Goal: Task Accomplishment & Management: Manage account settings

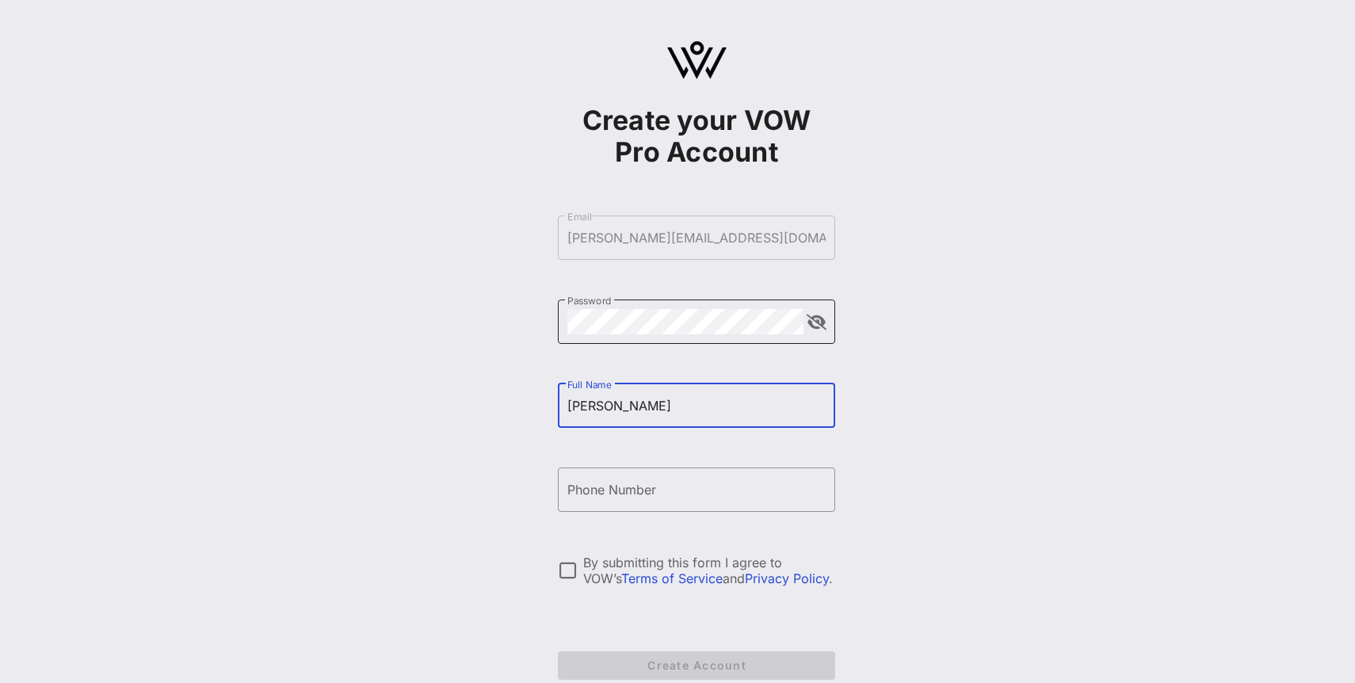
type input "[PERSON_NAME]"
type input "O"
click at [686, 402] on input "[PERSON_NAME]" at bounding box center [696, 405] width 258 height 25
type input "[PERSON_NAME]"
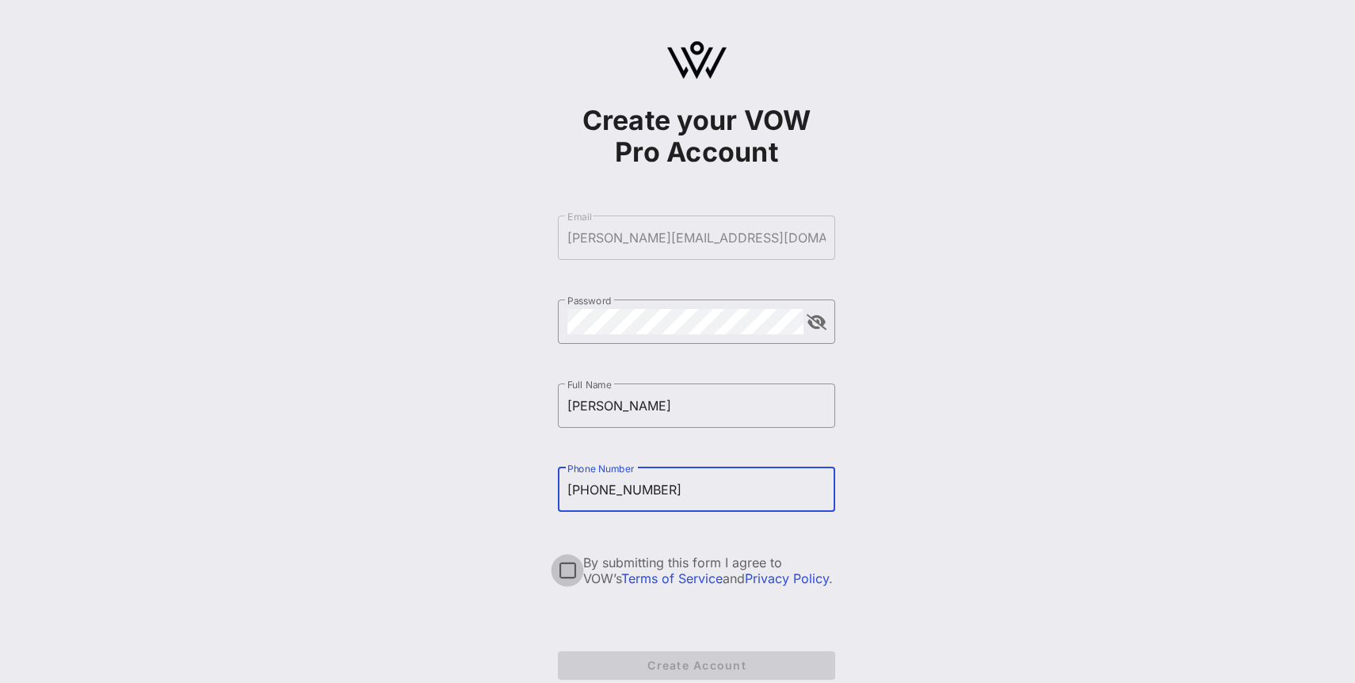
type input "[PHONE_NUMBER]"
click at [567, 571] on div at bounding box center [567, 570] width 27 height 27
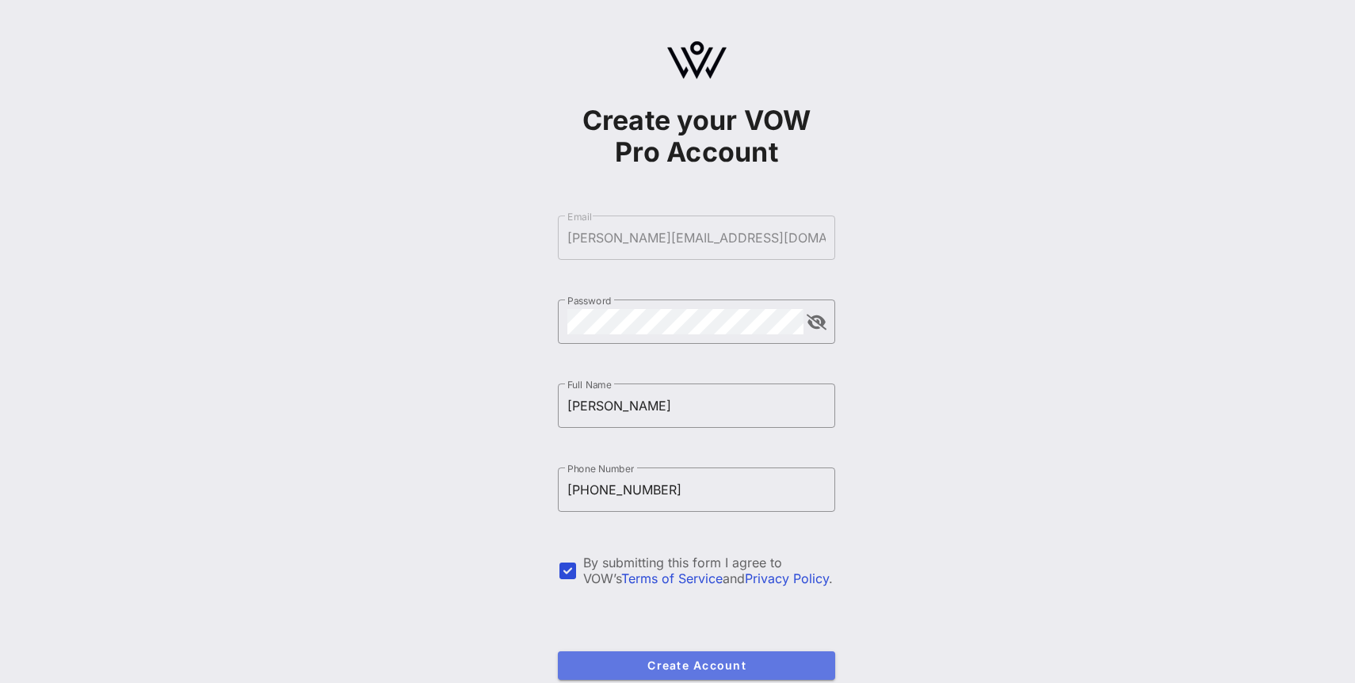
click at [624, 666] on span "Create Account" at bounding box center [697, 664] width 252 height 13
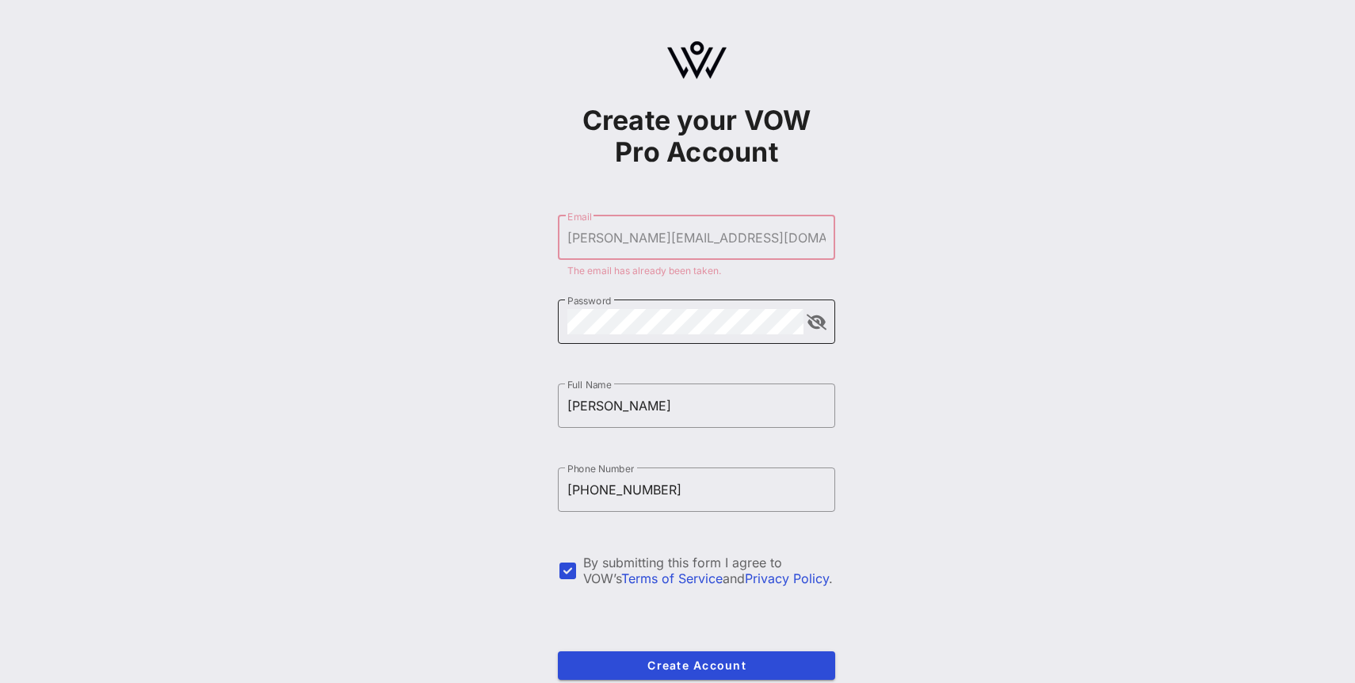
scroll to position [86, 0]
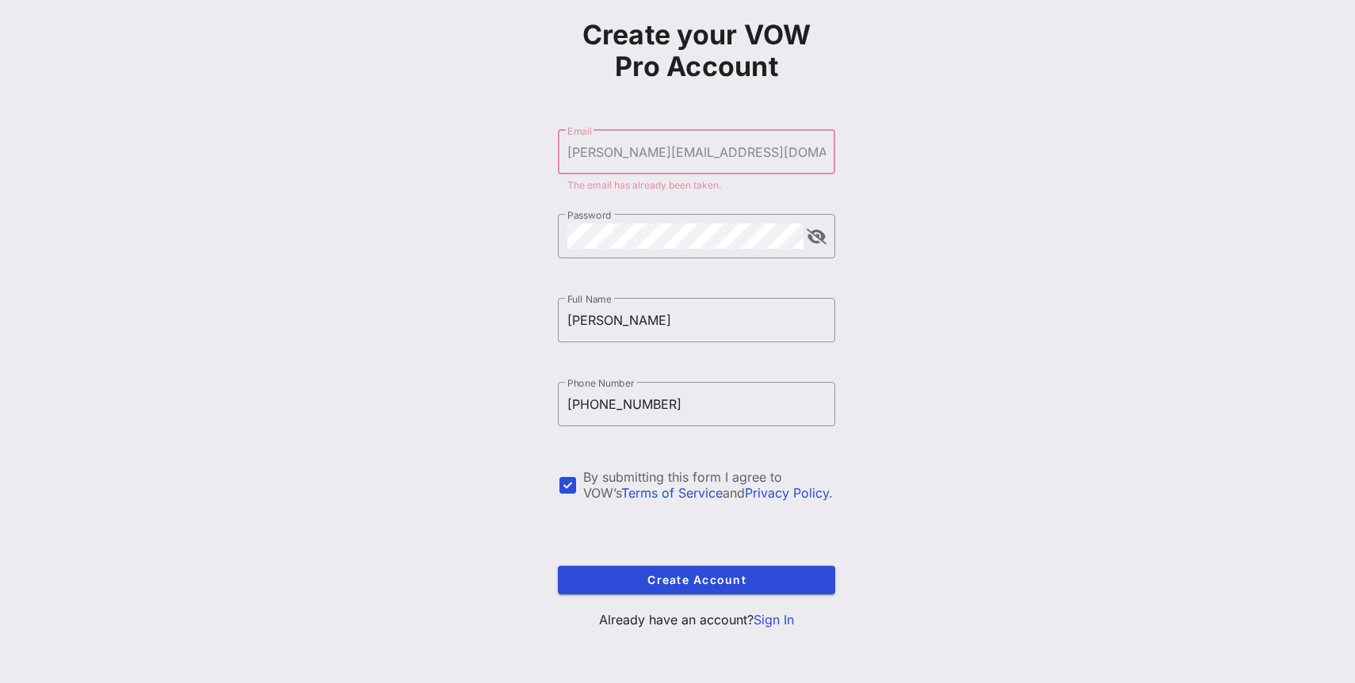
click at [775, 627] on p "Already have an account? Sign In" at bounding box center [696, 619] width 277 height 19
click at [782, 620] on link "Sign In" at bounding box center [774, 620] width 40 height 16
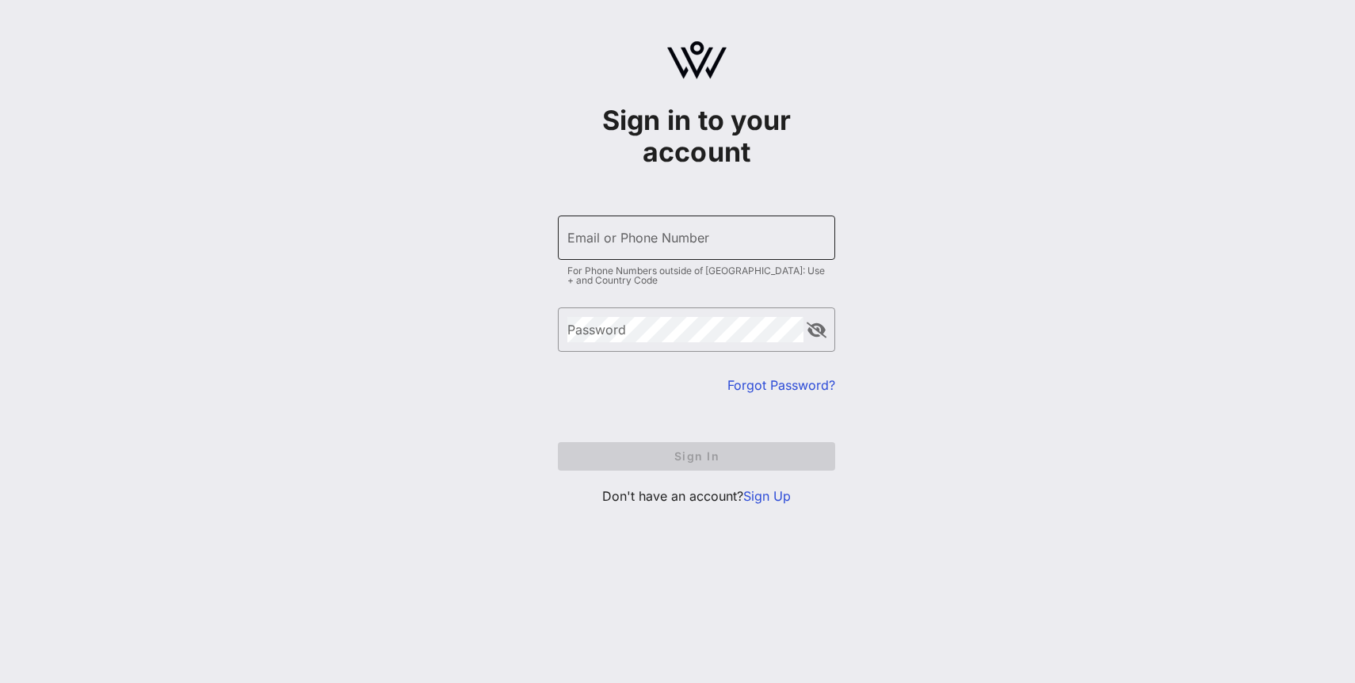
click at [712, 250] on div "Email or Phone Number" at bounding box center [696, 238] width 258 height 44
type input "[PERSON_NAME][EMAIL_ADDRESS][DOMAIN_NAME]"
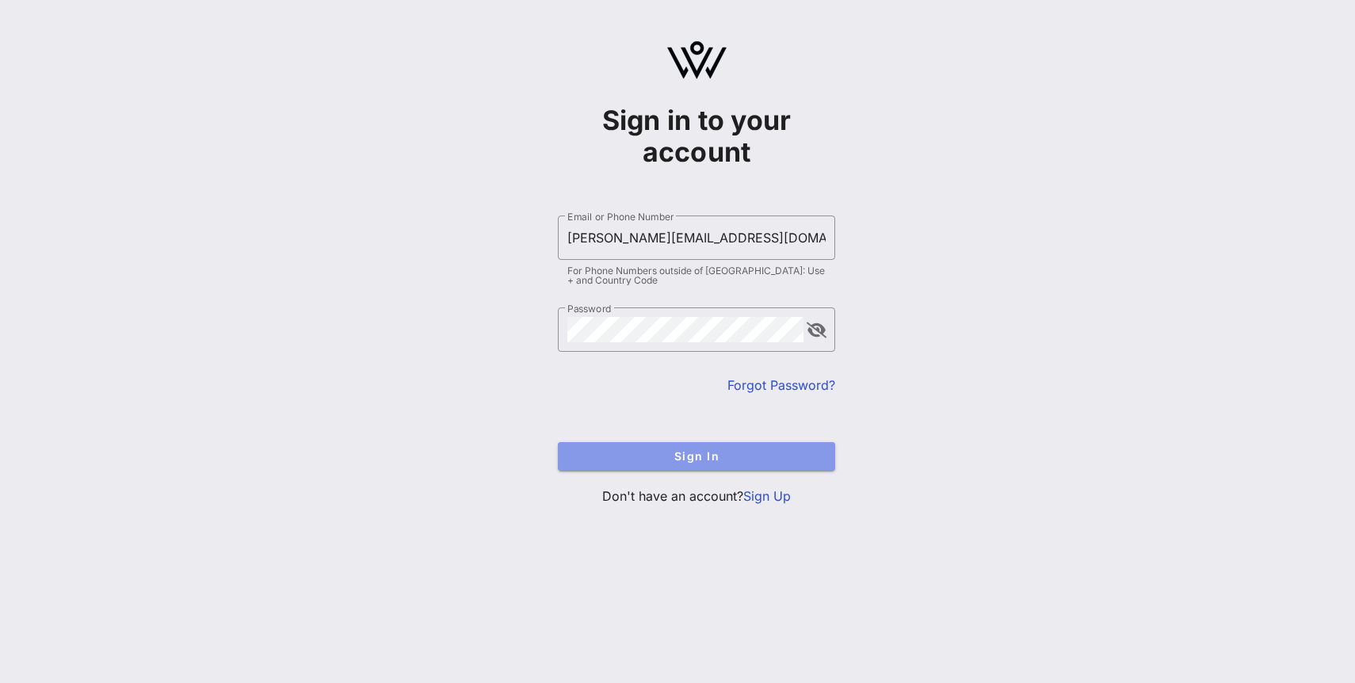
click at [640, 465] on button "Sign In" at bounding box center [696, 456] width 277 height 29
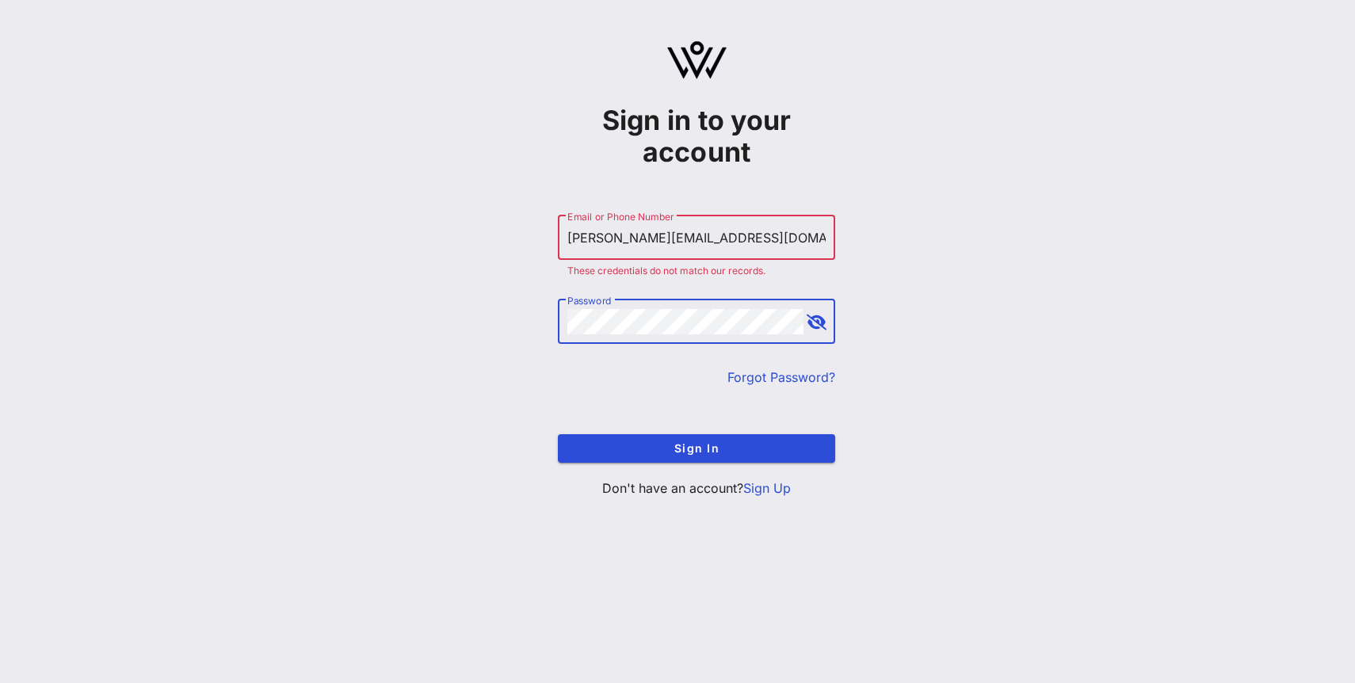
click at [558, 434] on button "Sign In" at bounding box center [696, 448] width 277 height 29
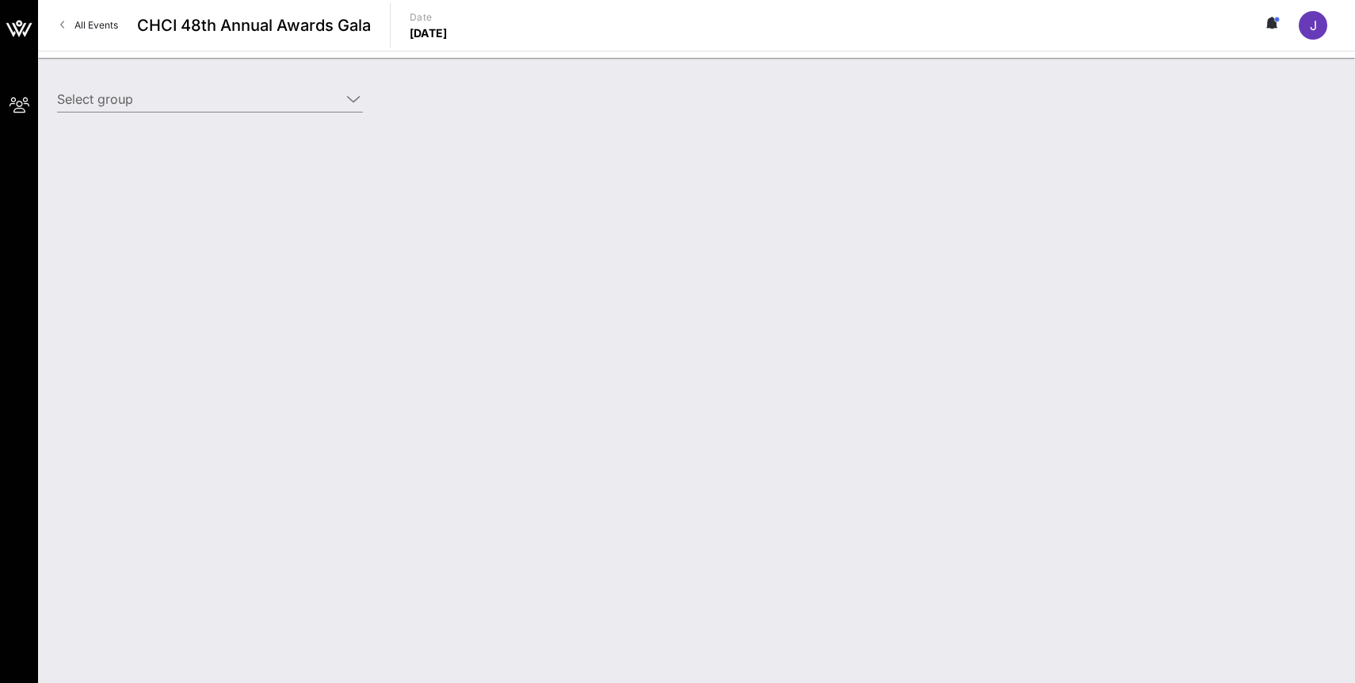
type input "OpenAI (OpenAI) [[PERSON_NAME], [PERSON_NAME][EMAIL_ADDRESS][DOMAIN_NAME]]"
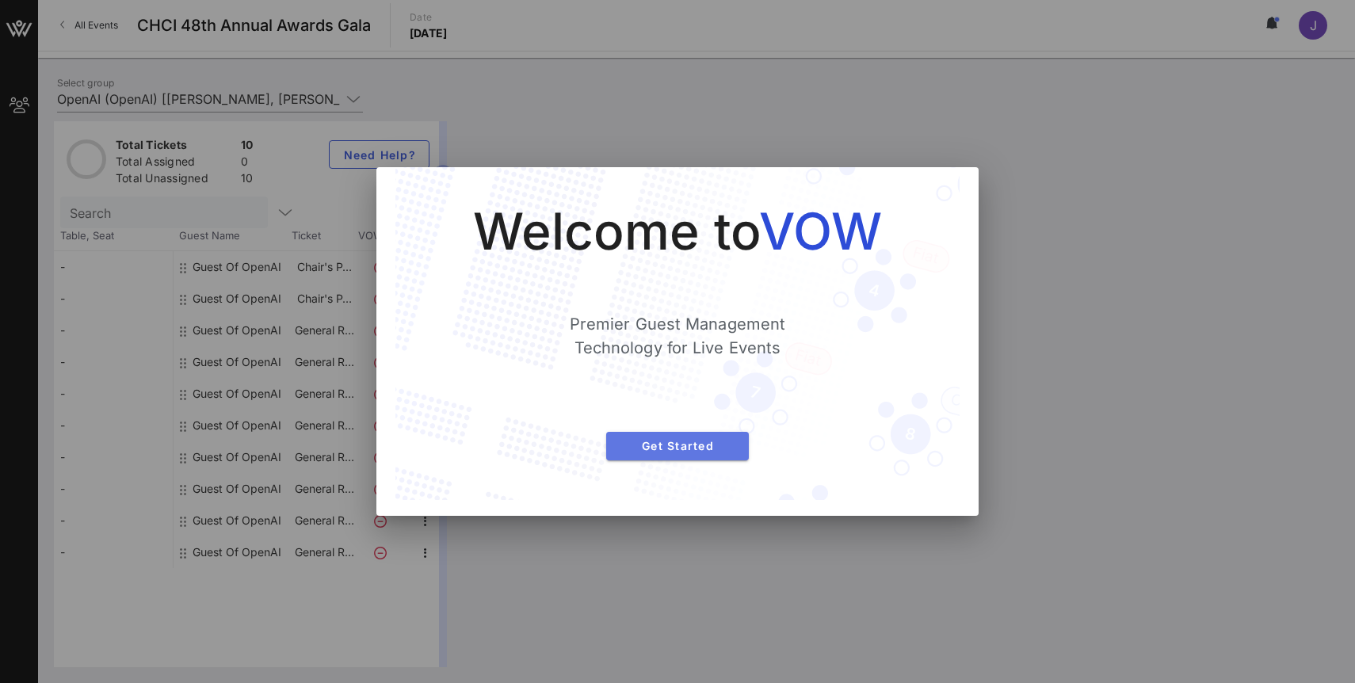
click at [690, 445] on span "Get Started" at bounding box center [677, 445] width 117 height 13
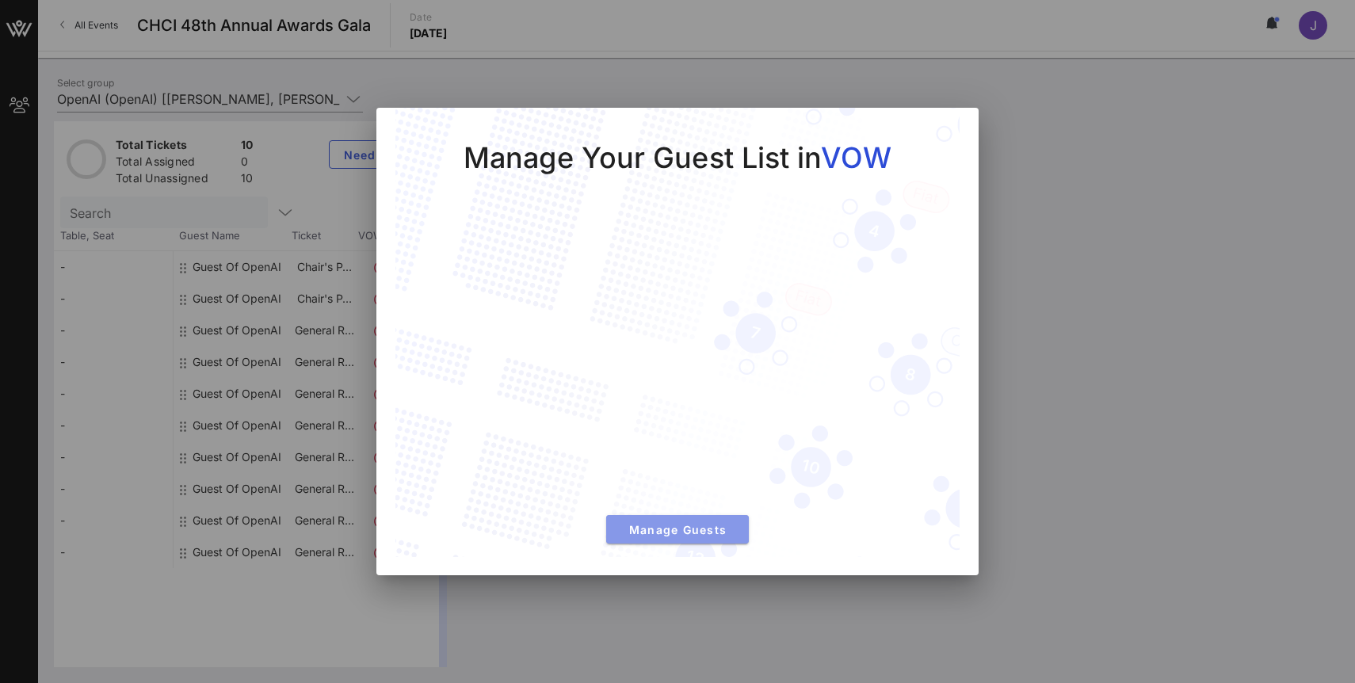
click at [681, 532] on span "Manage Guests" at bounding box center [677, 529] width 117 height 13
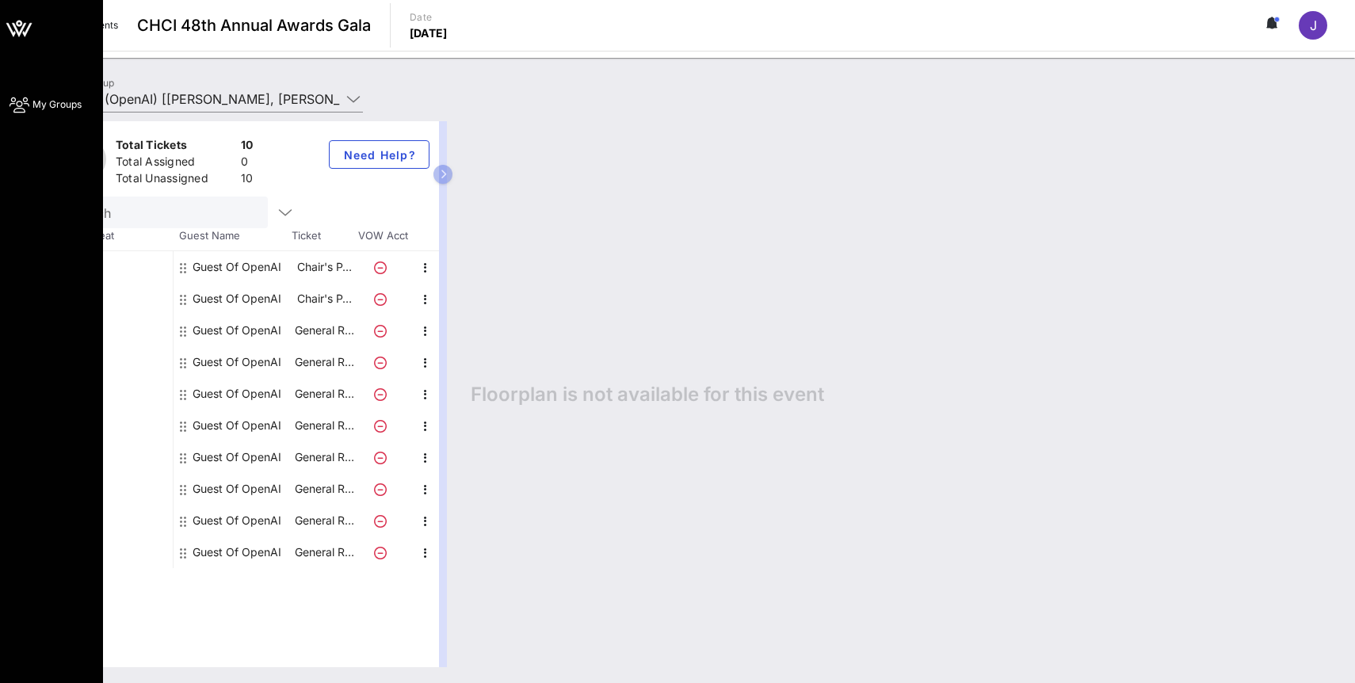
click at [36, 108] on span "My Groups" at bounding box center [56, 104] width 49 height 14
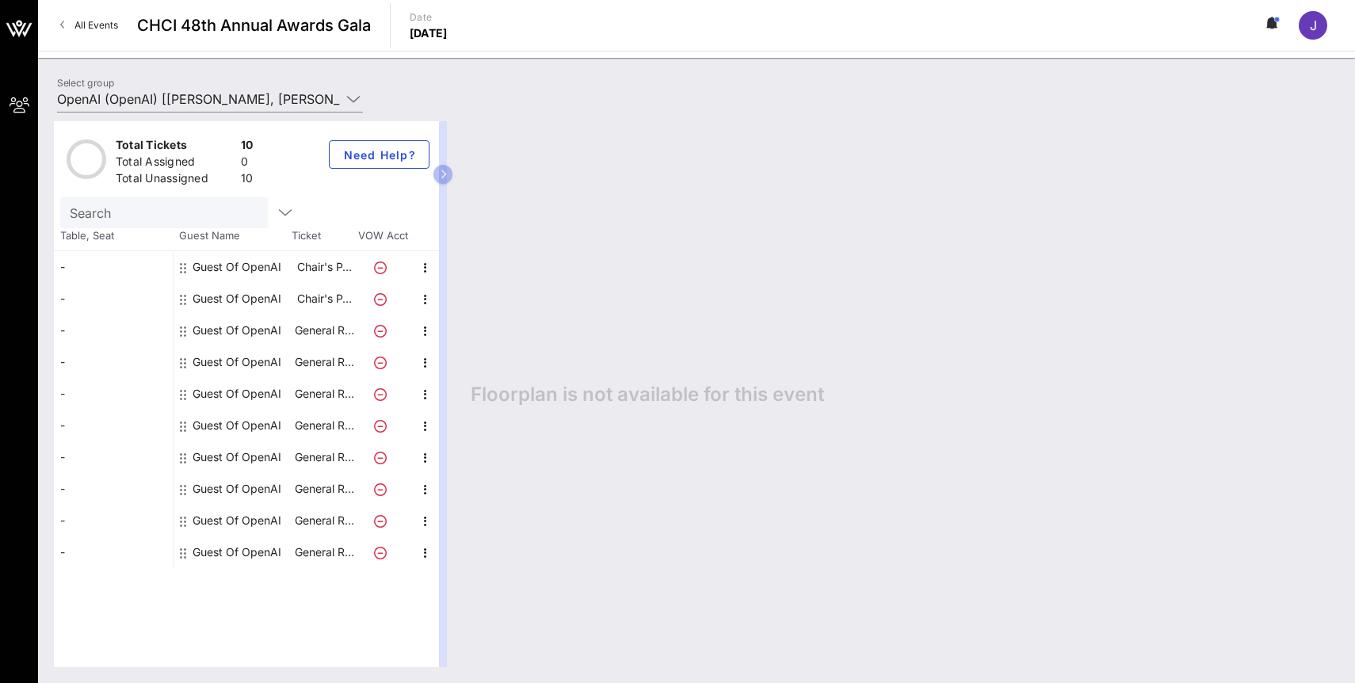
click at [217, 263] on div "Guest Of OpenAI" at bounding box center [237, 267] width 89 height 32
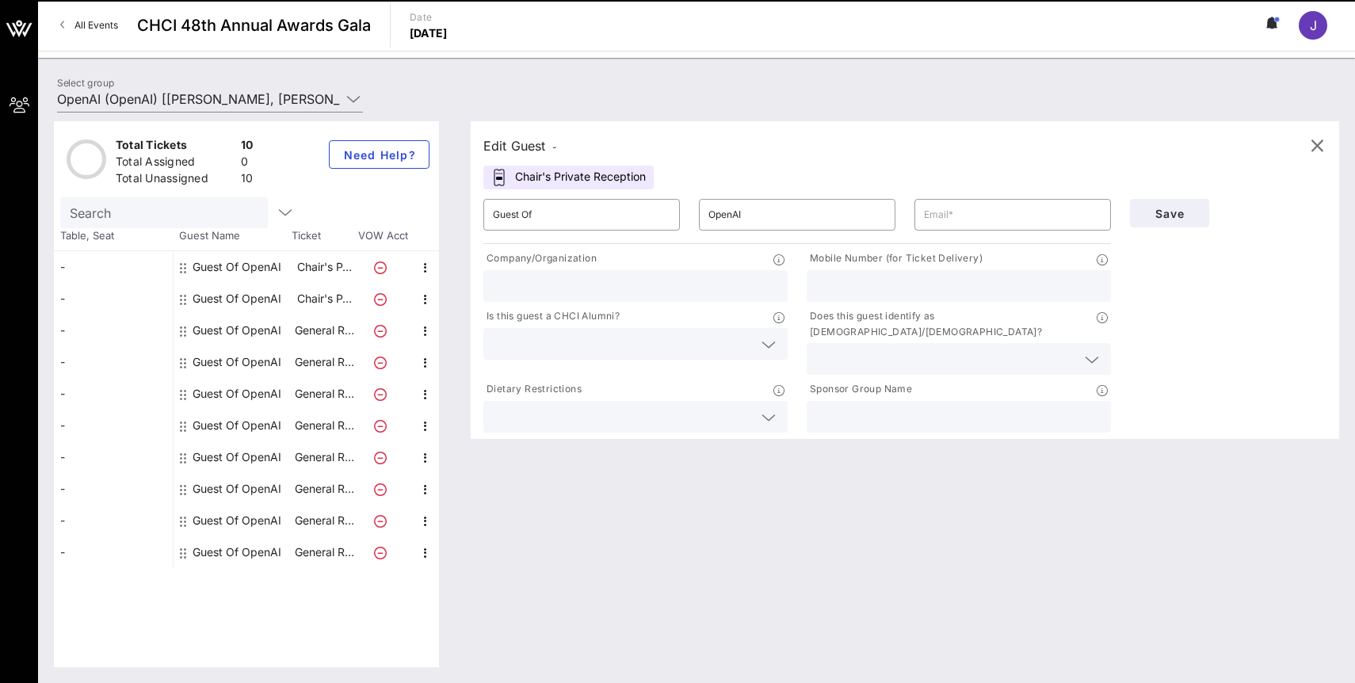
click at [267, 451] on div "Guest Of OpenAI" at bounding box center [237, 457] width 89 height 32
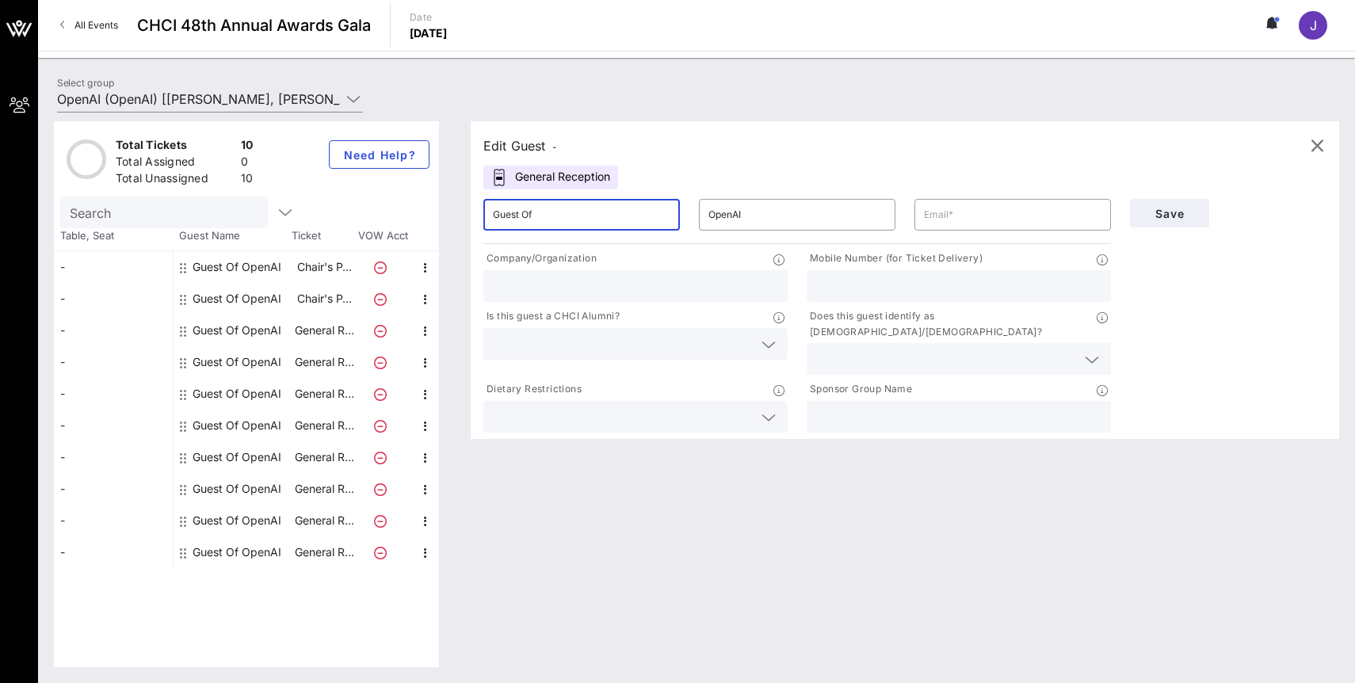
click at [529, 219] on input "Guest Of" at bounding box center [581, 214] width 177 height 25
click at [938, 211] on input "text" at bounding box center [1012, 214] width 177 height 25
paste input "[EMAIL_ADDRESS][DOMAIN_NAME]"
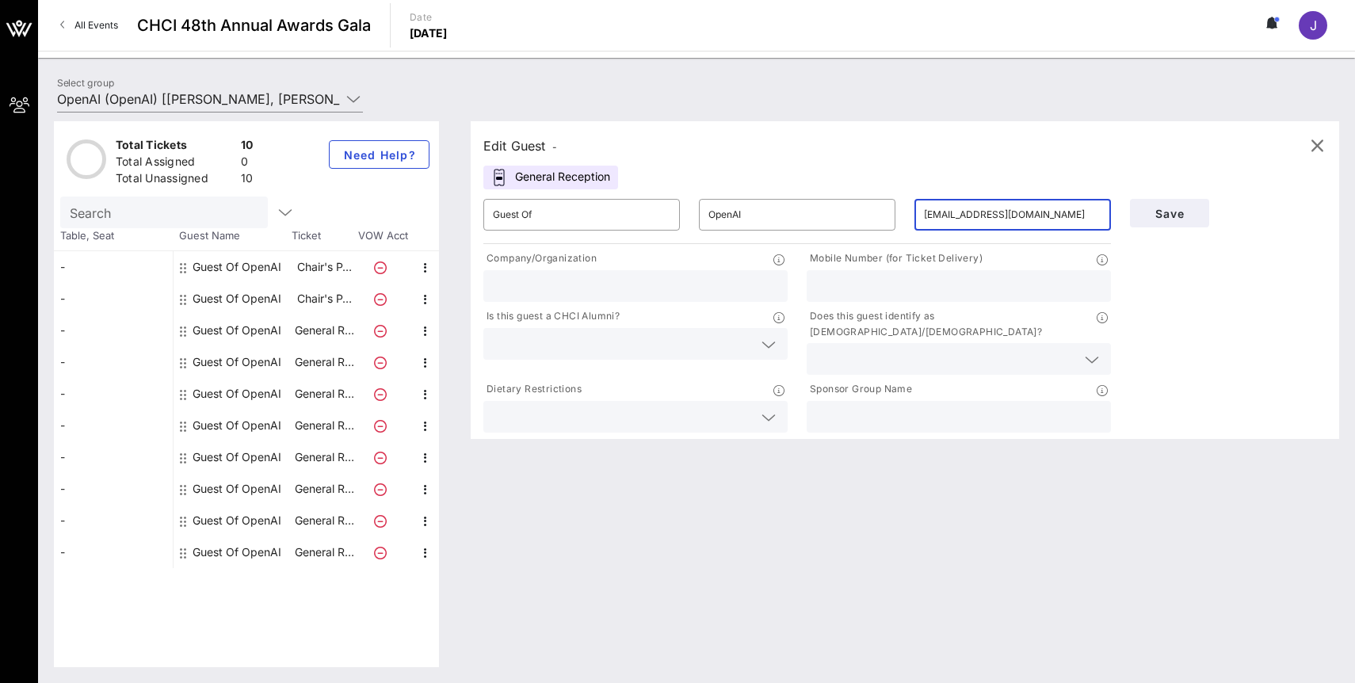
type input "[EMAIL_ADDRESS][DOMAIN_NAME]"
click at [669, 280] on input "text" at bounding box center [635, 286] width 285 height 21
type input "OpenAI"
click at [771, 345] on icon at bounding box center [768, 344] width 14 height 19
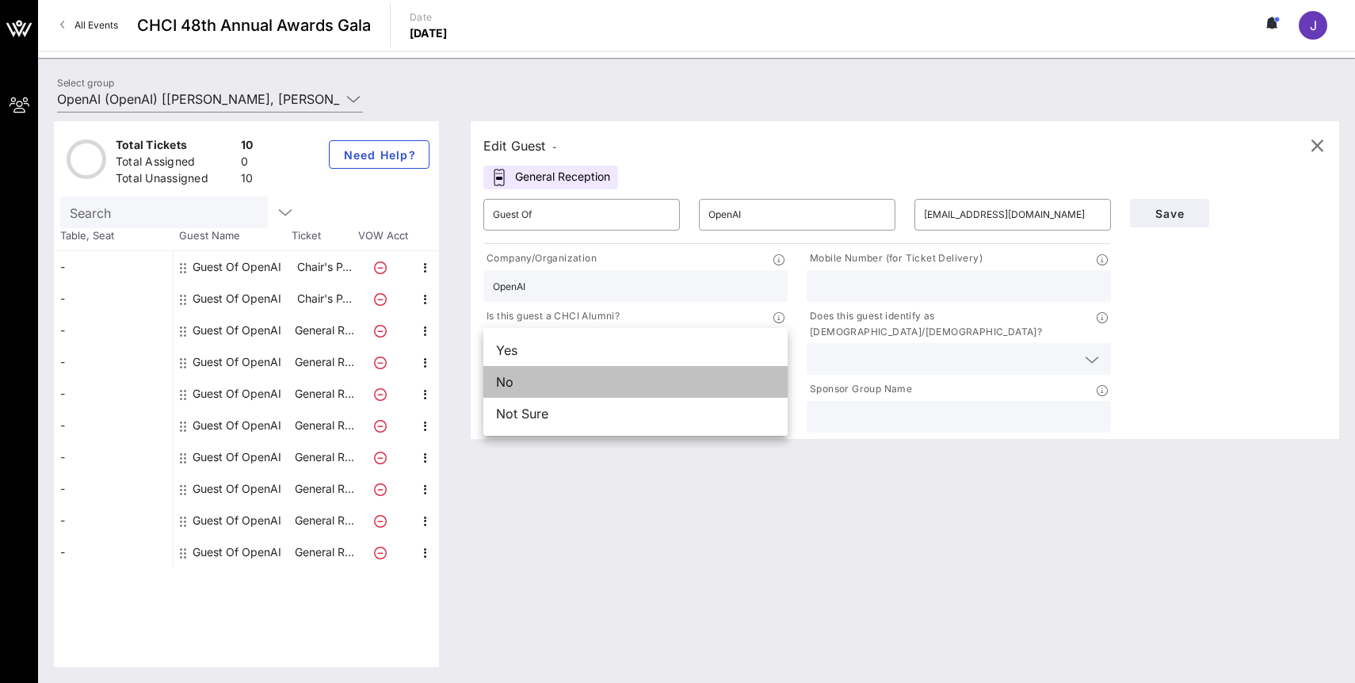
click at [719, 387] on div "No" at bounding box center [635, 382] width 304 height 32
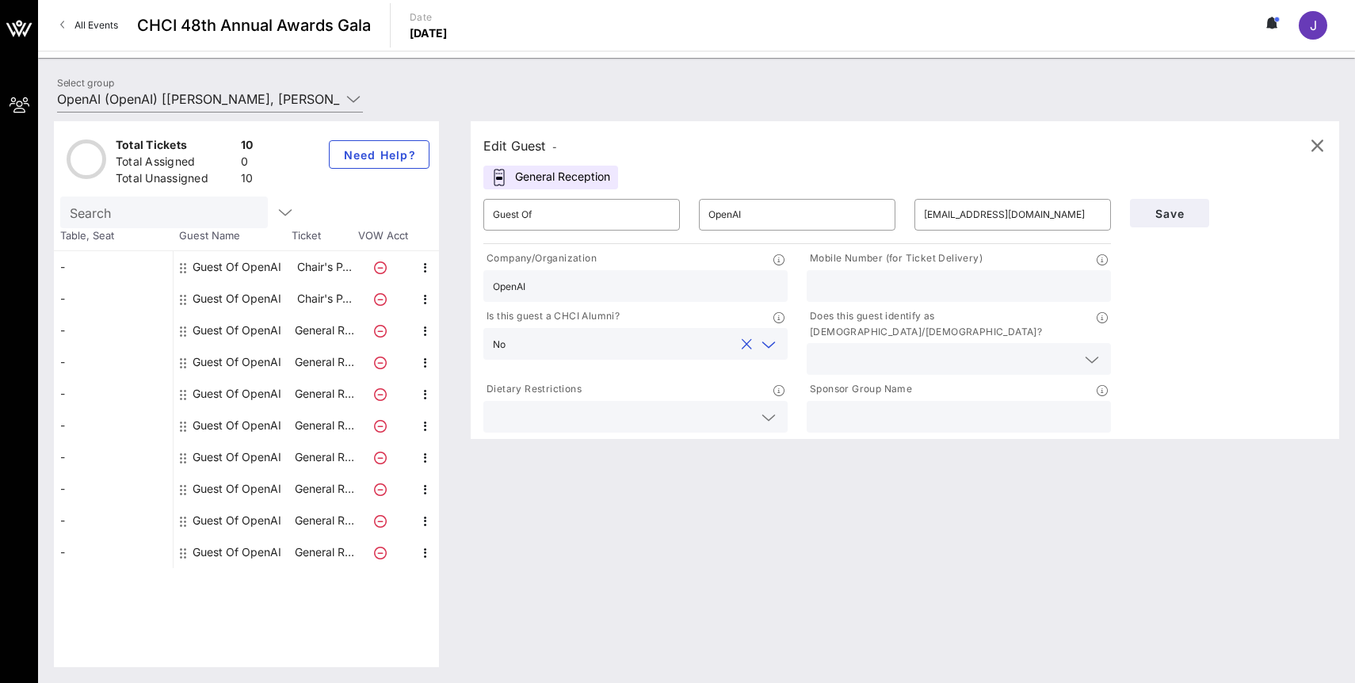
click at [719, 406] on input "text" at bounding box center [623, 416] width 260 height 21
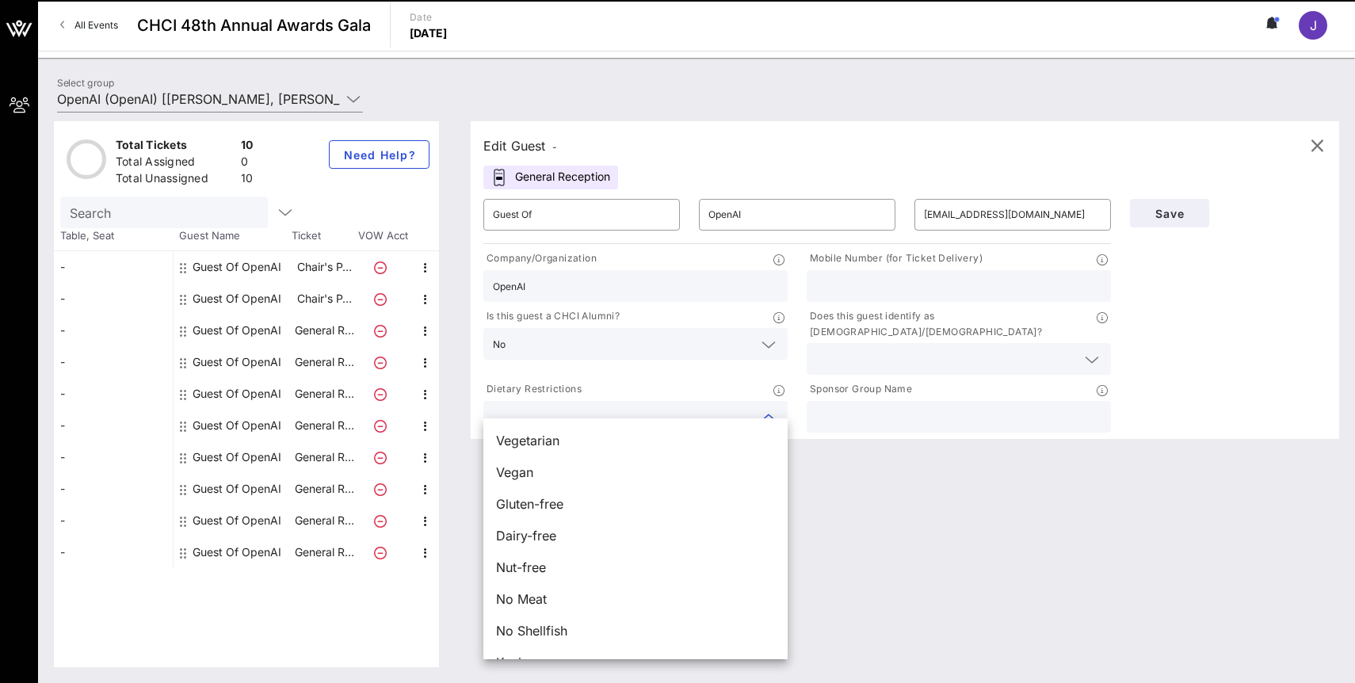
click at [893, 484] on div "Edit Guest - General Reception ​ Guest Of ​ OpenAI ​ [EMAIL_ADDRESS][DOMAIN_NAM…" at bounding box center [897, 394] width 884 height 546
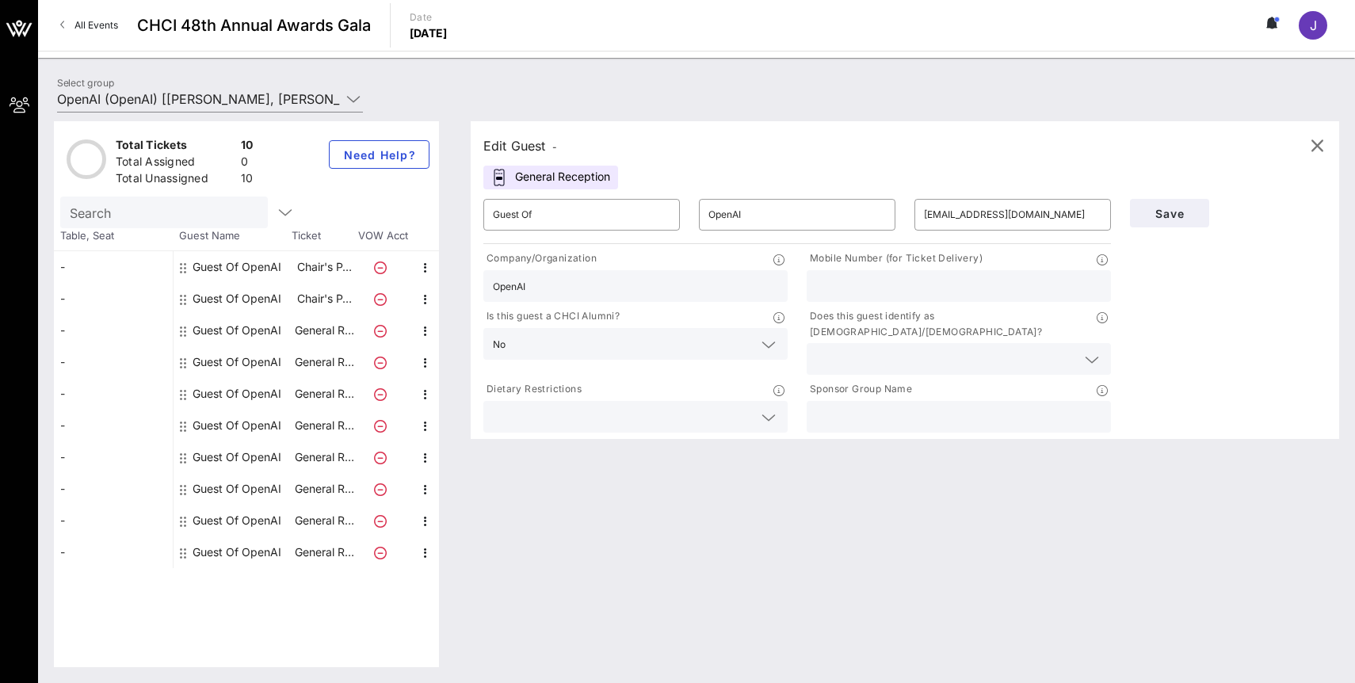
click at [891, 349] on input "text" at bounding box center [946, 359] width 260 height 21
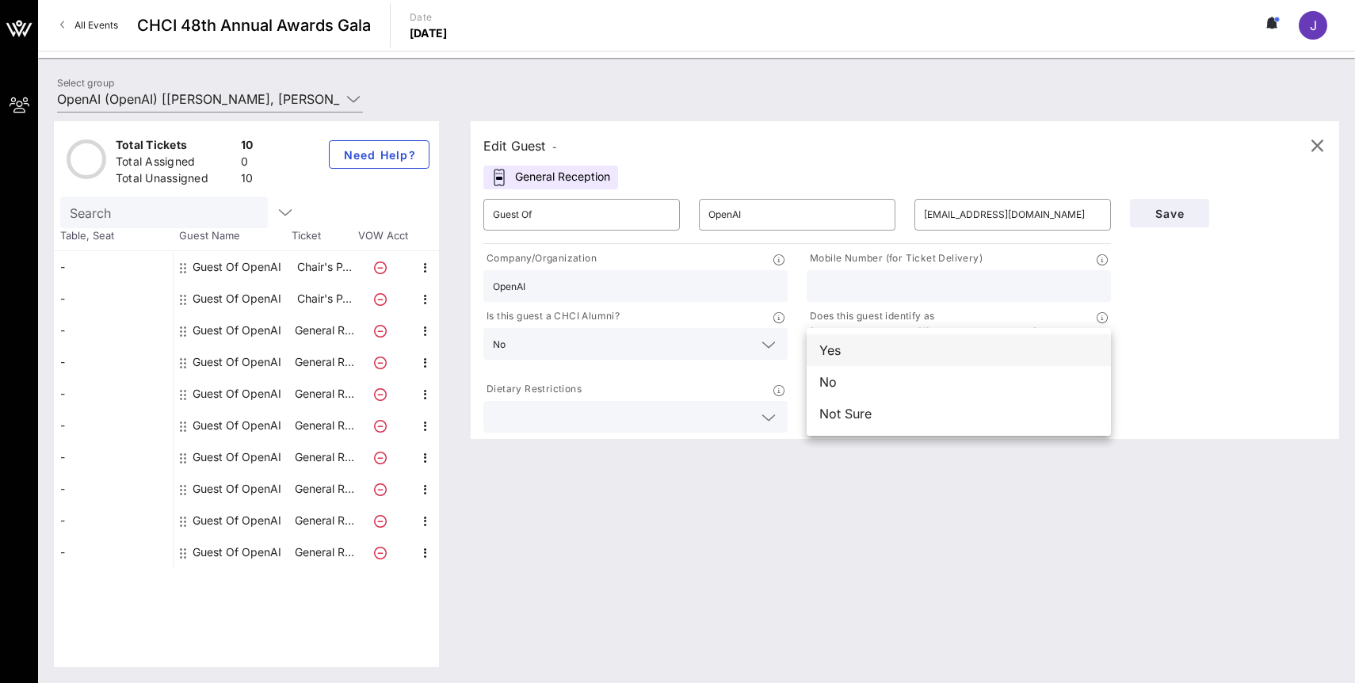
click at [1008, 353] on div "Yes" at bounding box center [959, 350] width 304 height 32
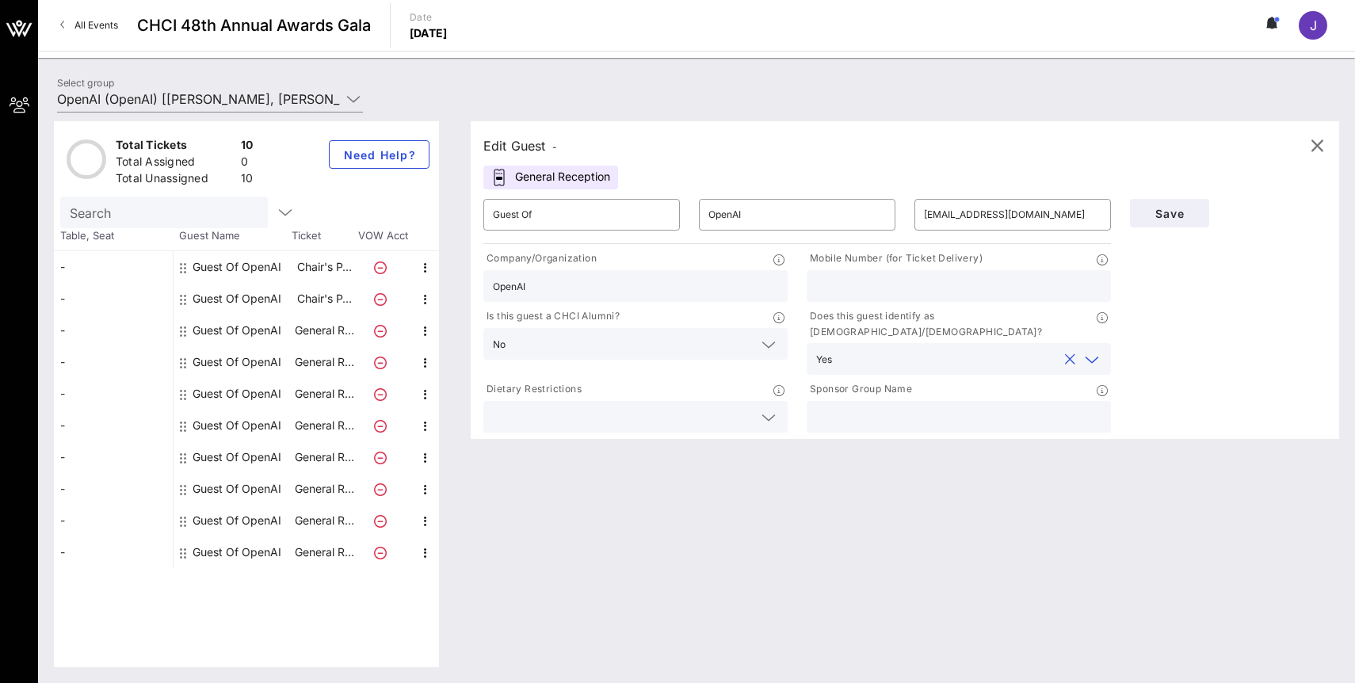
click at [532, 174] on div "General Reception" at bounding box center [550, 178] width 135 height 24
click at [557, 146] on span "-" at bounding box center [554, 147] width 5 height 12
click at [581, 217] on input "Guest Of" at bounding box center [581, 214] width 177 height 25
click at [1164, 212] on span "Save" at bounding box center [1170, 213] width 54 height 13
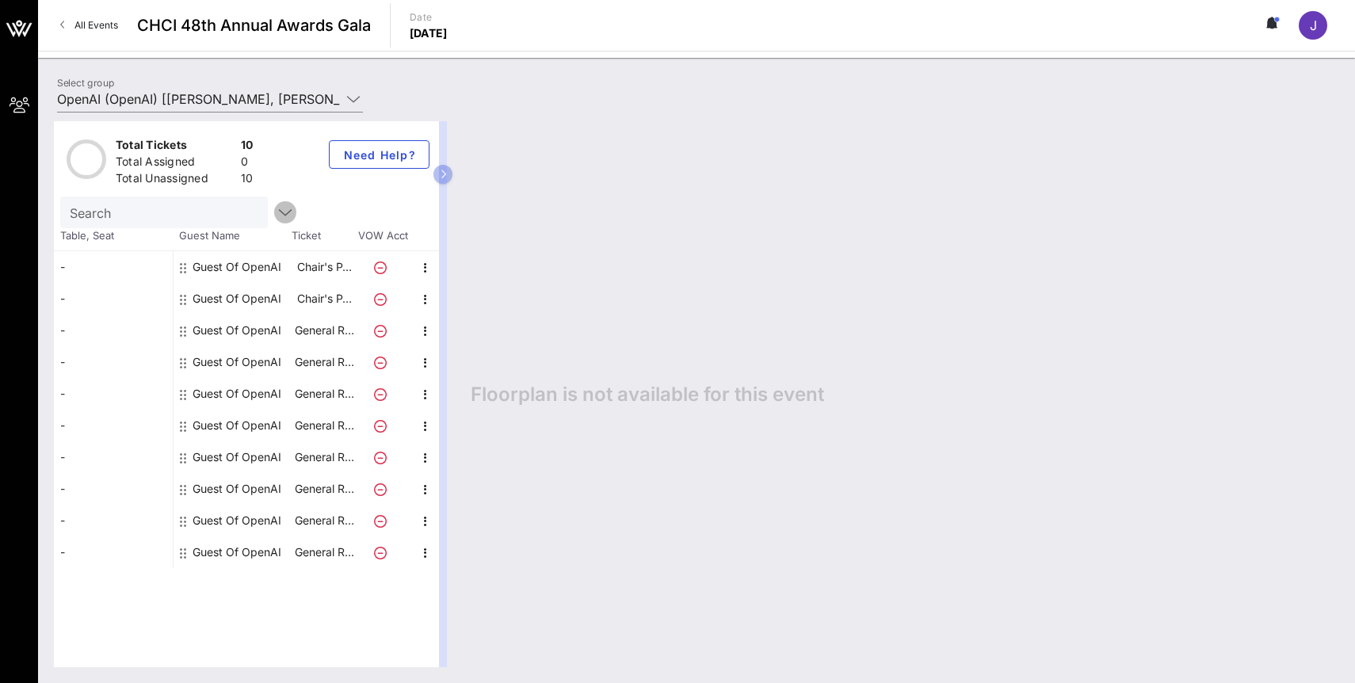
click at [276, 214] on icon "button" at bounding box center [285, 212] width 19 height 19
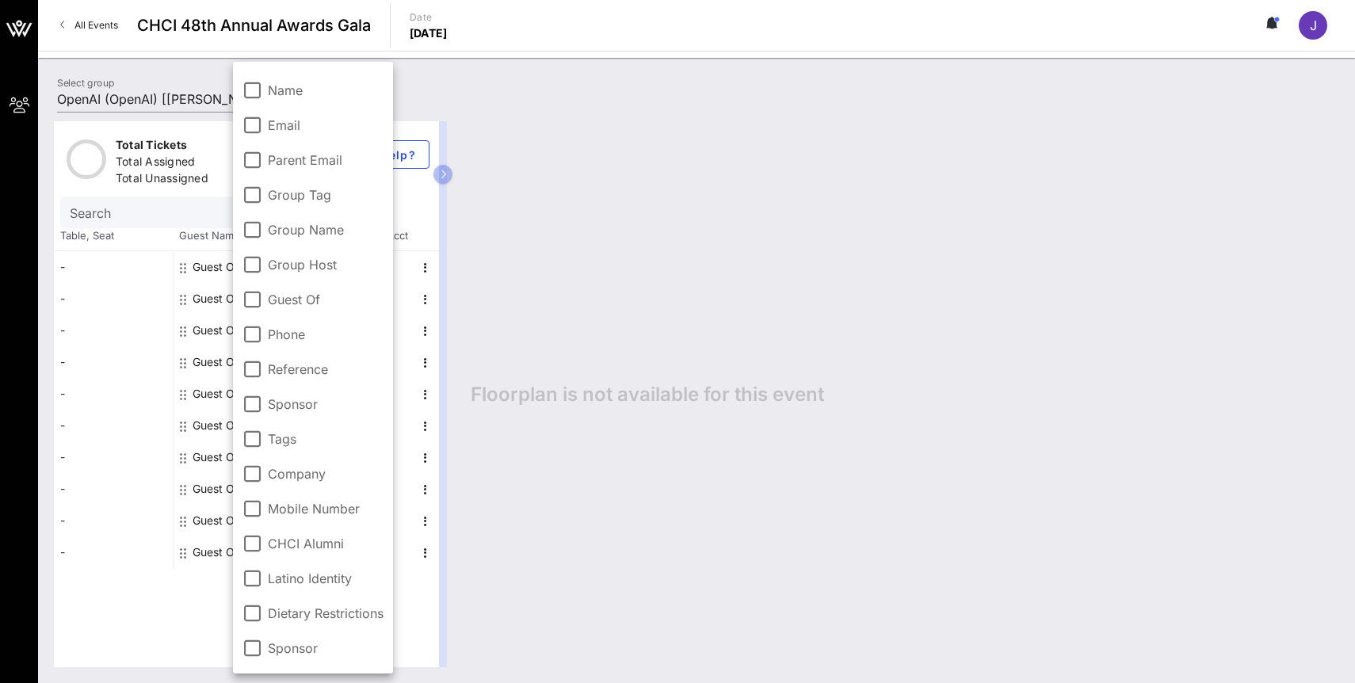
click at [196, 281] on div "Guest Of OpenAI" at bounding box center [237, 267] width 89 height 32
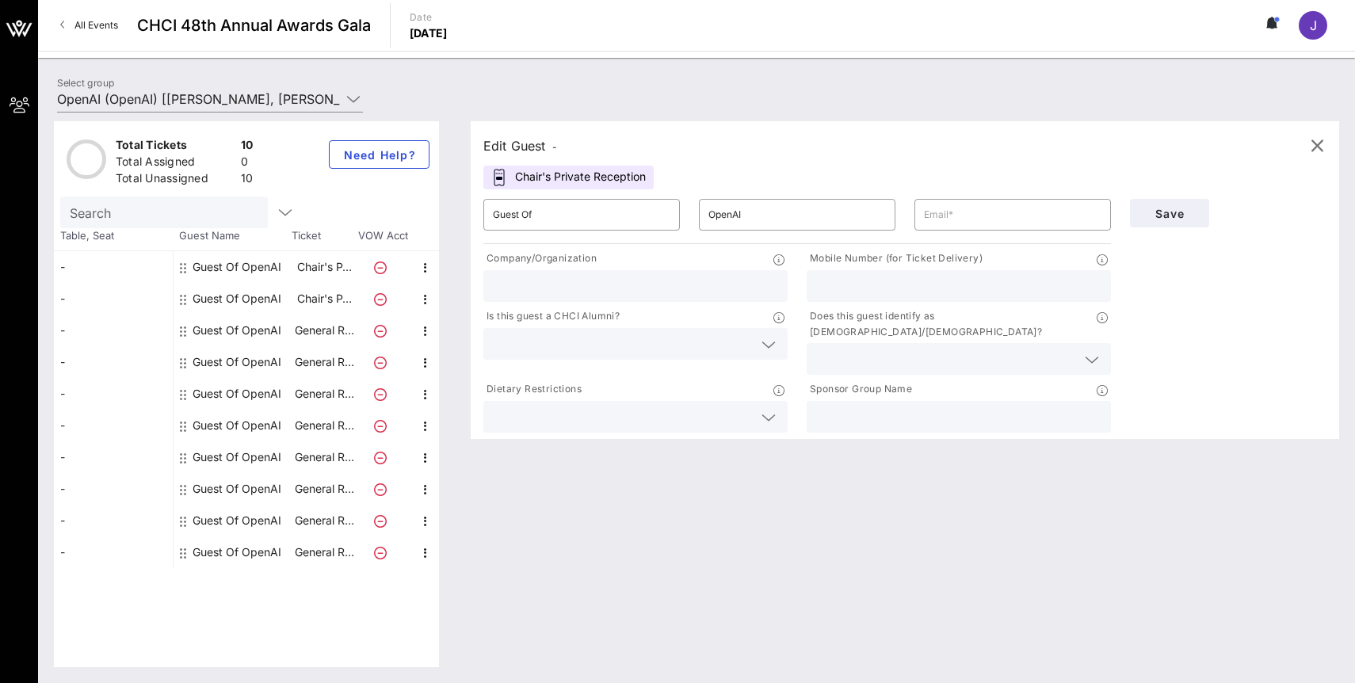
click at [250, 298] on div "Guest Of OpenAI" at bounding box center [237, 299] width 89 height 32
click at [247, 326] on div "Guest Of OpenAI" at bounding box center [237, 331] width 89 height 32
click at [239, 359] on div "Guest Of OpenAI" at bounding box center [237, 362] width 89 height 32
click at [233, 403] on div "Guest Of OpenAI" at bounding box center [237, 394] width 89 height 32
click at [114, 420] on div "-" at bounding box center [113, 426] width 119 height 32
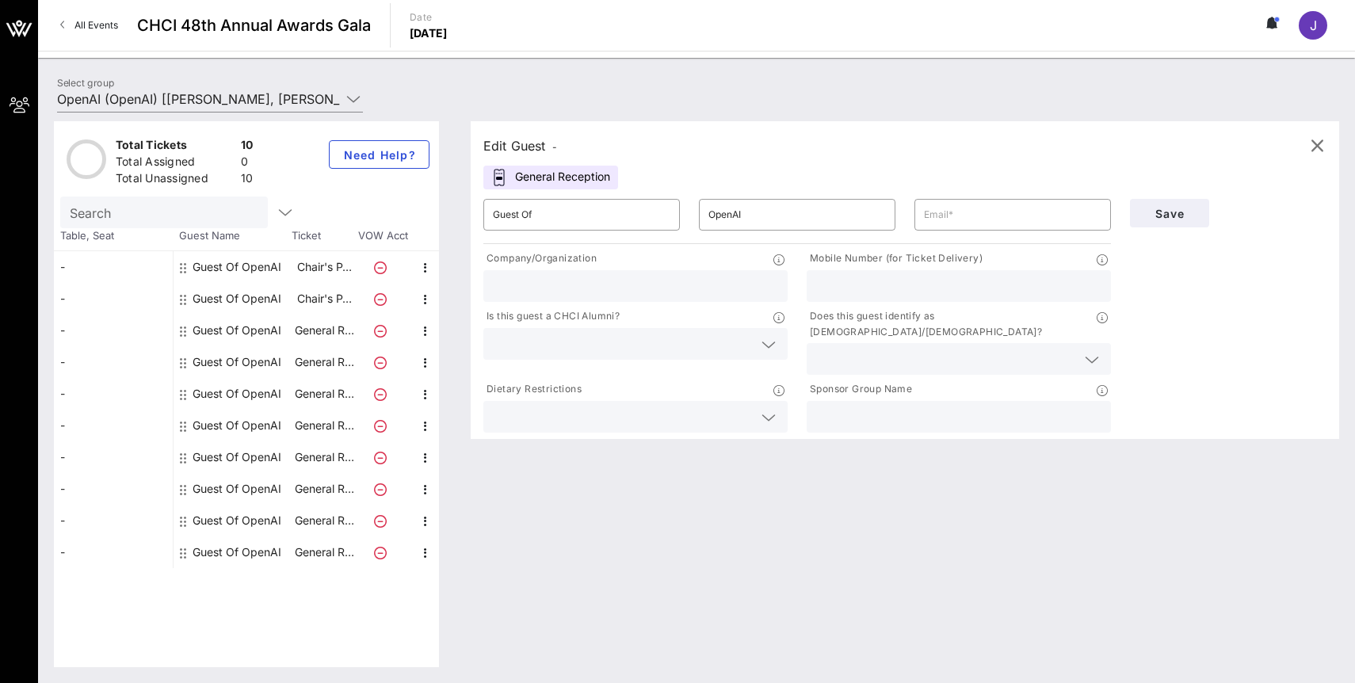
click at [212, 414] on div "Guest Of OpenAI" at bounding box center [237, 426] width 89 height 32
click at [216, 455] on div "Guest Of OpenAI" at bounding box center [237, 457] width 89 height 32
type input "[EMAIL_ADDRESS][DOMAIN_NAME]"
type input "OpenAI"
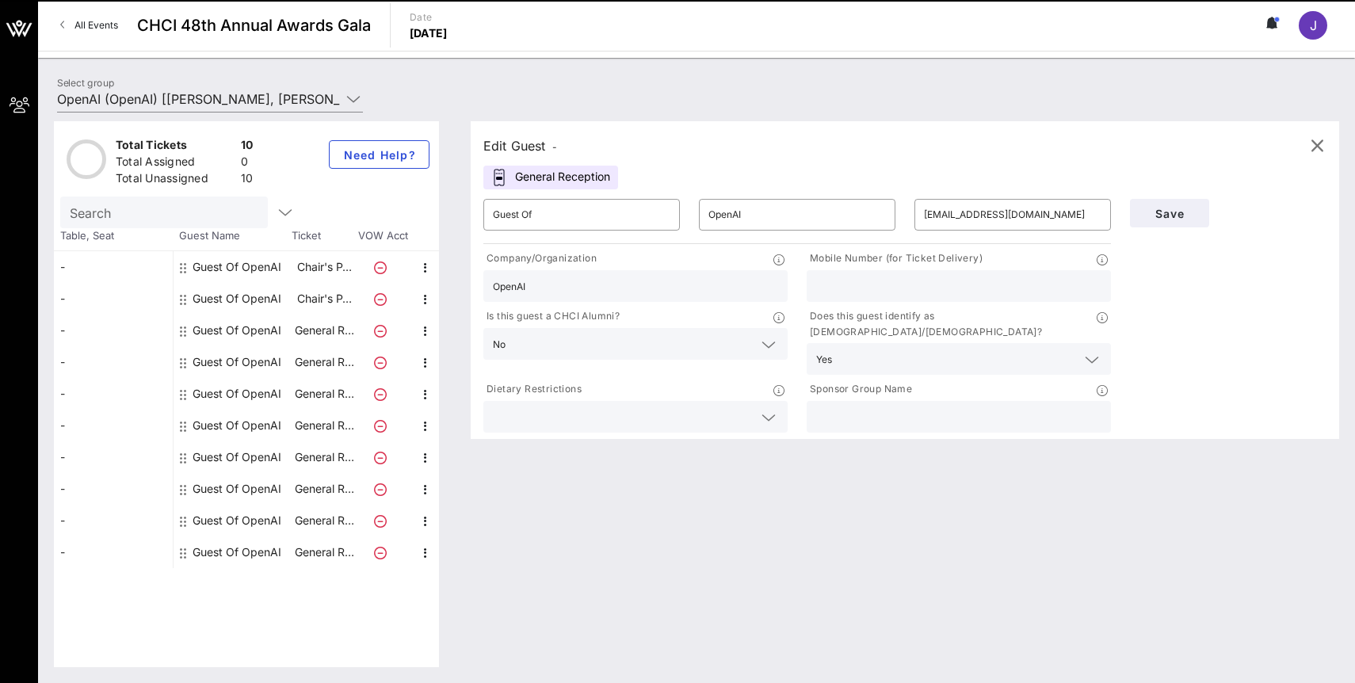
click at [226, 456] on div "Guest Of OpenAI" at bounding box center [237, 457] width 89 height 32
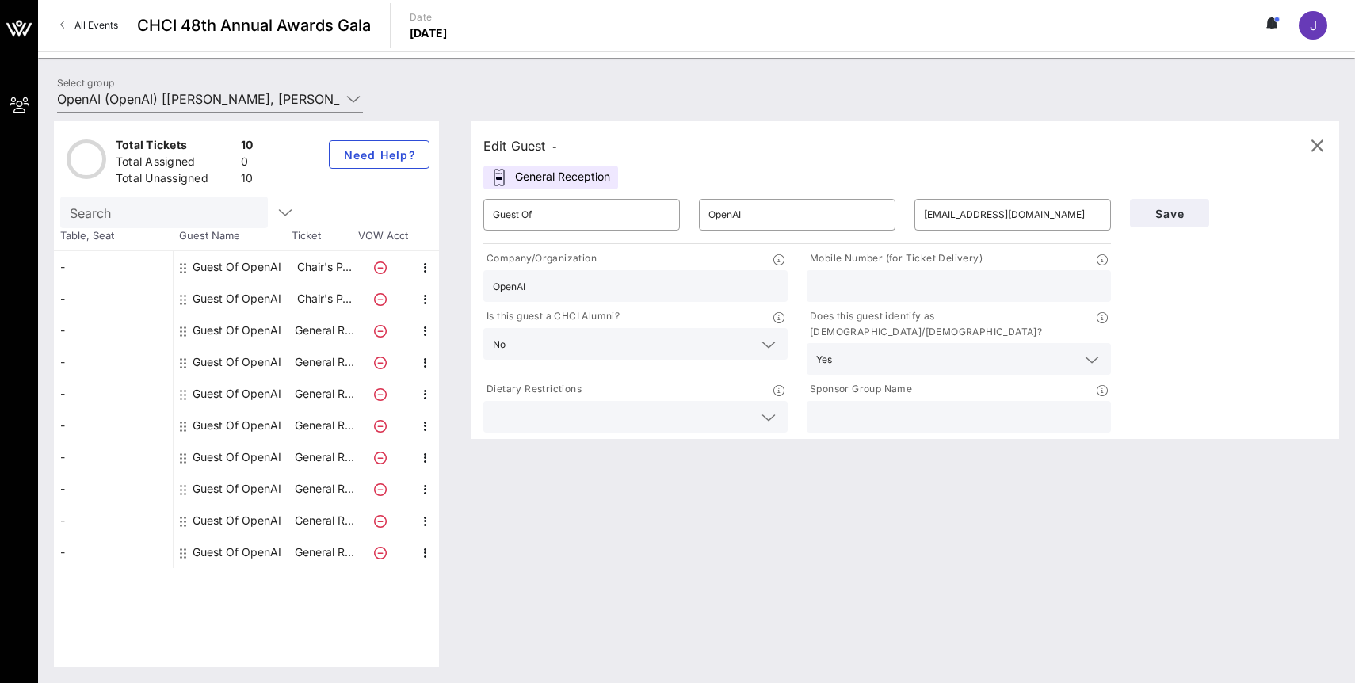
click at [223, 490] on div "Guest Of OpenAI" at bounding box center [237, 489] width 89 height 32
click at [223, 460] on div "Guest Of OpenAI" at bounding box center [237, 457] width 89 height 32
type input "[EMAIL_ADDRESS][DOMAIN_NAME]"
type input "OpenAI"
click at [223, 460] on div "Guest Of OpenAI" at bounding box center [237, 457] width 89 height 32
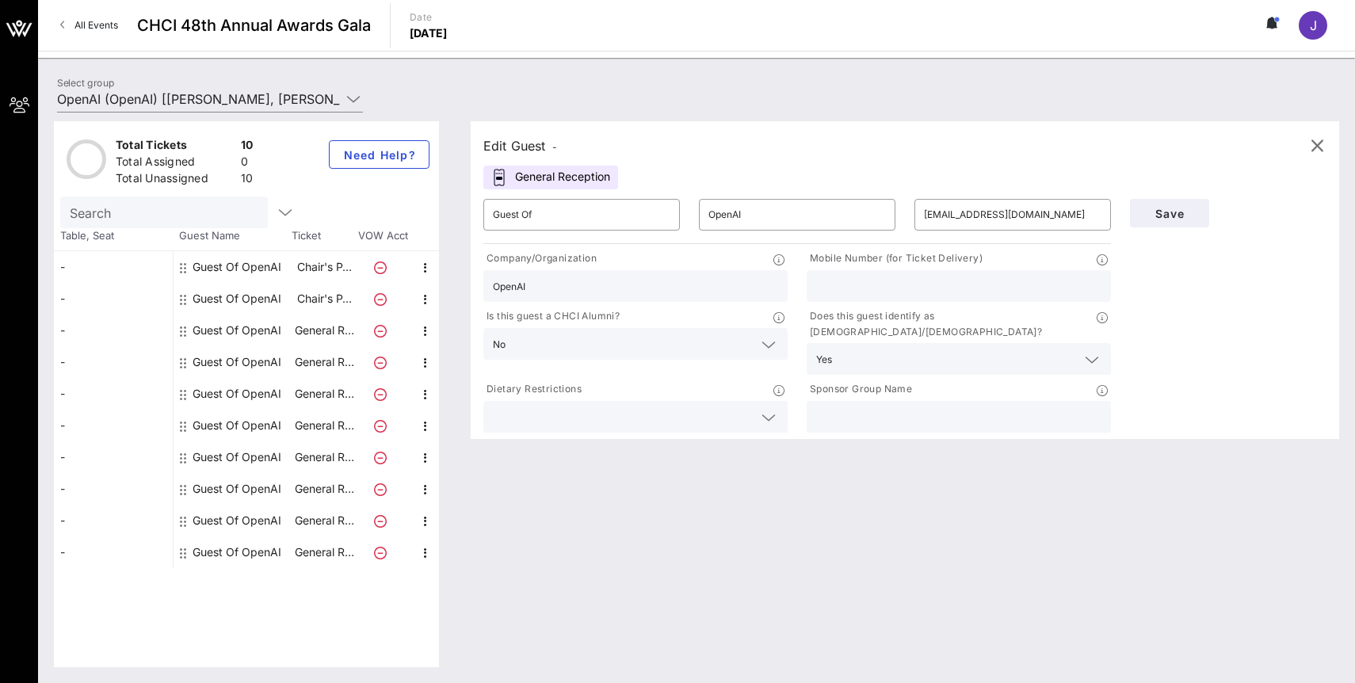
click at [223, 460] on div "Guest Of OpenAI" at bounding box center [237, 457] width 89 height 32
click at [555, 213] on input "Guest Of" at bounding box center [581, 214] width 177 height 25
click at [576, 210] on input "Guest Of" at bounding box center [581, 214] width 177 height 25
drag, startPoint x: 592, startPoint y: 210, endPoint x: 451, endPoint y: 205, distance: 141.1
click at [451, 205] on div "Total Tickets 10 Total Assigned 0 Total Unassigned 10 Need Help? Search Table, …" at bounding box center [696, 394] width 1285 height 546
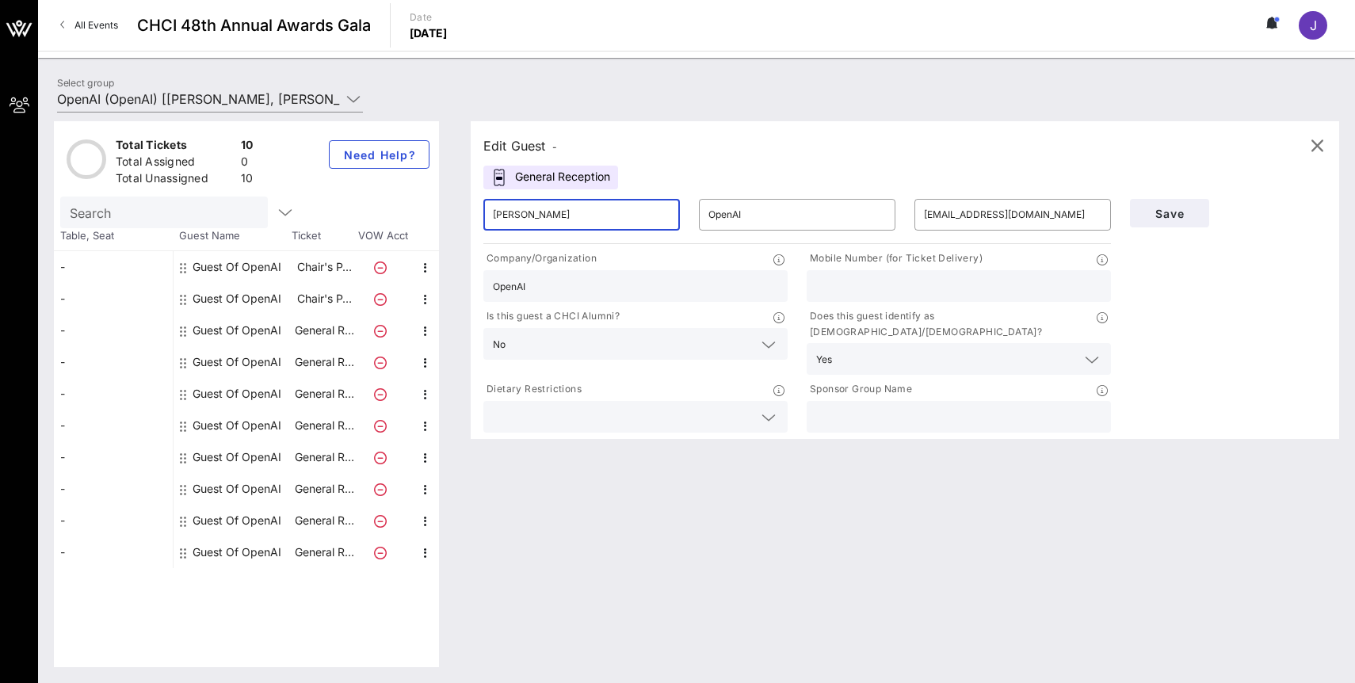
type input "[PERSON_NAME]"
type input "Millon"
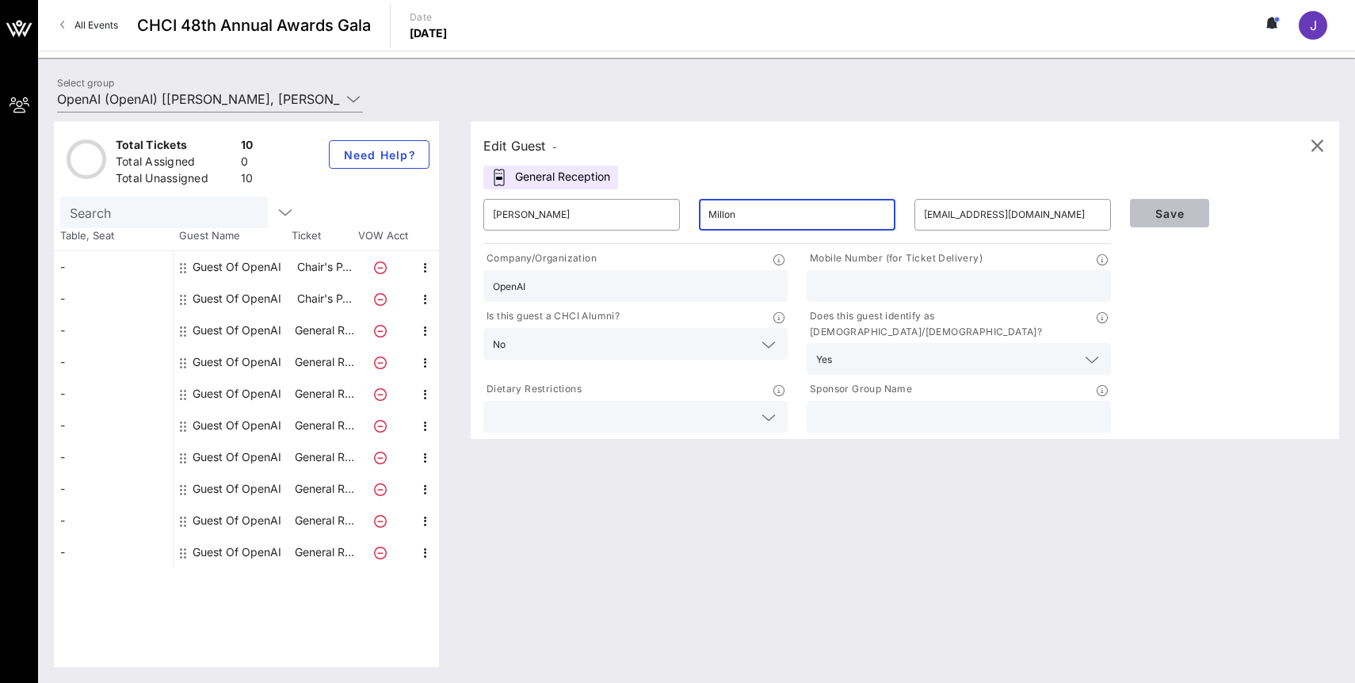
click at [1182, 213] on span "Save" at bounding box center [1170, 213] width 54 height 13
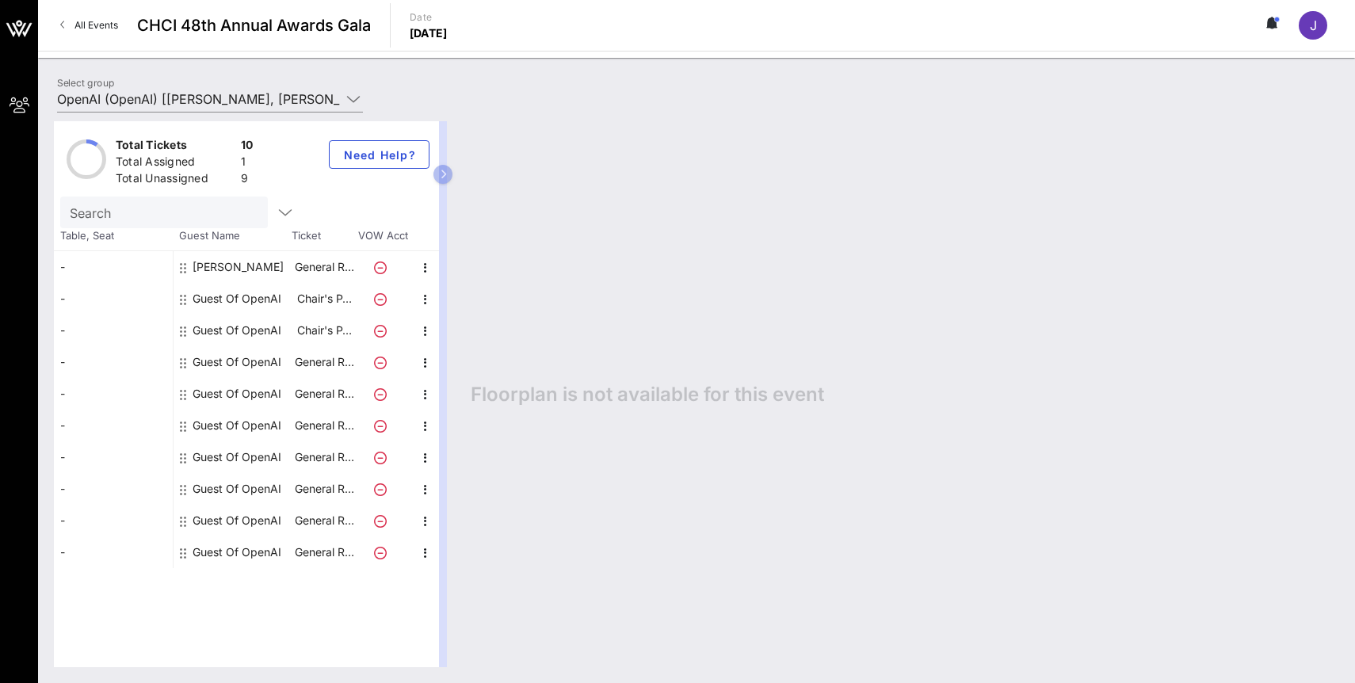
click at [246, 268] on div "[PERSON_NAME]" at bounding box center [238, 267] width 91 height 32
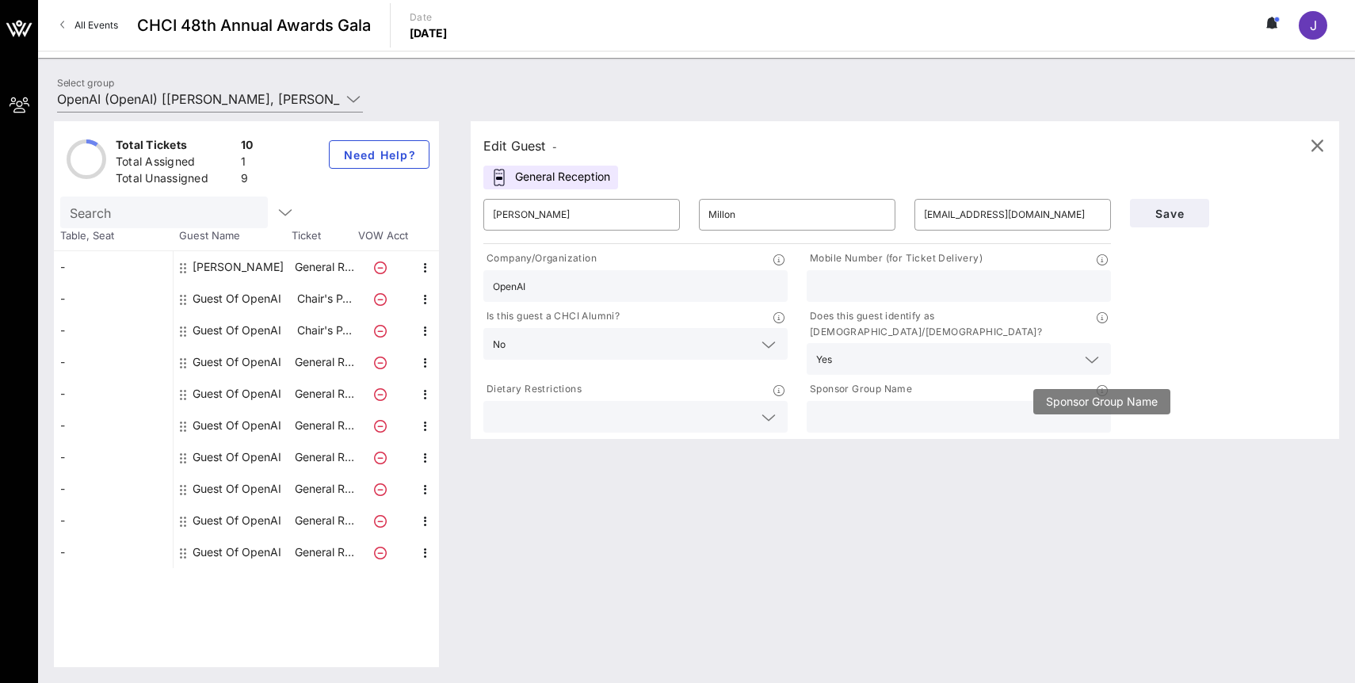
click at [1101, 385] on icon at bounding box center [1102, 390] width 11 height 11
click at [244, 362] on div "Guest Of OpenAI" at bounding box center [237, 362] width 89 height 32
type input "Guest Of"
type input "OpenAI"
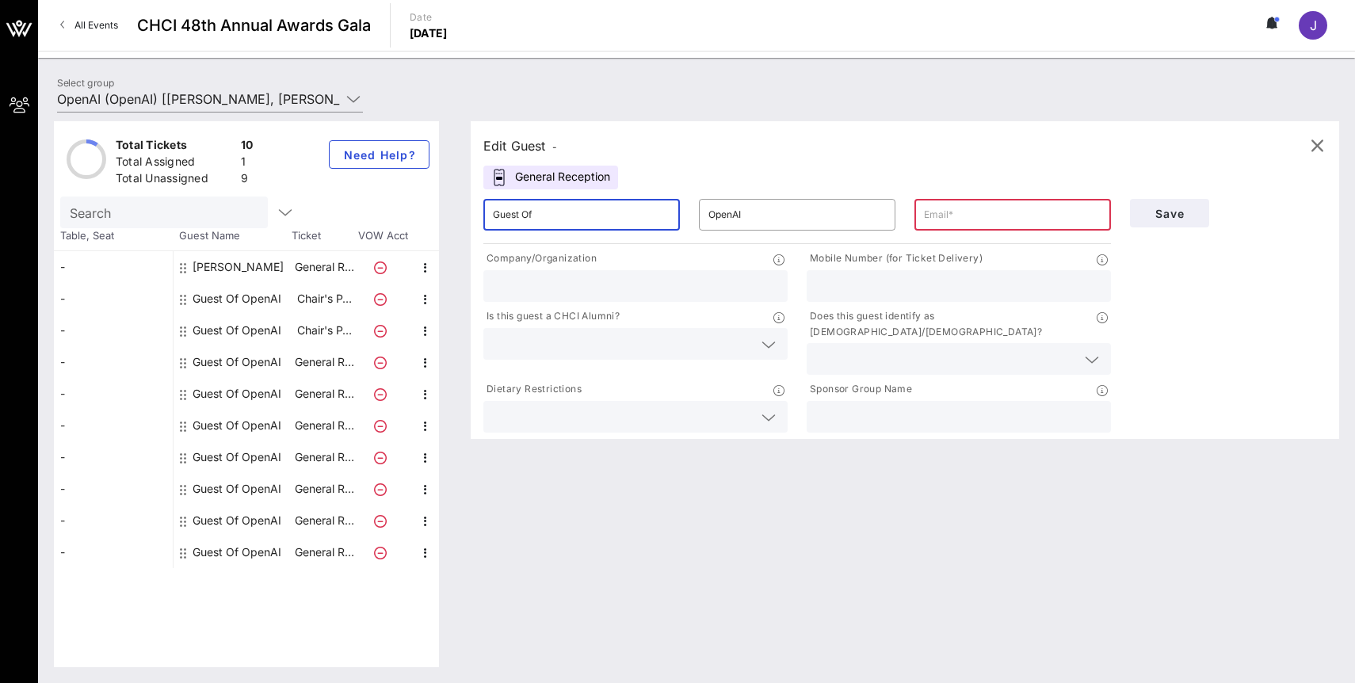
drag, startPoint x: 555, startPoint y: 221, endPoint x: 431, endPoint y: 213, distance: 124.7
click at [431, 213] on div "Total Tickets 10 Total Assigned 1 Total Unassigned 9 Need Help? Search Table, S…" at bounding box center [696, 394] width 1285 height 546
type input "[PERSON_NAME]"
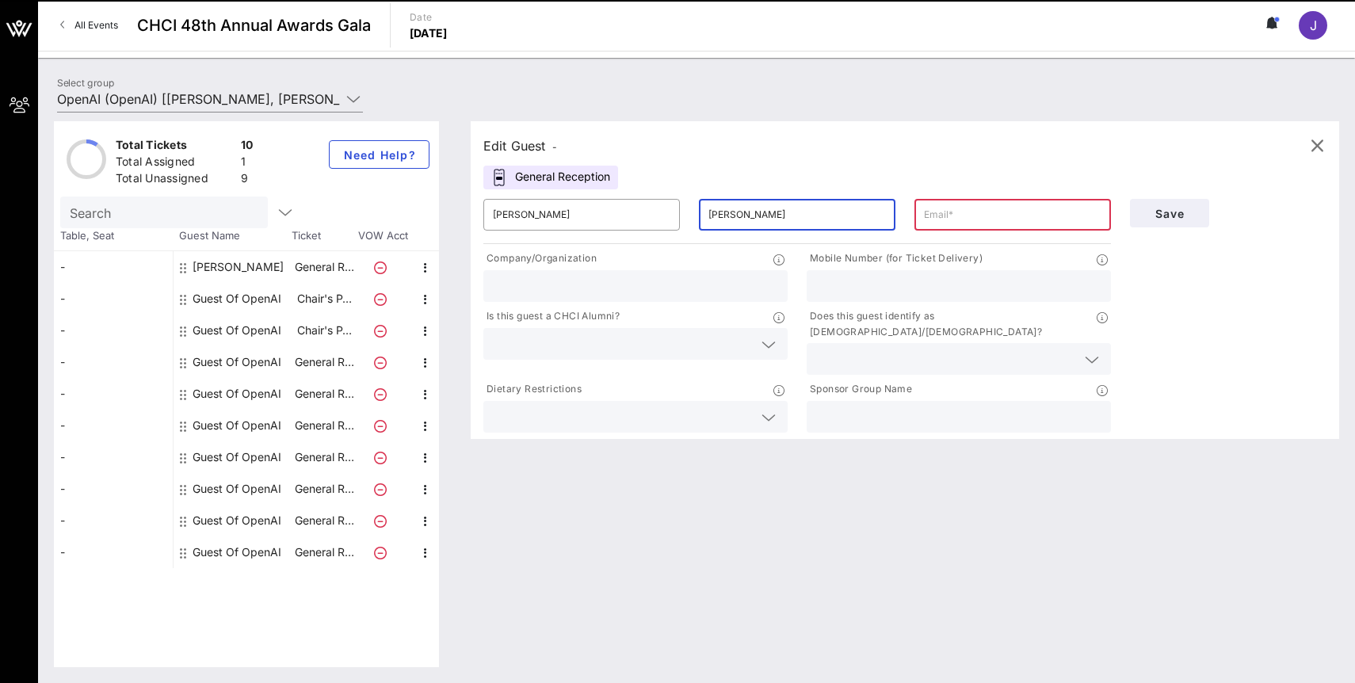
type input "[PERSON_NAME]"
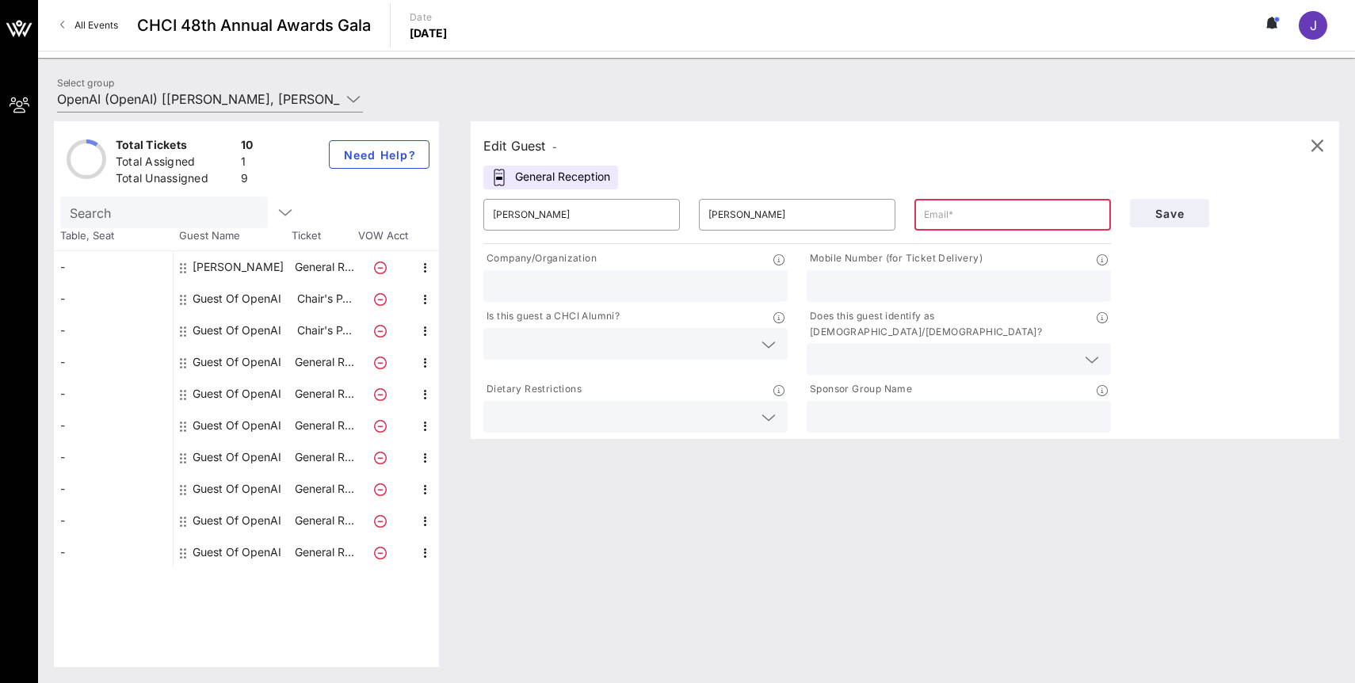
paste input "[PERSON_NAME][EMAIL_ADDRESS][DOMAIN_NAME]"
type input "[PERSON_NAME][EMAIL_ADDRESS][DOMAIN_NAME]"
click at [509, 284] on input "text" at bounding box center [635, 286] width 285 height 21
type input "OpenAI"
click at [689, 354] on div at bounding box center [635, 344] width 285 height 32
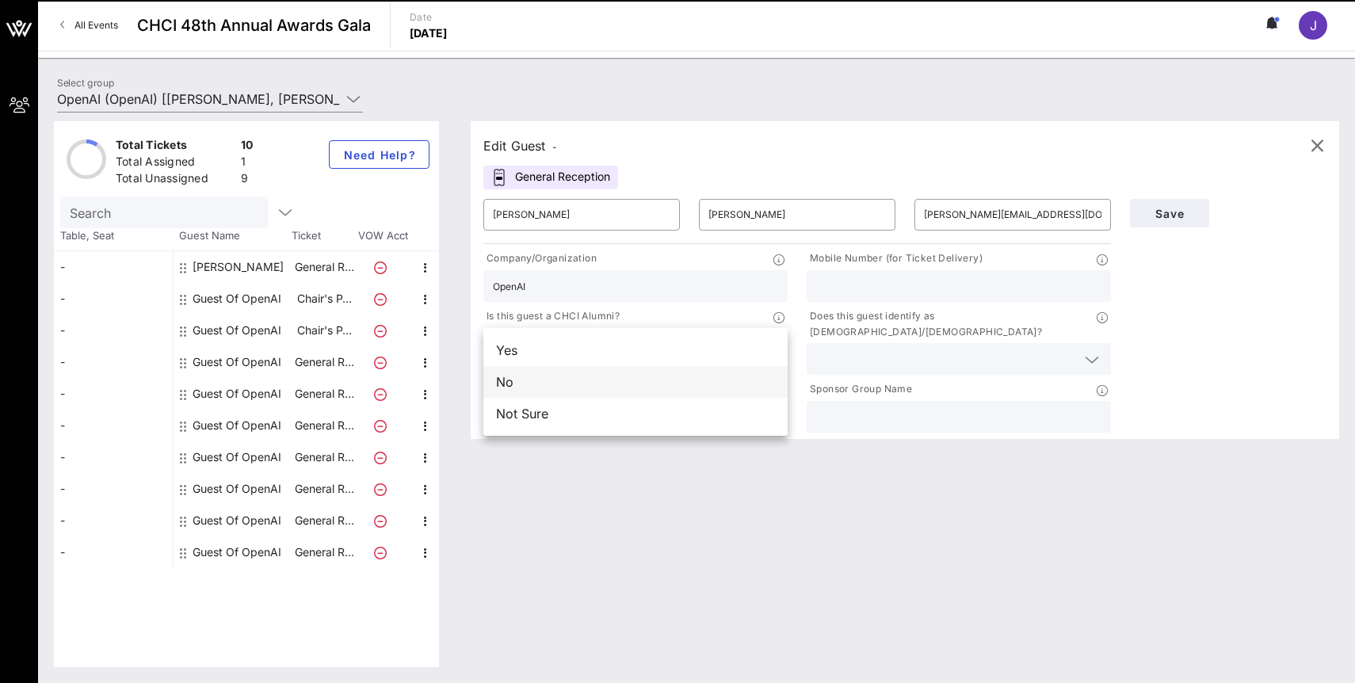
click at [666, 379] on div "No" at bounding box center [635, 382] width 304 height 32
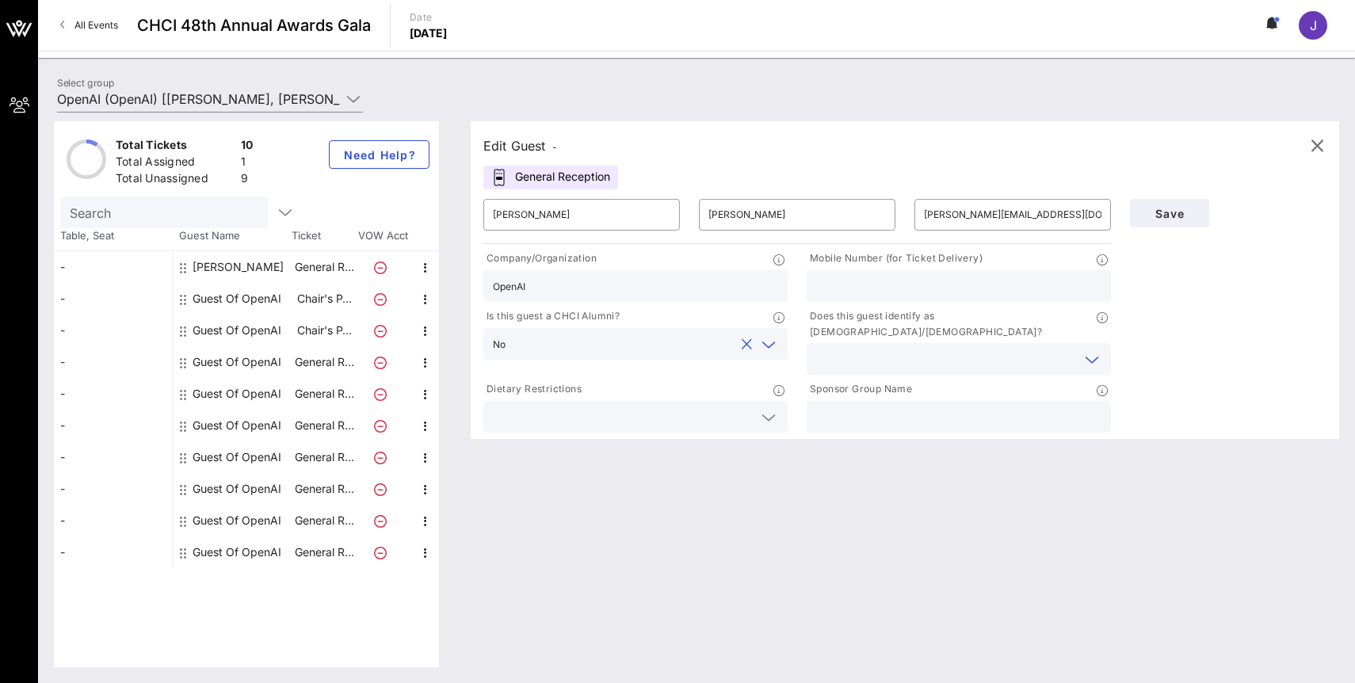
click at [933, 349] on input "text" at bounding box center [946, 359] width 260 height 21
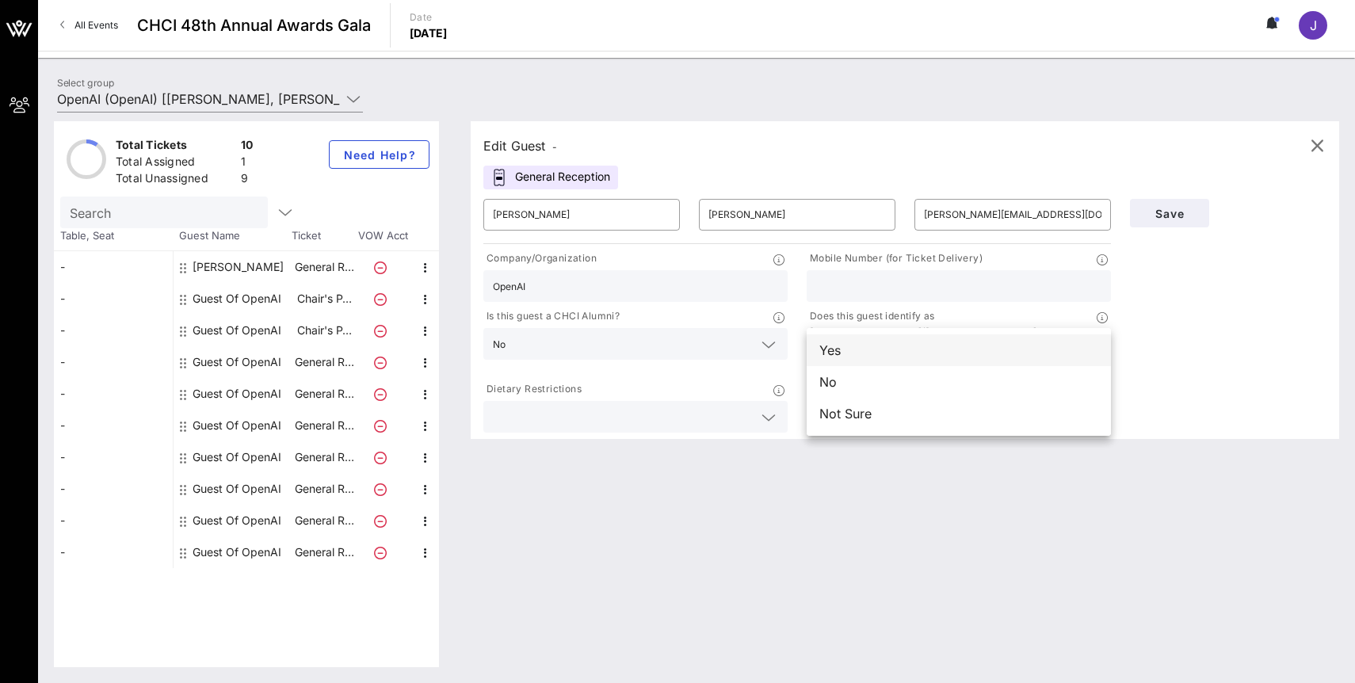
click at [974, 353] on div "Yes" at bounding box center [959, 350] width 304 height 32
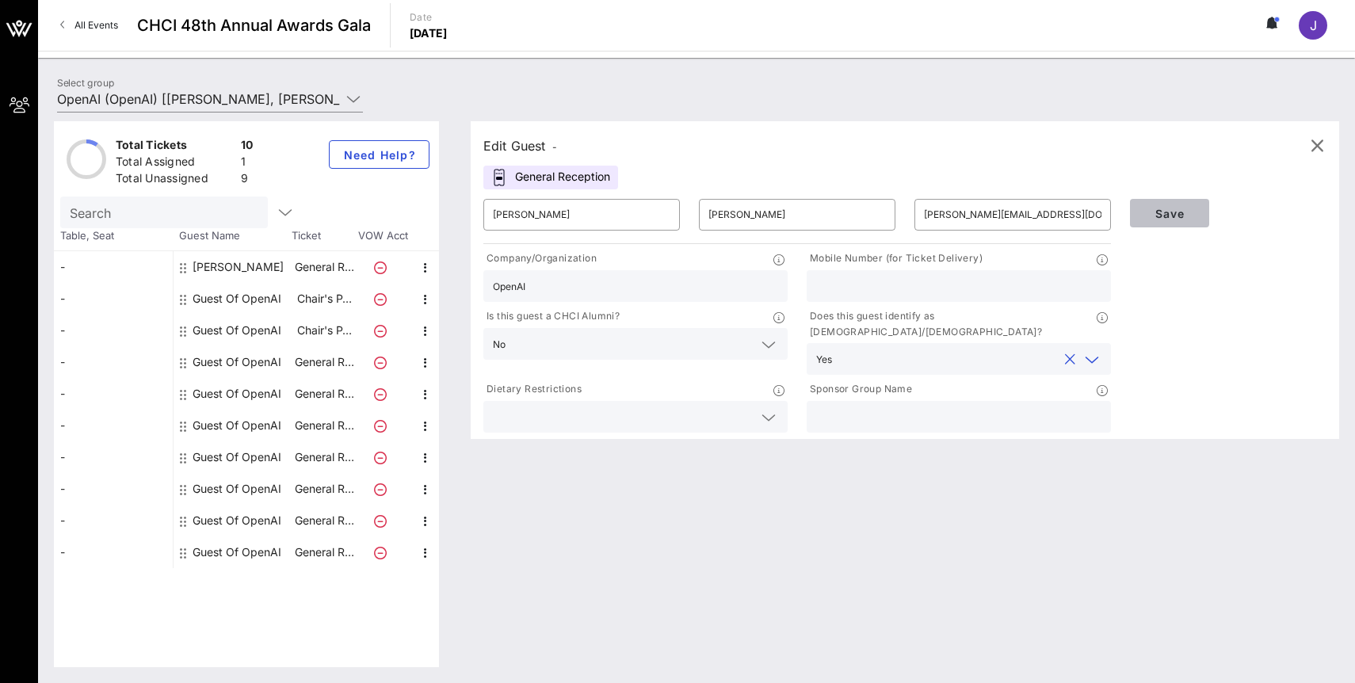
click at [1151, 224] on button "Save" at bounding box center [1169, 213] width 79 height 29
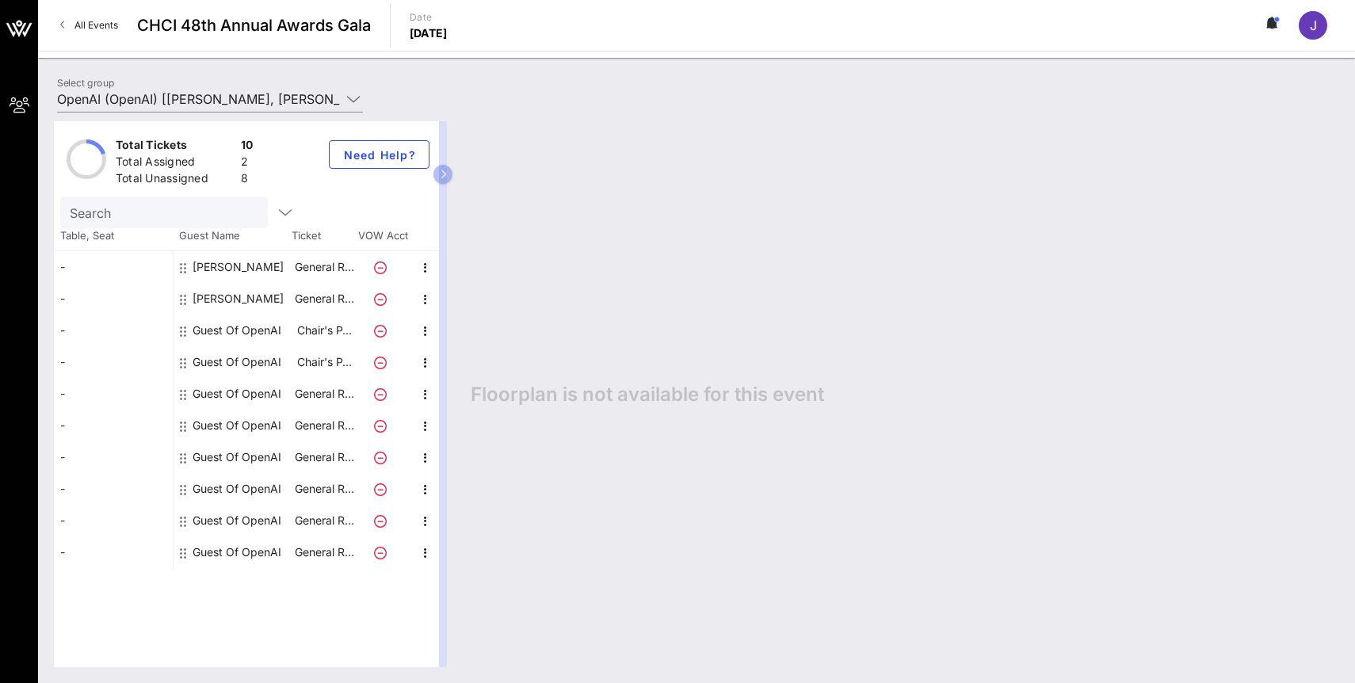
click at [254, 551] on div "Guest Of OpenAI" at bounding box center [237, 552] width 89 height 32
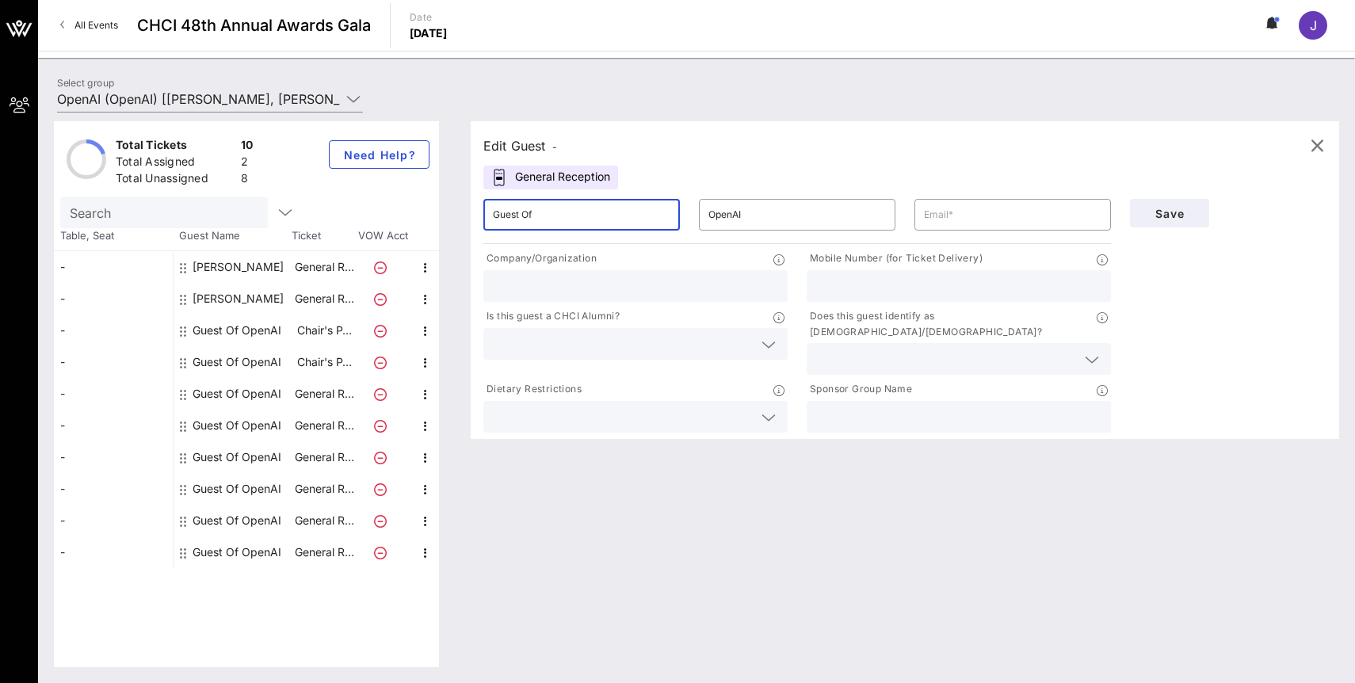
drag, startPoint x: 656, startPoint y: 205, endPoint x: 625, endPoint y: 204, distance: 30.9
click at [625, 204] on input "Guest Of" at bounding box center [581, 214] width 177 height 25
drag, startPoint x: 625, startPoint y: 209, endPoint x: 475, endPoint y: 209, distance: 150.6
click at [475, 209] on div "​ Guest Of" at bounding box center [582, 214] width 216 height 51
type input "DONATED"
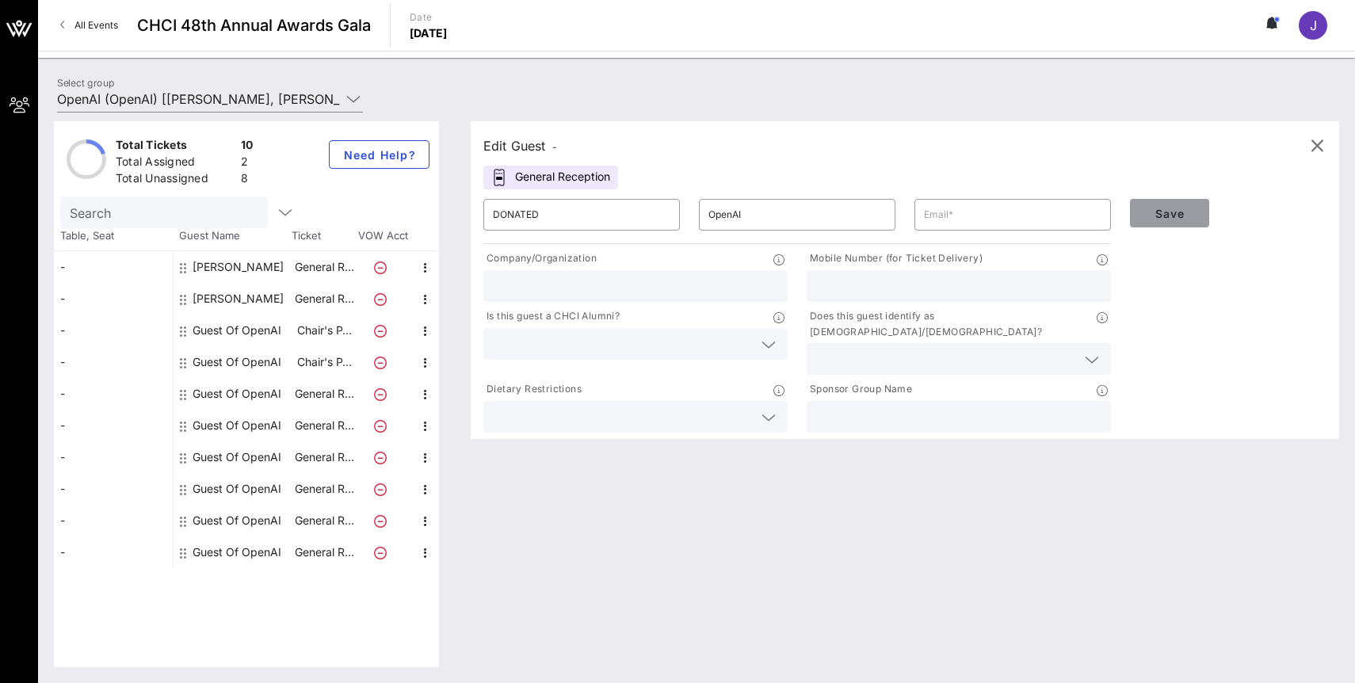
click at [1167, 220] on button "Save" at bounding box center [1169, 213] width 79 height 29
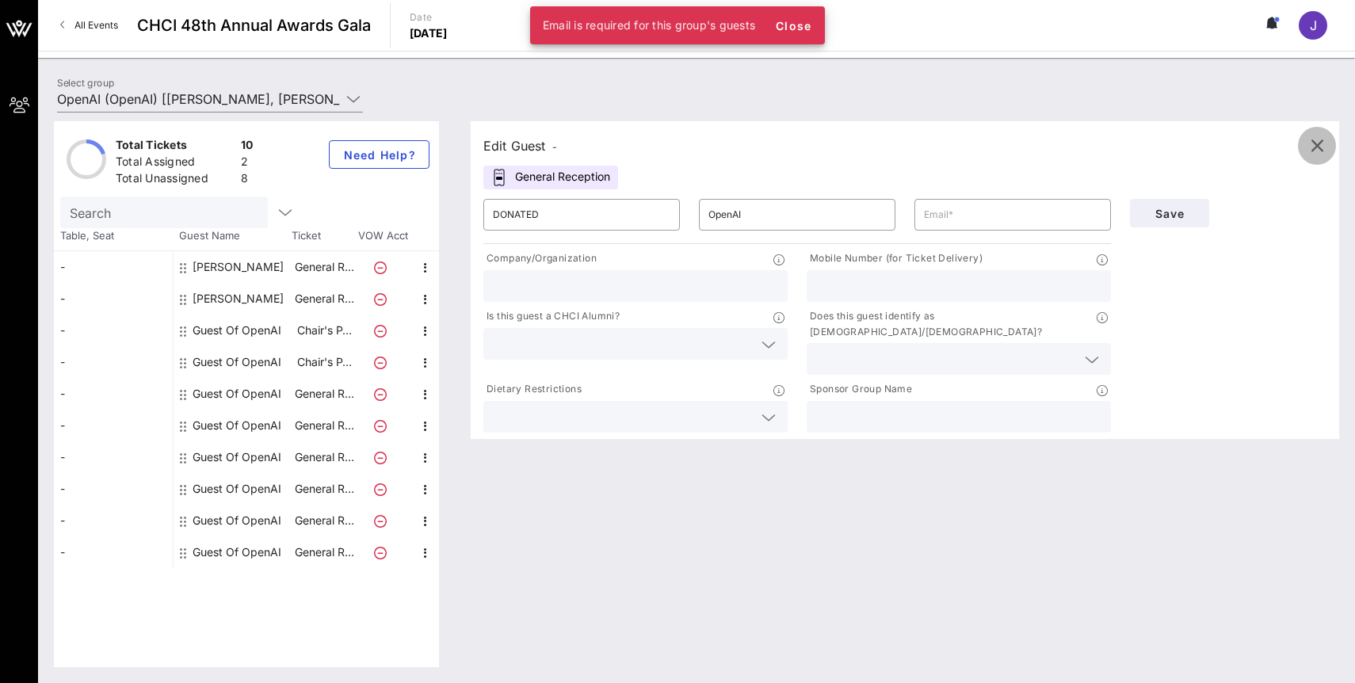
click at [1324, 140] on icon "button" at bounding box center [1316, 145] width 19 height 19
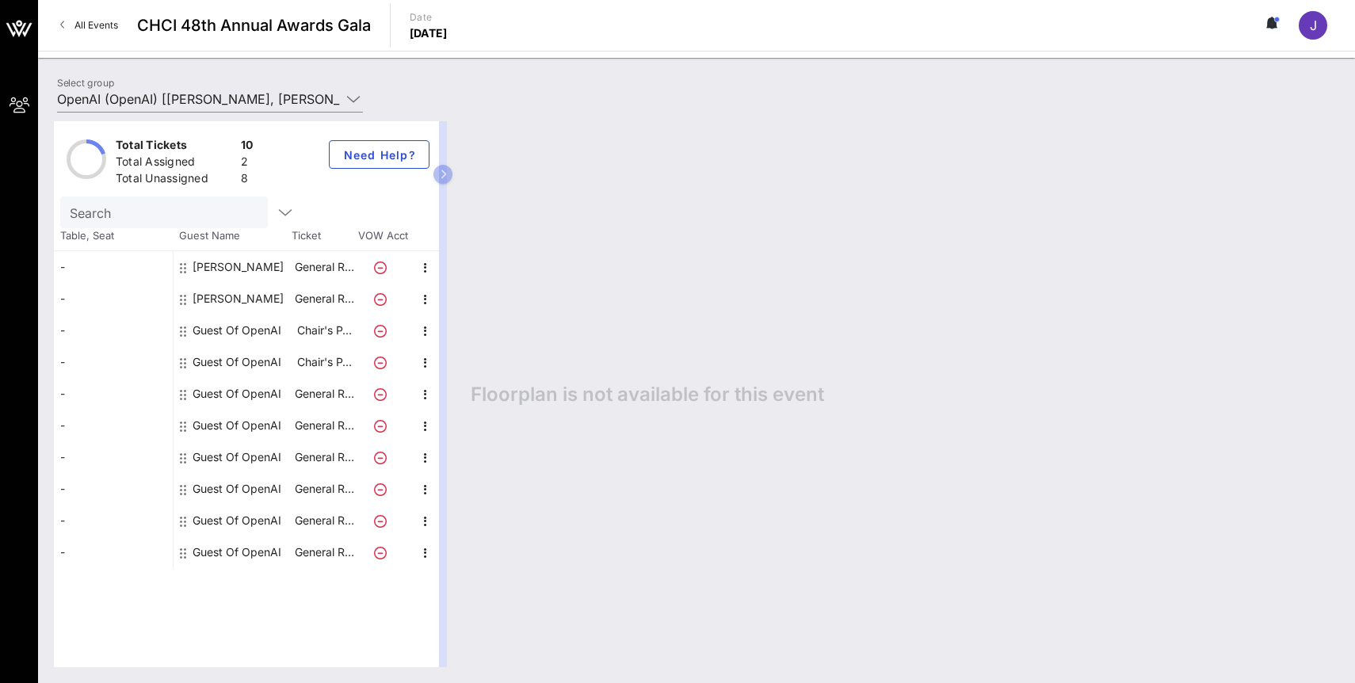
click at [251, 400] on div "Guest Of OpenAI" at bounding box center [237, 394] width 89 height 32
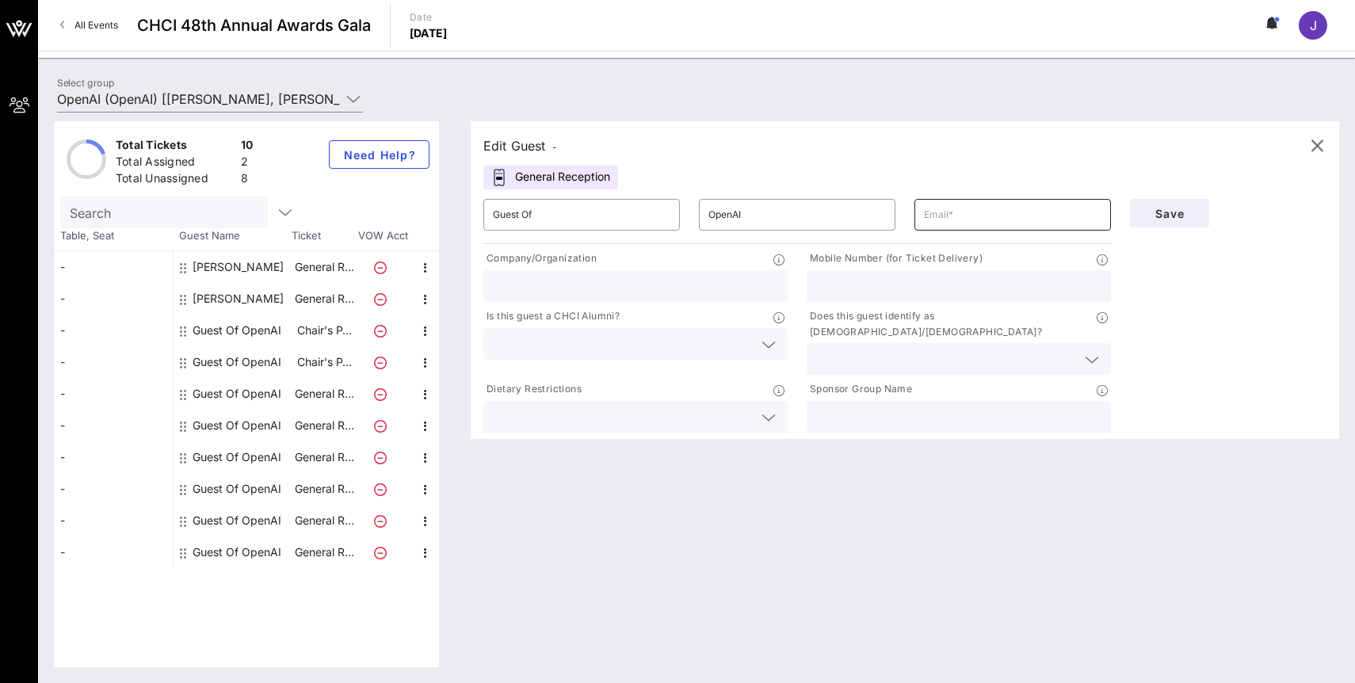
click at [993, 212] on input "text" at bounding box center [1012, 214] width 177 height 25
paste input "[PERSON_NAME][EMAIL_ADDRESS][DOMAIN_NAME]"
type input "[PERSON_NAME][EMAIL_ADDRESS][DOMAIN_NAME]"
drag, startPoint x: 631, startPoint y: 220, endPoint x: 450, endPoint y: 185, distance: 184.0
click at [450, 185] on div "Total Tickets 10 Total Assigned 2 Total Unassigned 8 Need Help? Search Table, S…" at bounding box center [696, 394] width 1285 height 546
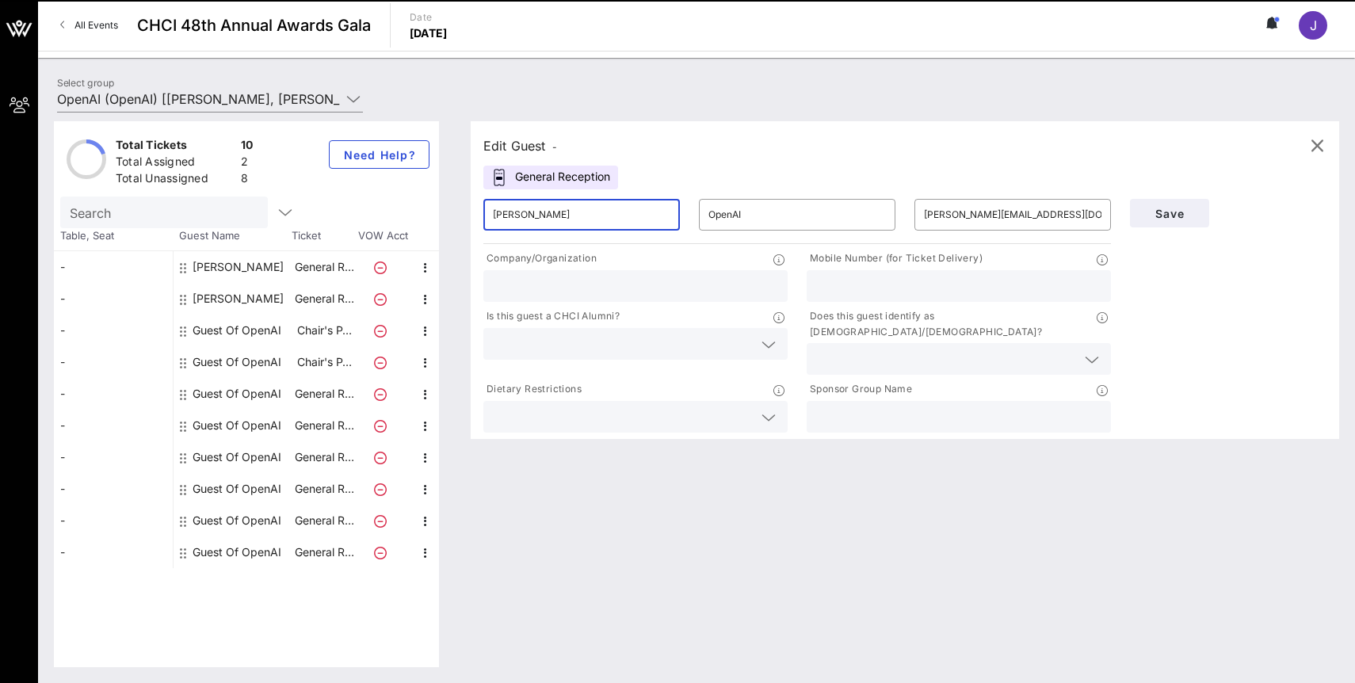
type input "[PERSON_NAME]"
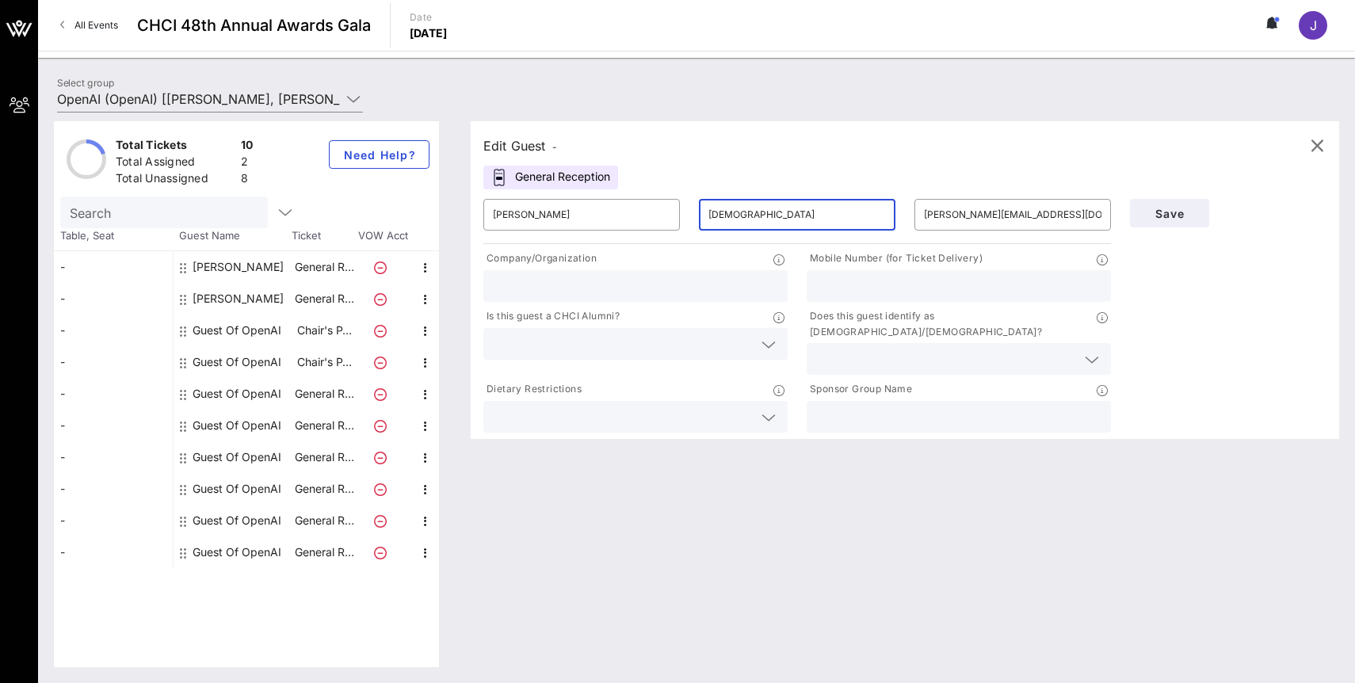
type input "[DEMOGRAPHIC_DATA]"
click at [525, 284] on input "text" at bounding box center [635, 286] width 285 height 21
type input "OpenAI"
click at [742, 338] on input "text" at bounding box center [623, 344] width 260 height 21
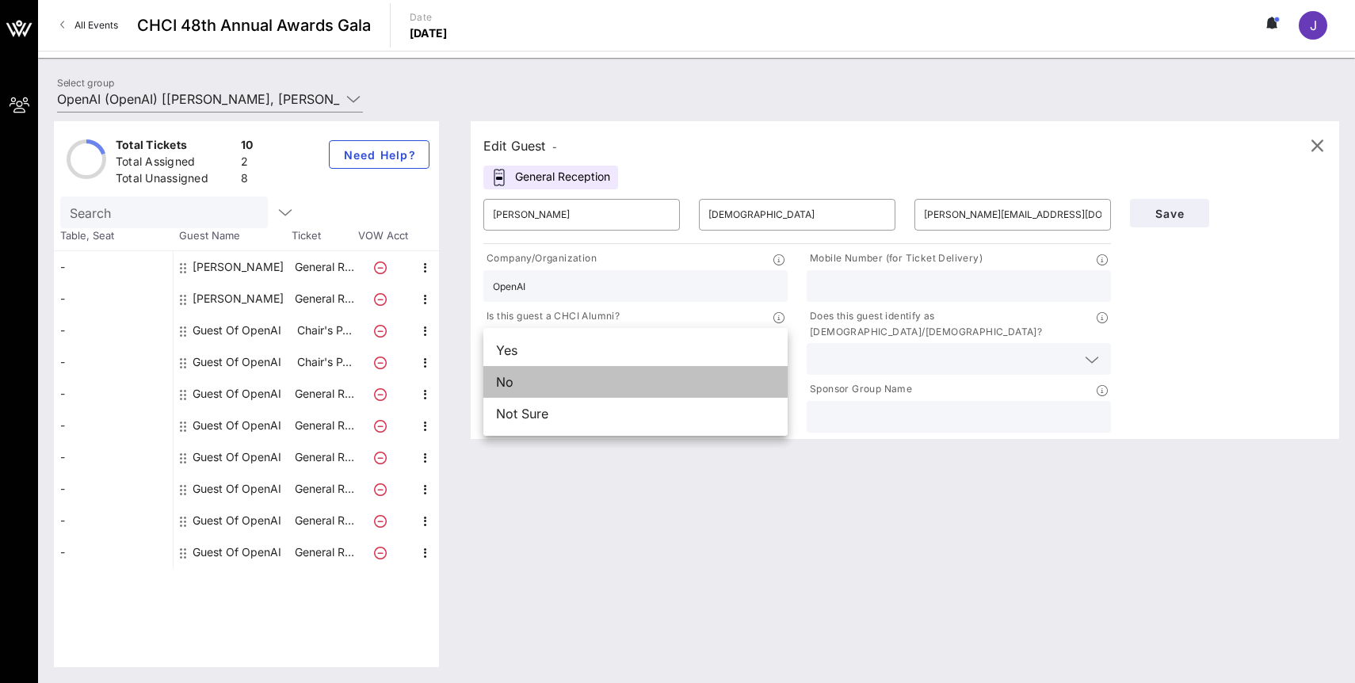
click at [688, 380] on div "No" at bounding box center [635, 382] width 304 height 32
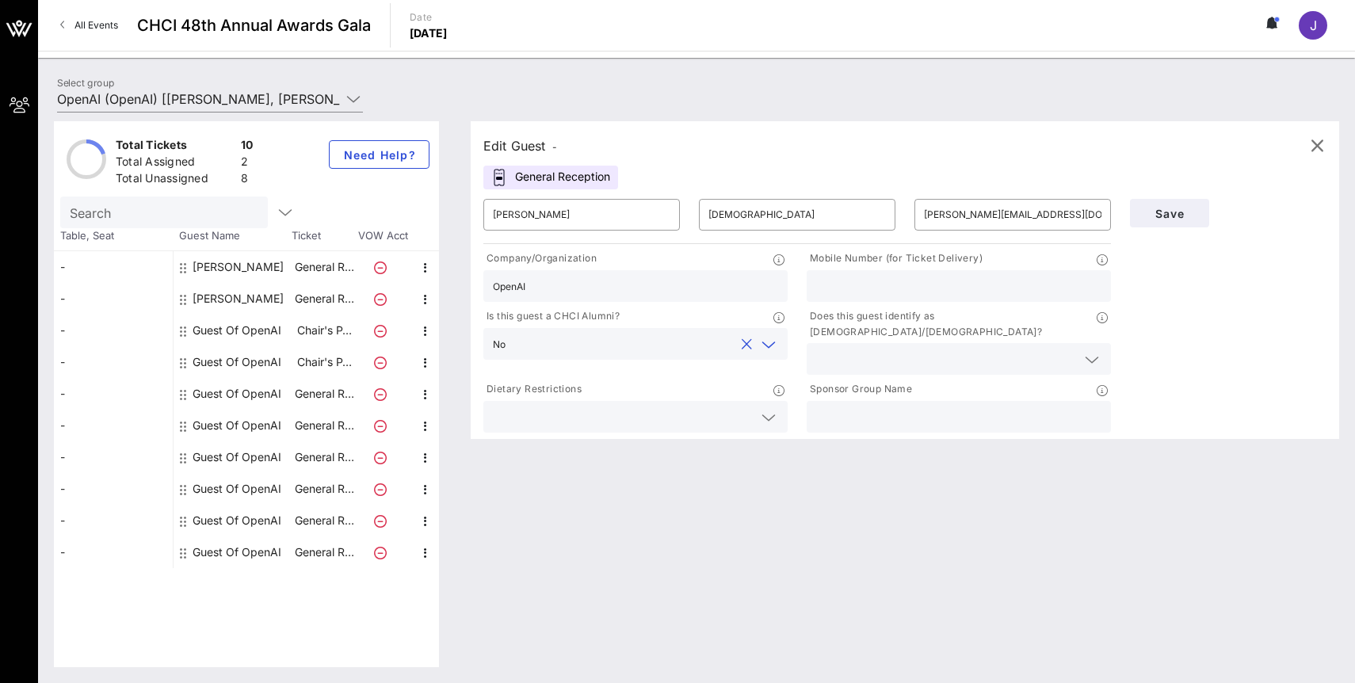
click at [928, 349] on input "text" at bounding box center [946, 359] width 260 height 21
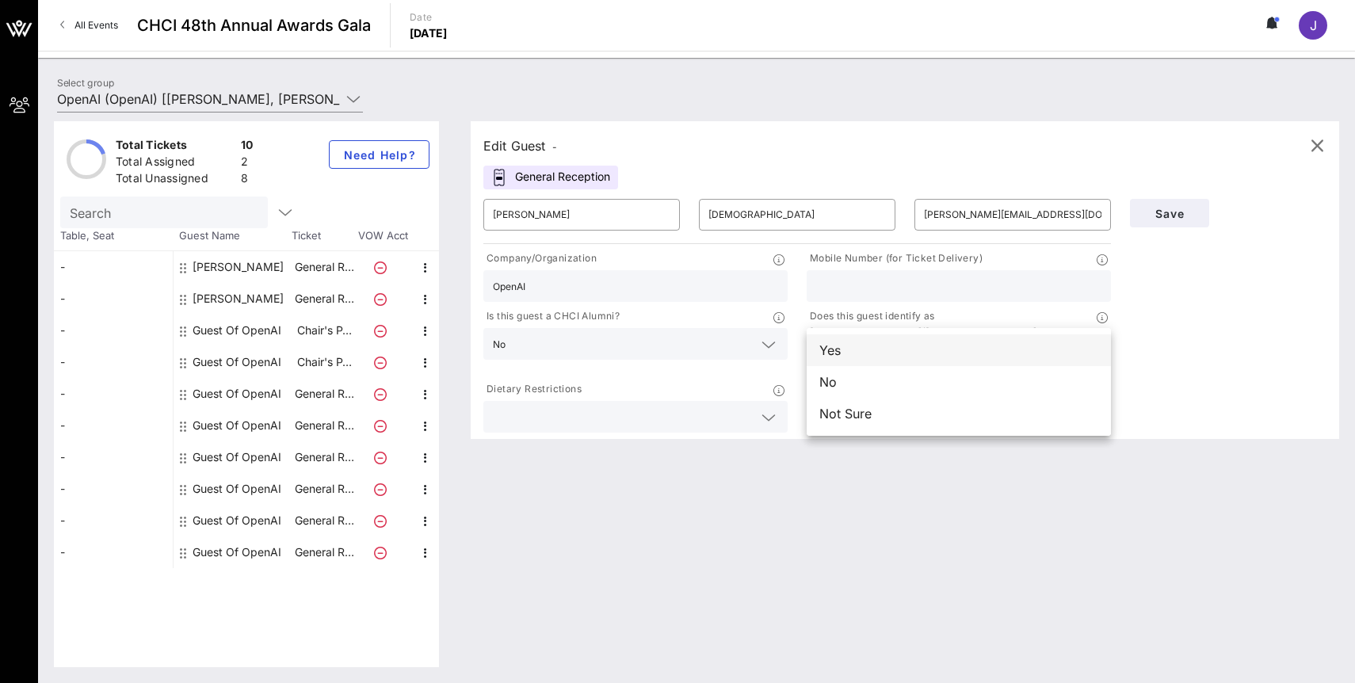
click at [1021, 360] on div "Yes" at bounding box center [959, 350] width 304 height 32
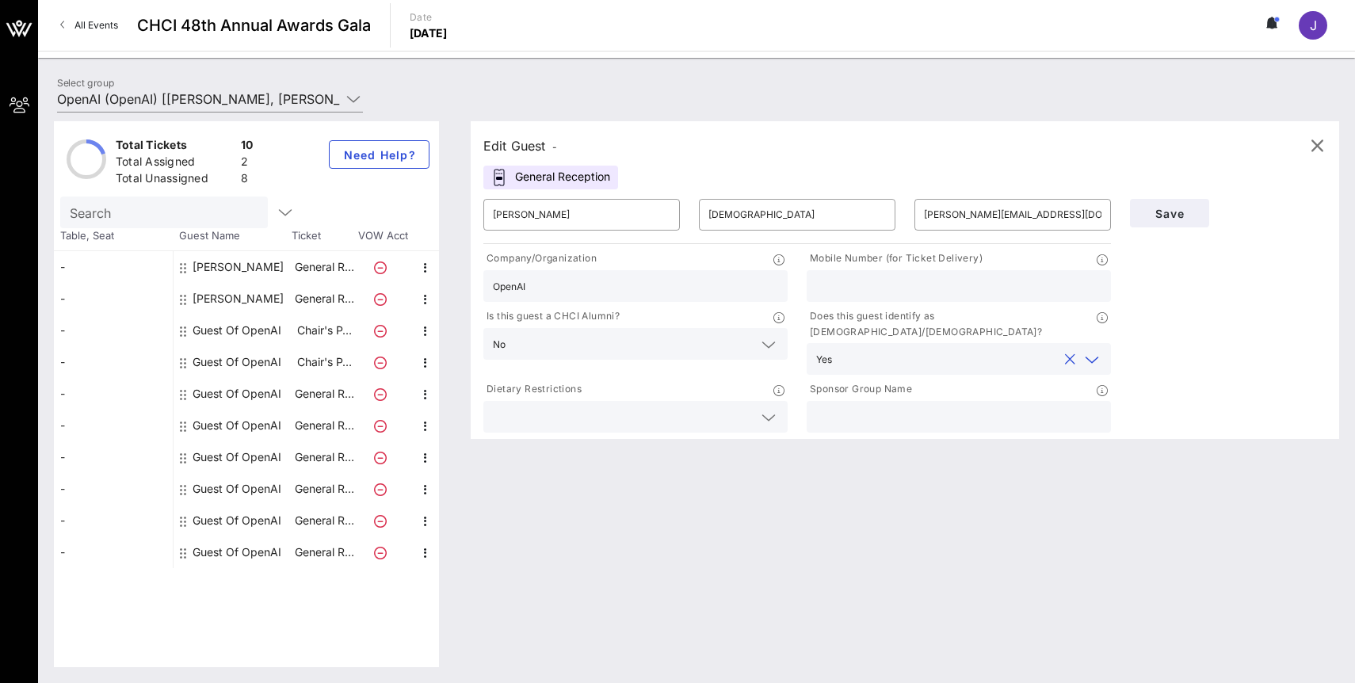
click at [769, 408] on icon at bounding box center [768, 417] width 14 height 19
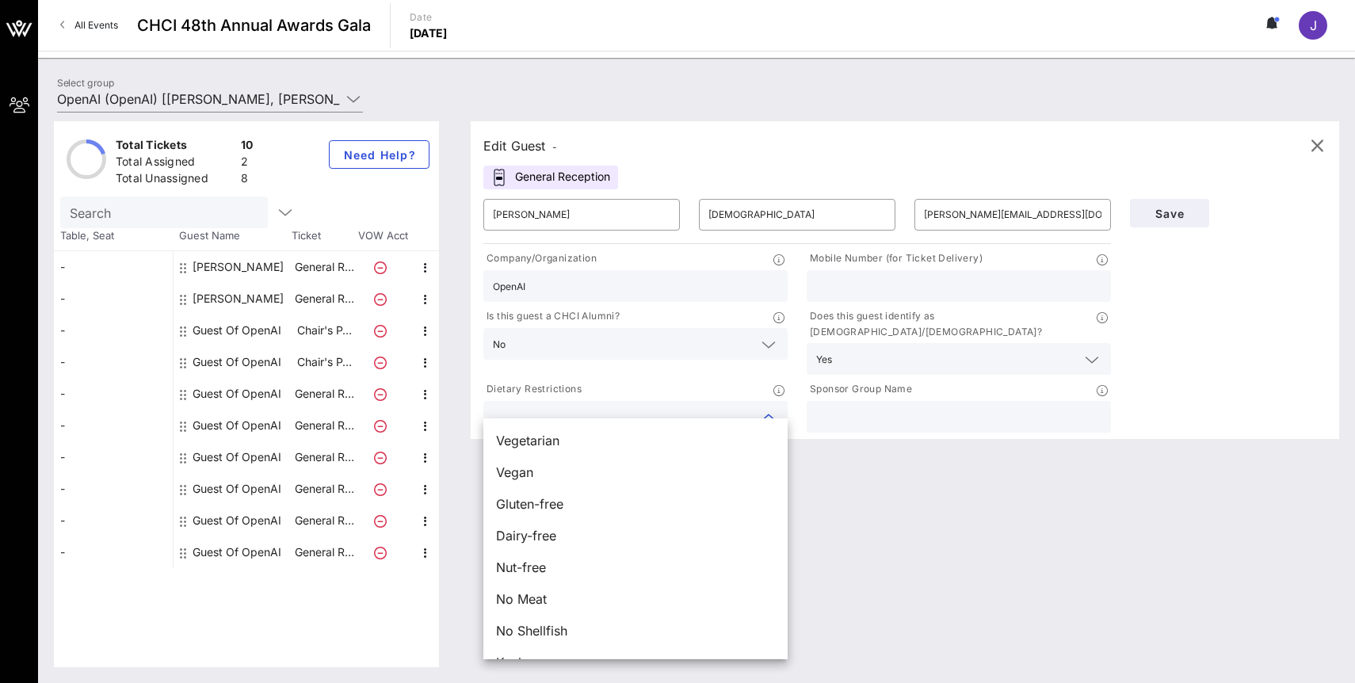
click at [769, 408] on icon at bounding box center [768, 417] width 14 height 19
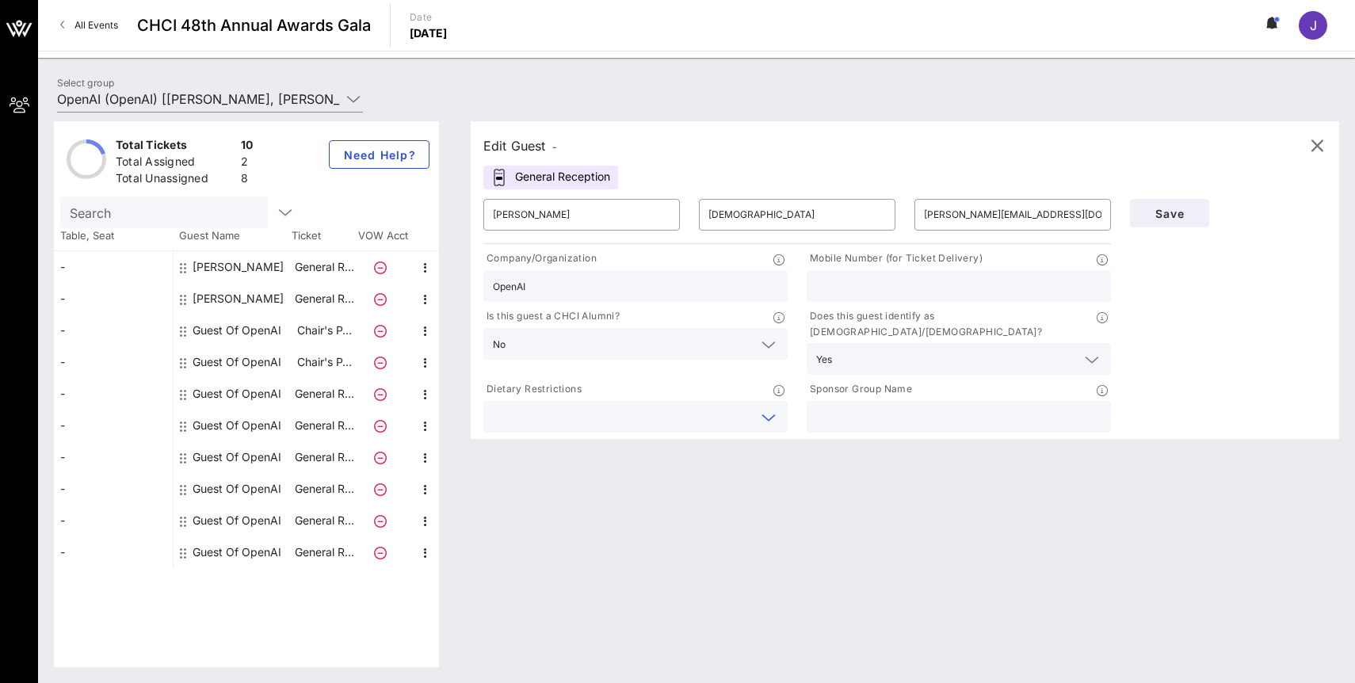
click at [837, 406] on input "text" at bounding box center [958, 416] width 285 height 21
click at [1157, 216] on span "Save" at bounding box center [1170, 213] width 54 height 13
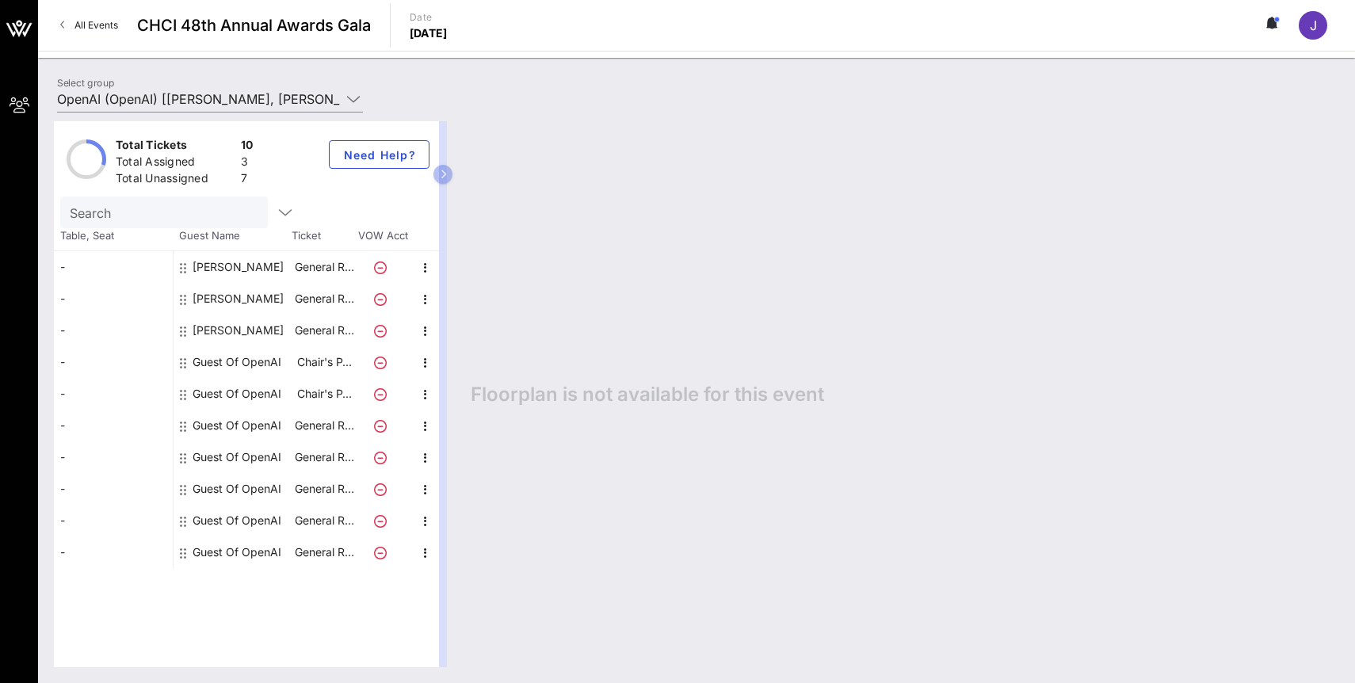
click at [261, 361] on div "Guest Of OpenAI" at bounding box center [237, 362] width 89 height 32
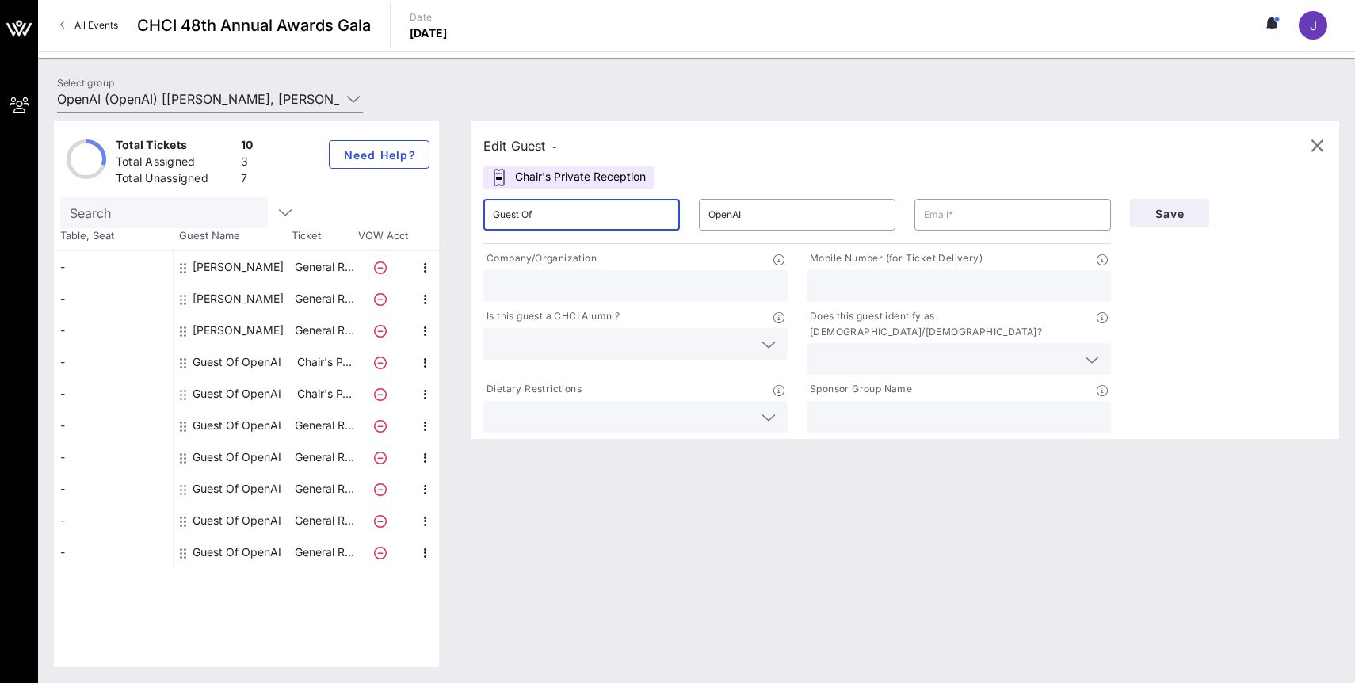
drag, startPoint x: 631, startPoint y: 205, endPoint x: 493, endPoint y: 186, distance: 139.2
click at [494, 188] on div "Edit Guest - Chair's Private Reception ​ Guest Of ​ OpenAI ​ Company/Organizati…" at bounding box center [905, 280] width 868 height 318
click at [507, 213] on input "Guest Of" at bounding box center [581, 214] width 177 height 25
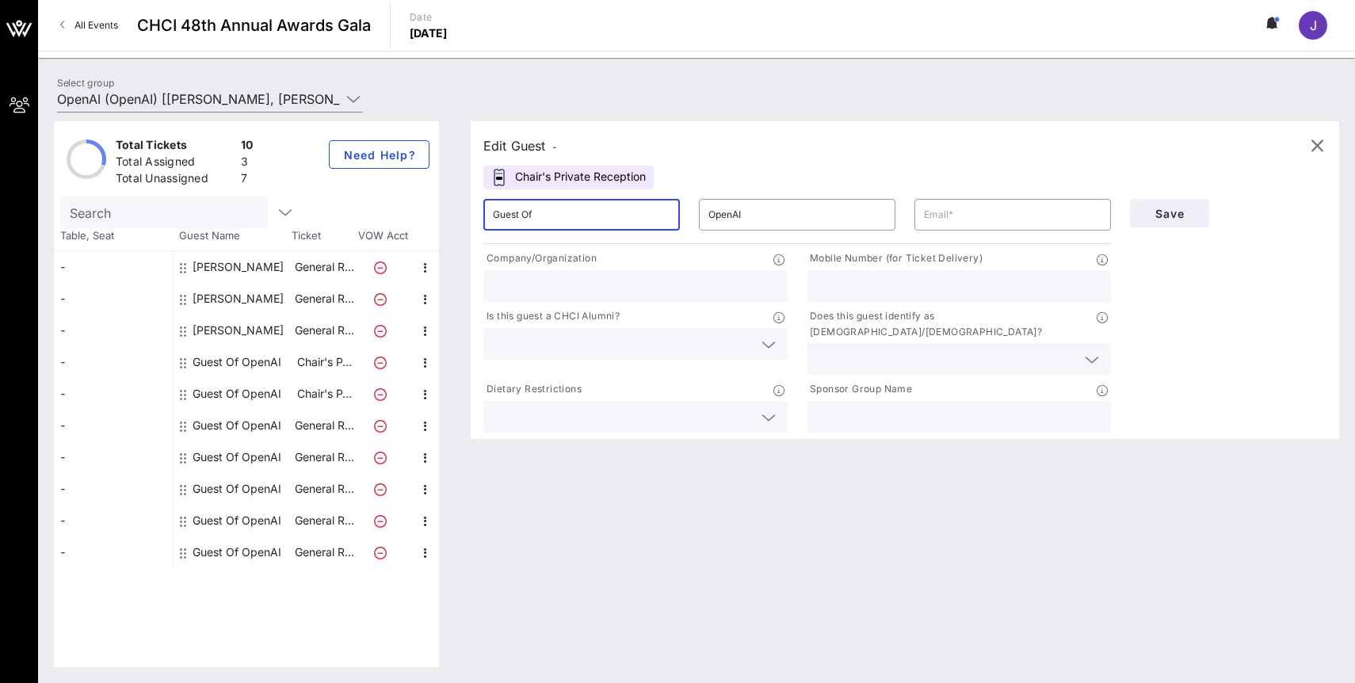
click at [507, 213] on input "Guest Of" at bounding box center [581, 214] width 177 height 25
type input "[PERSON_NAME]"
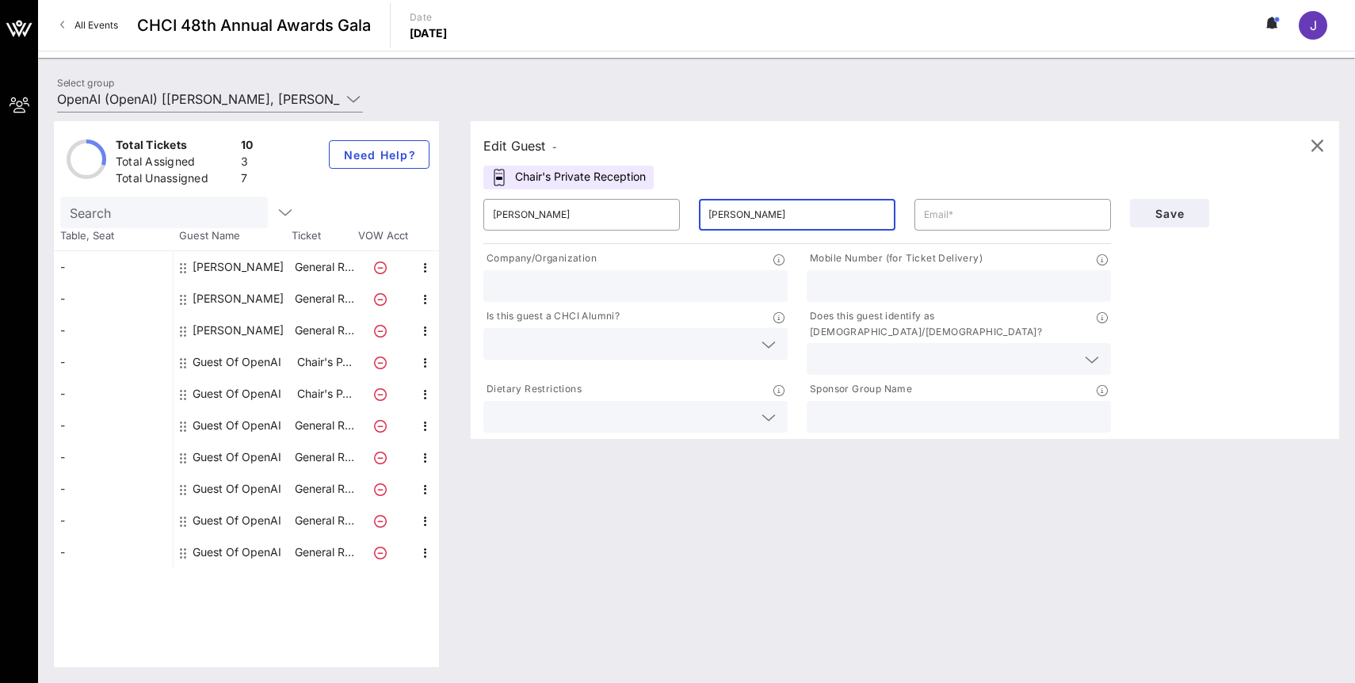
type input "[PERSON_NAME]"
paste input "[EMAIL_ADDRESS][DOMAIN_NAME]"
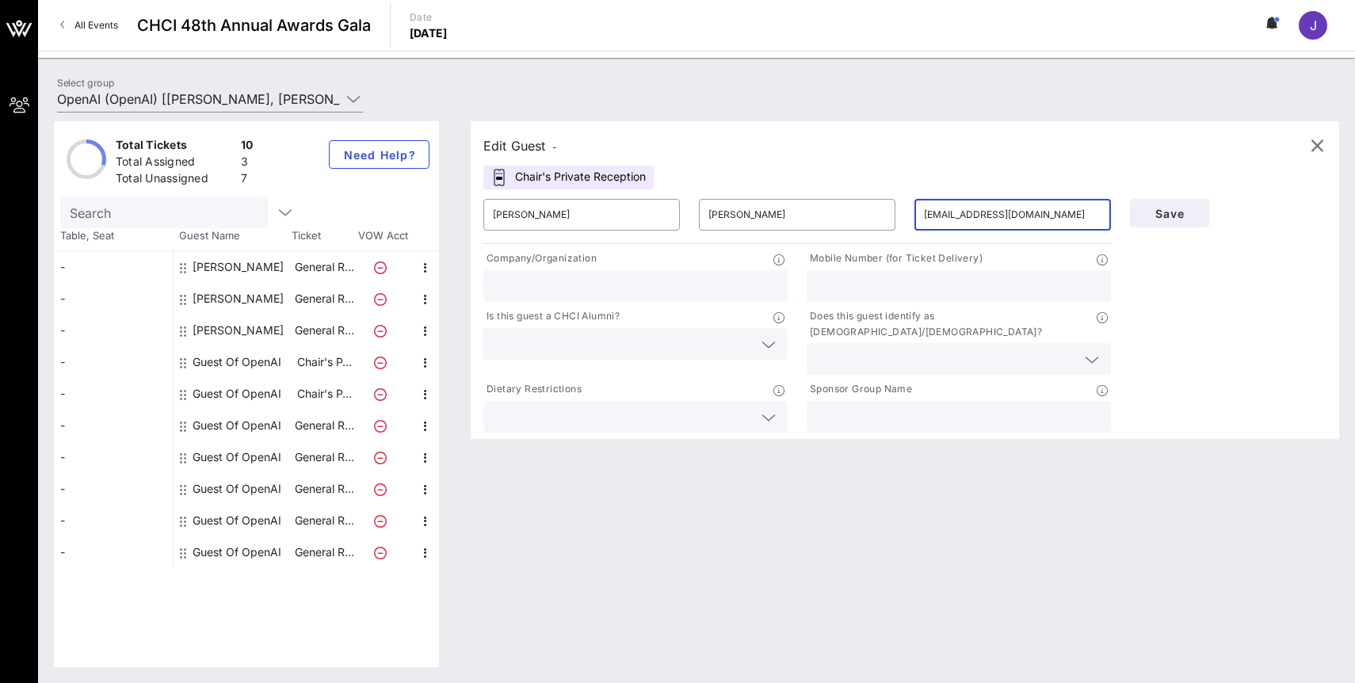
type input "[EMAIL_ADDRESS][DOMAIN_NAME]"
click at [696, 279] on input "text" at bounding box center [635, 286] width 285 height 21
type input "OpenAI"
click at [765, 347] on icon at bounding box center [768, 344] width 14 height 19
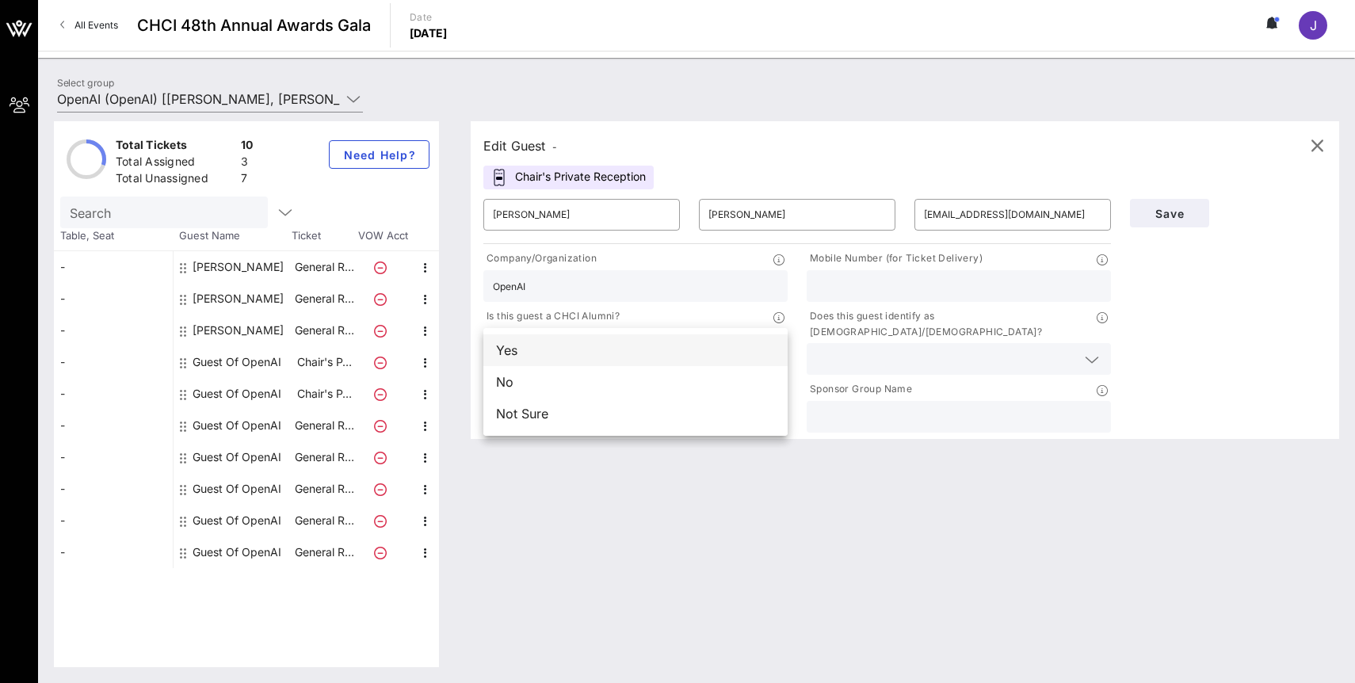
click at [731, 355] on div "Yes" at bounding box center [635, 350] width 304 height 32
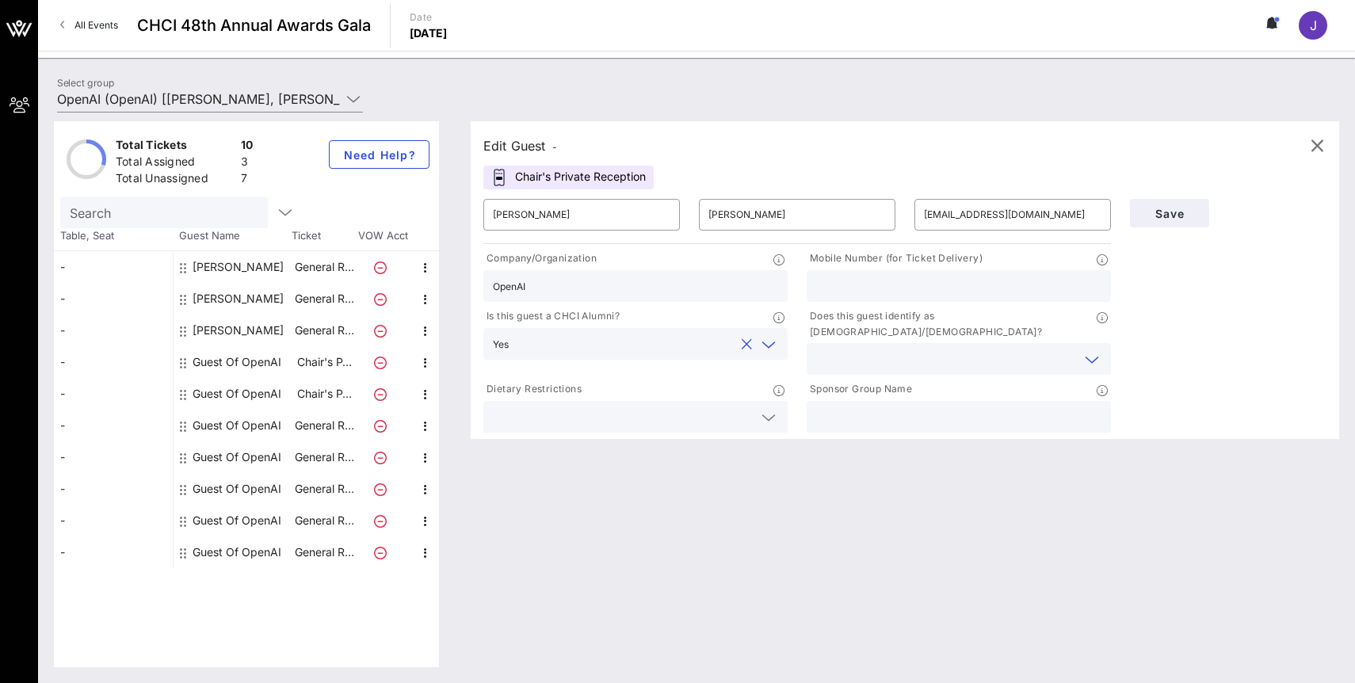
click at [853, 349] on input "text" at bounding box center [946, 359] width 260 height 21
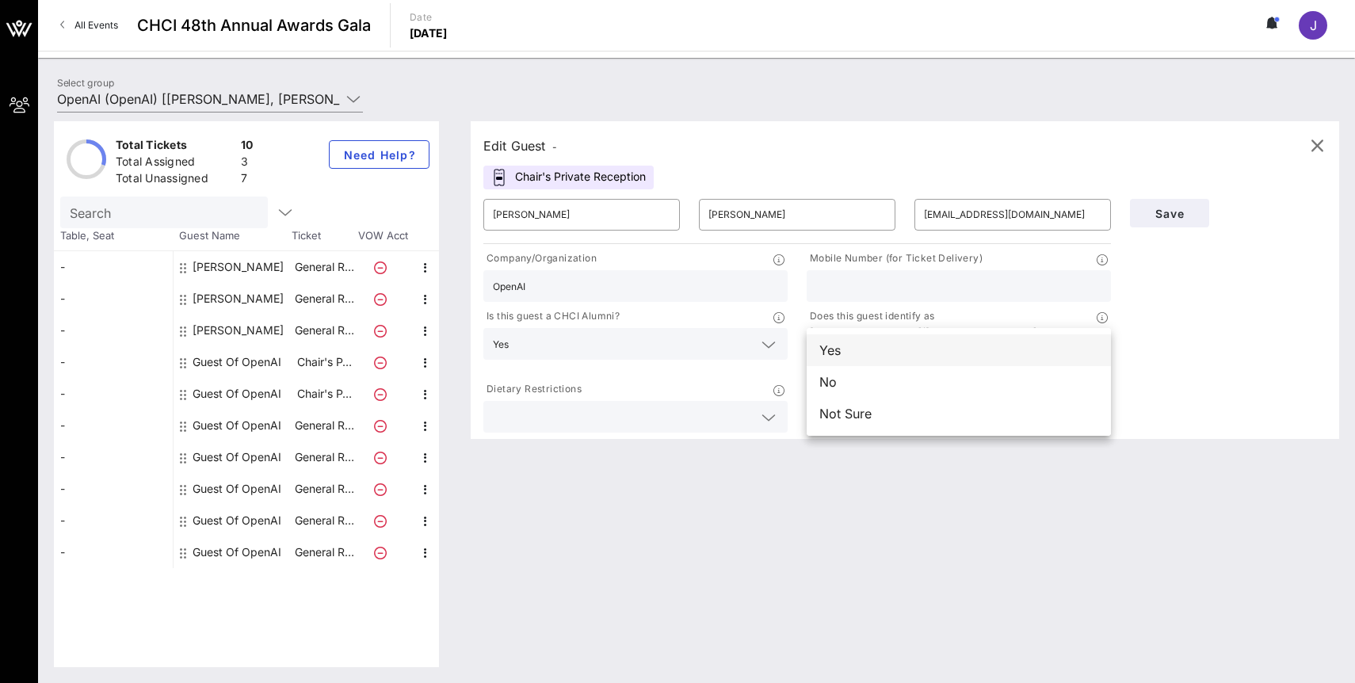
click at [899, 357] on div "Yes" at bounding box center [959, 350] width 304 height 32
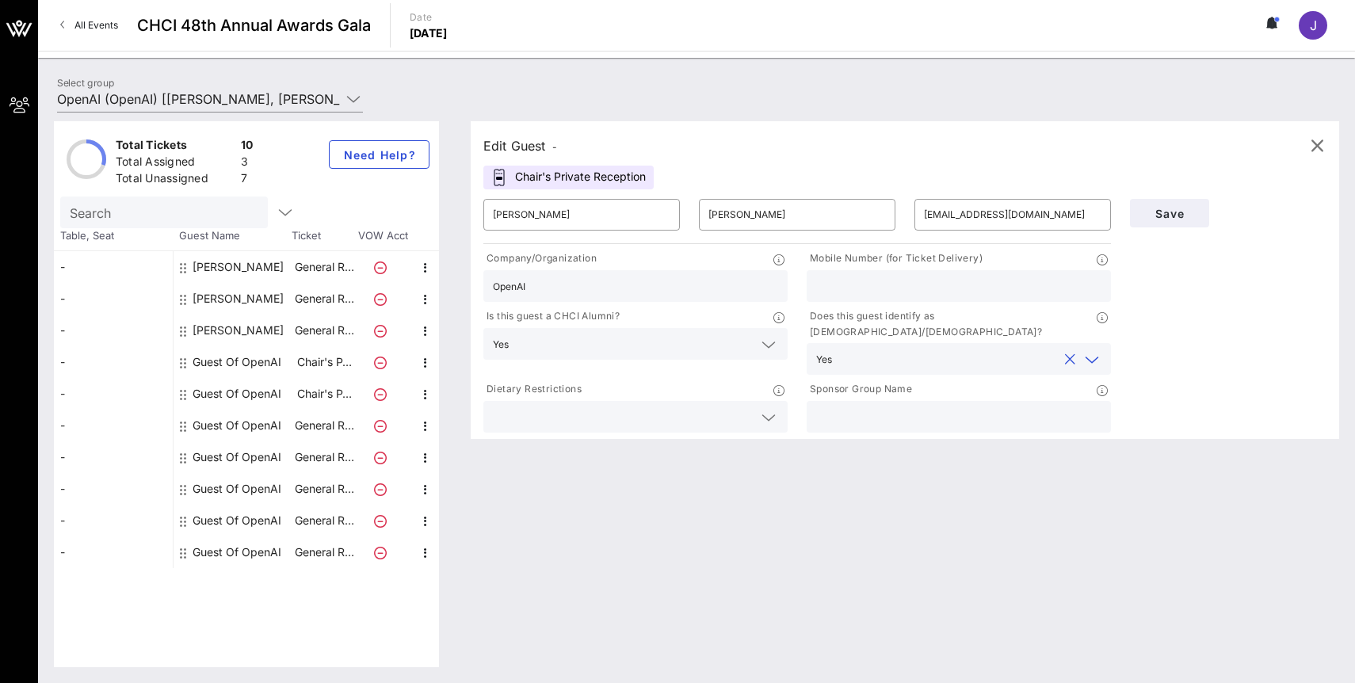
click at [736, 406] on input "text" at bounding box center [623, 416] width 260 height 21
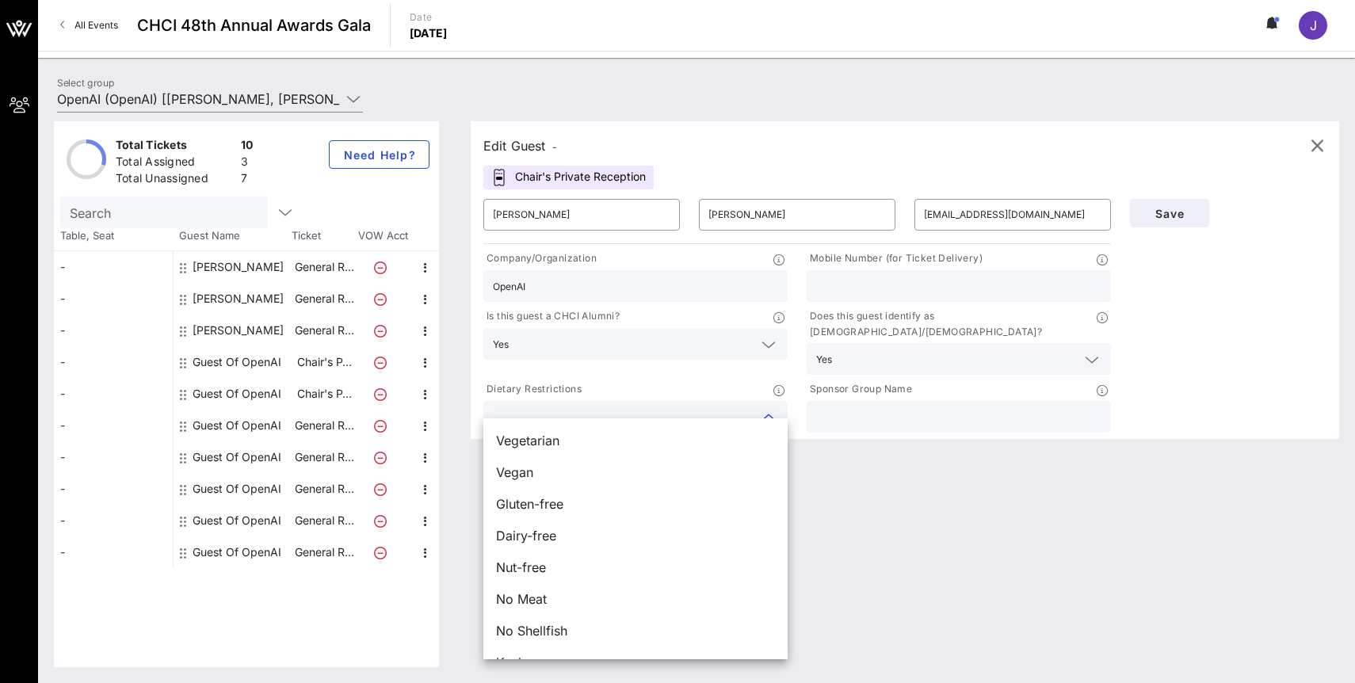
click at [736, 406] on input "text" at bounding box center [623, 416] width 260 height 21
click at [857, 401] on div at bounding box center [958, 417] width 285 height 32
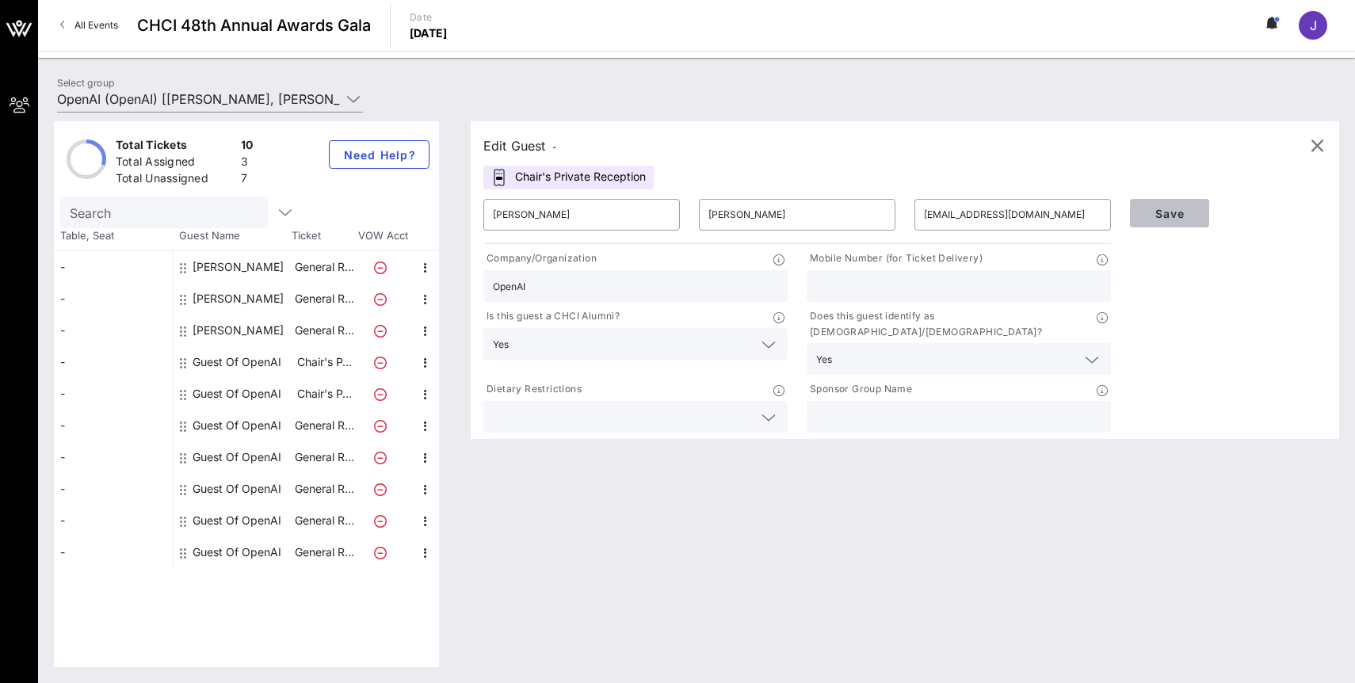
click at [1176, 215] on span "Save" at bounding box center [1170, 213] width 54 height 13
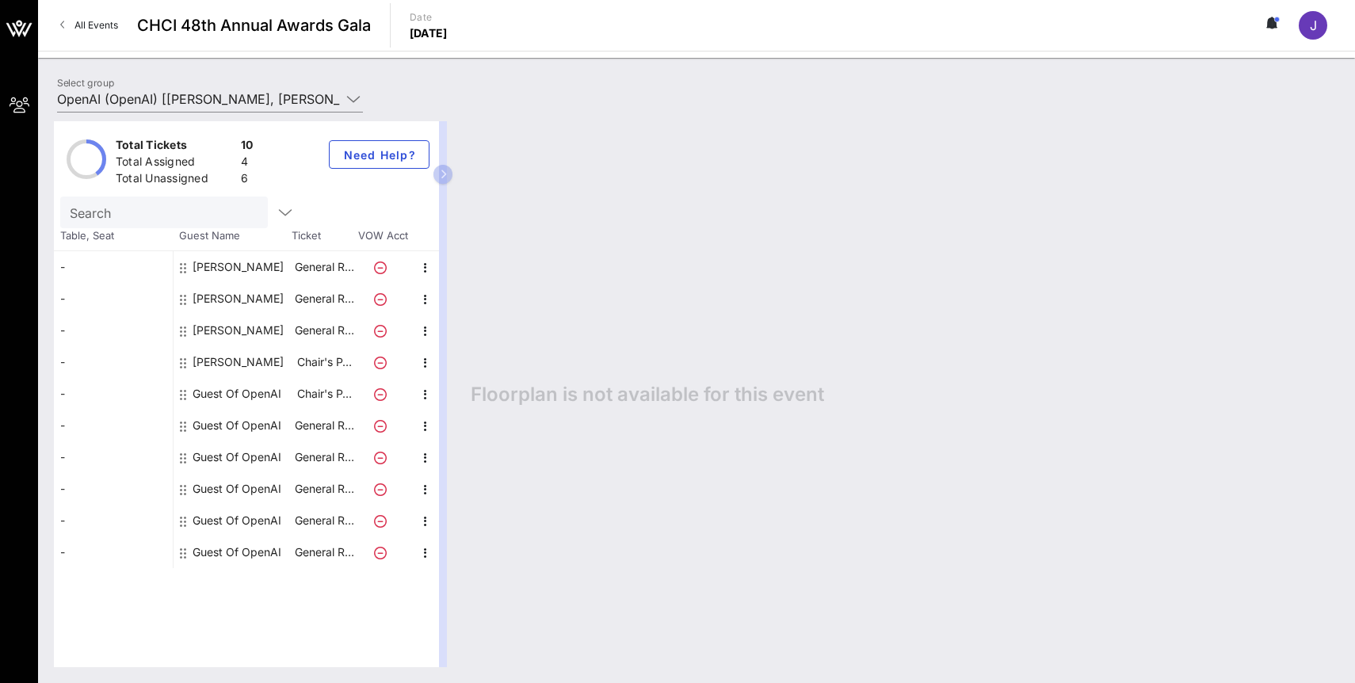
drag, startPoint x: 447, startPoint y: 176, endPoint x: 567, endPoint y: 176, distance: 120.4
click at [568, 177] on div "Total Tickets 10 Total Assigned 4 Total Unassigned 6 Need Help? Search Table, S…" at bounding box center [696, 394] width 1285 height 546
drag, startPoint x: 444, startPoint y: 174, endPoint x: 419, endPoint y: 173, distance: 24.6
click at [419, 173] on div "Total Tickets 10 Total Assigned 4 Total Unassigned 6 Need Help? Search Table, S…" at bounding box center [254, 394] width 401 height 546
click at [444, 180] on button "button" at bounding box center [442, 174] width 19 height 19
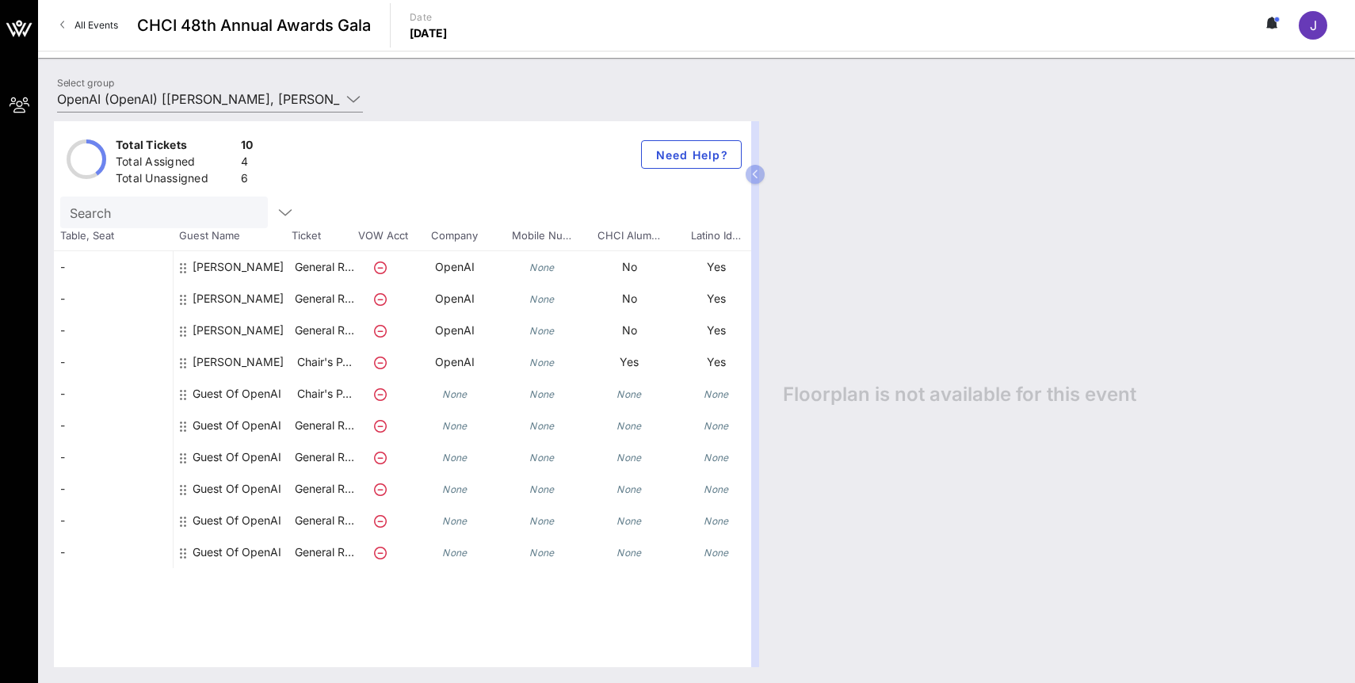
click at [258, 424] on div "Guest Of OpenAI" at bounding box center [237, 426] width 89 height 32
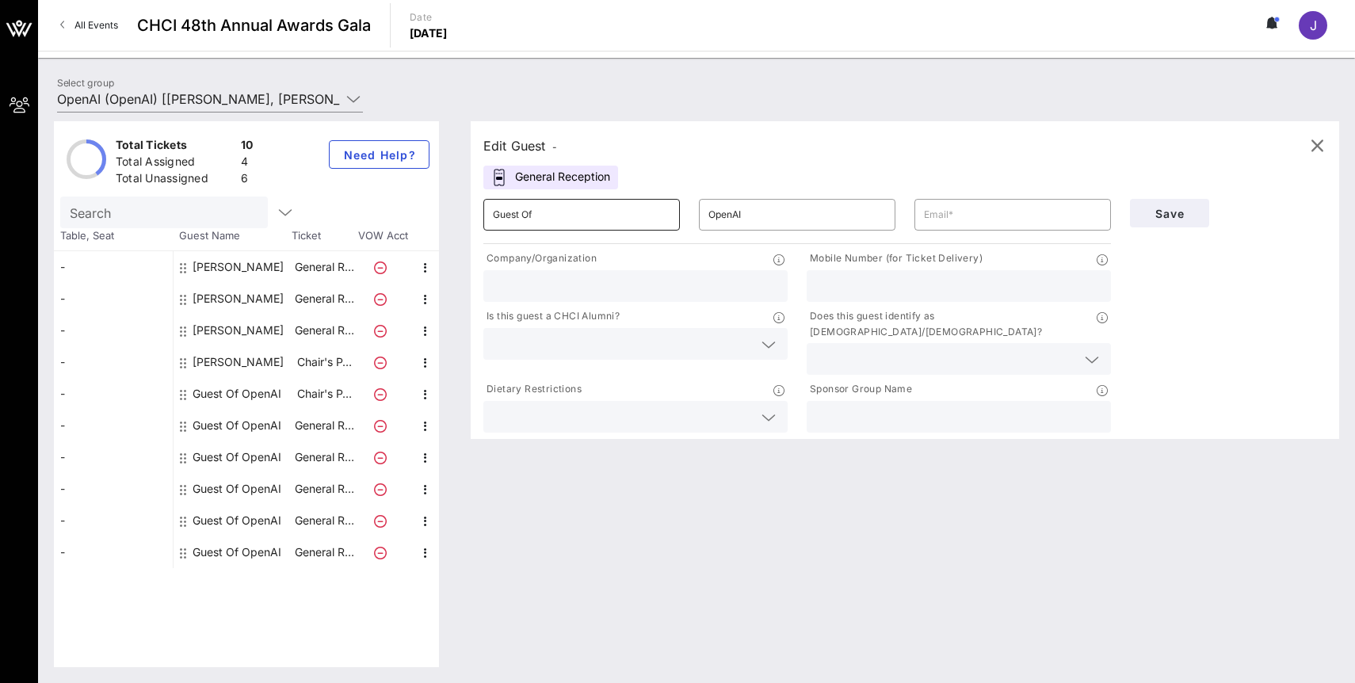
click at [631, 216] on input "Guest Of" at bounding box center [581, 214] width 177 height 25
type input "[PERSON_NAME]"
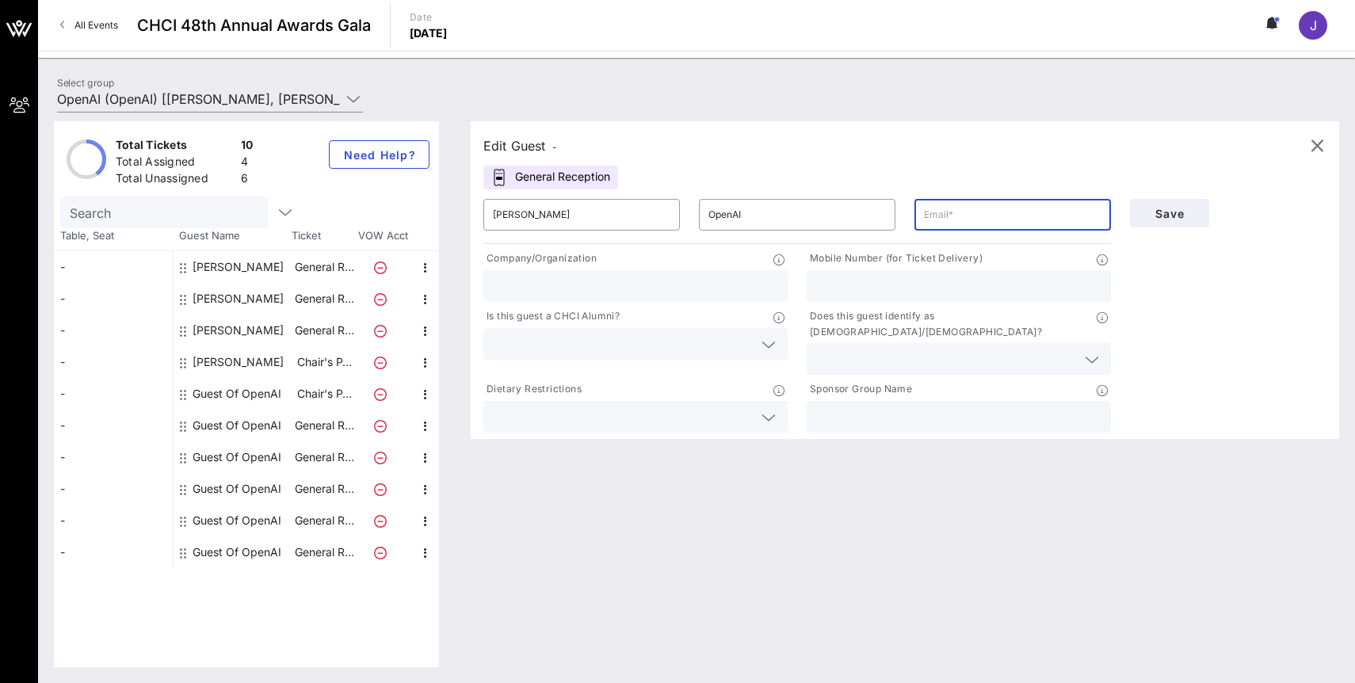
click at [929, 212] on input "text" at bounding box center [1012, 214] width 177 height 25
paste input "[EMAIL_ADDRESS][DOMAIN_NAME]"
type input "[EMAIL_ADDRESS][DOMAIN_NAME]"
click at [816, 211] on input "OpenAI" at bounding box center [796, 214] width 177 height 25
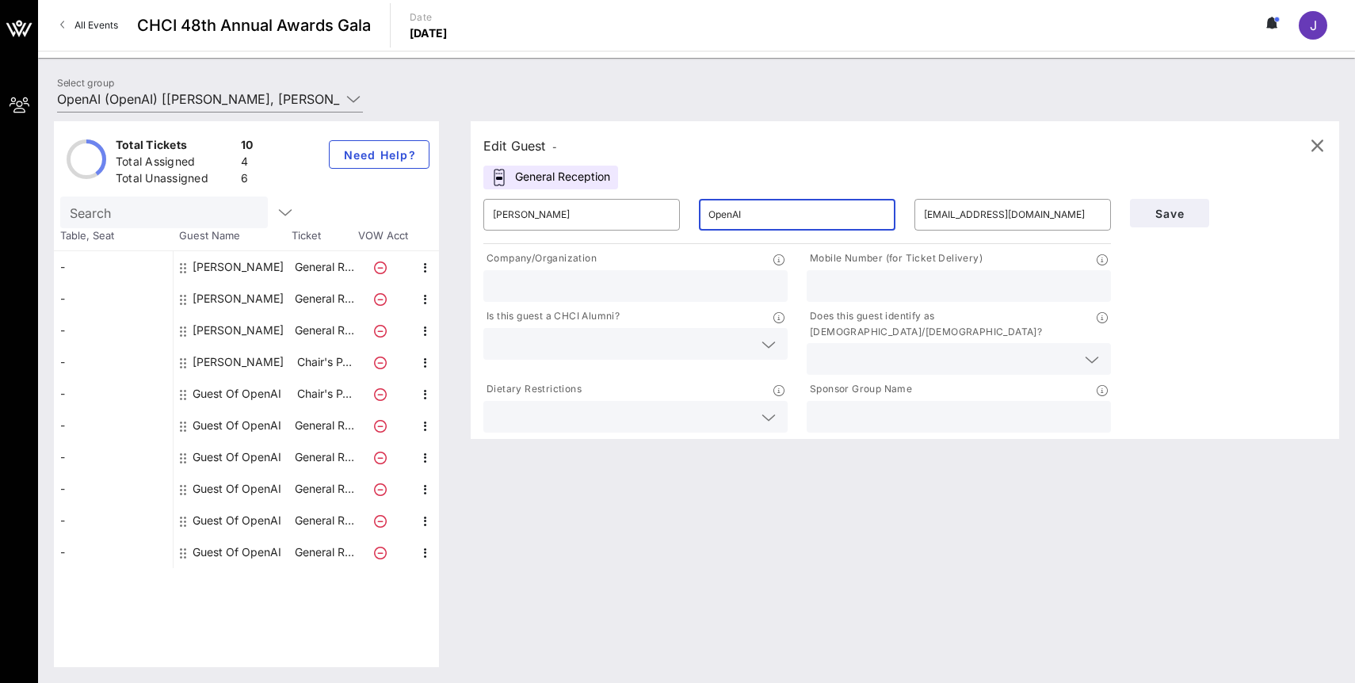
click at [816, 211] on input "OpenAI" at bounding box center [796, 214] width 177 height 25
type input "[PERSON_NAME]"
click at [734, 287] on input "text" at bounding box center [635, 286] width 285 height 21
type input "OpenAI"
click at [754, 348] on div at bounding box center [635, 344] width 285 height 32
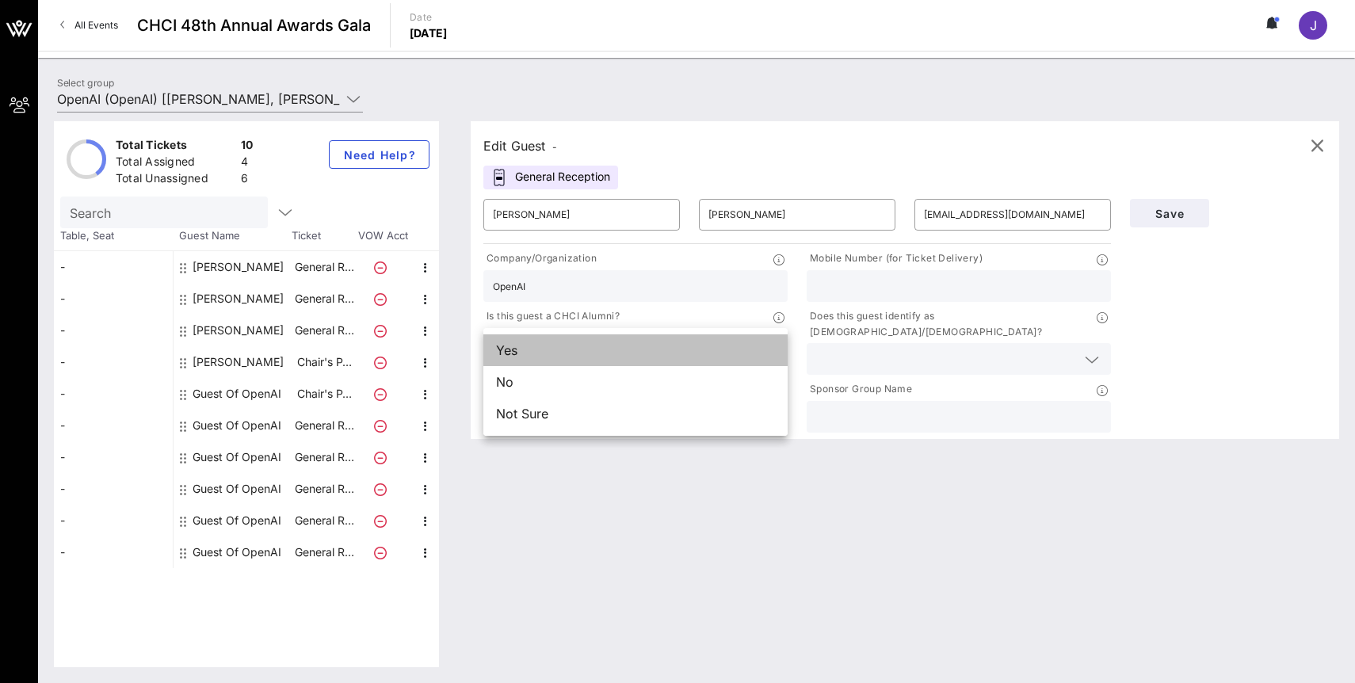
click at [735, 358] on div "Yes" at bounding box center [635, 350] width 304 height 32
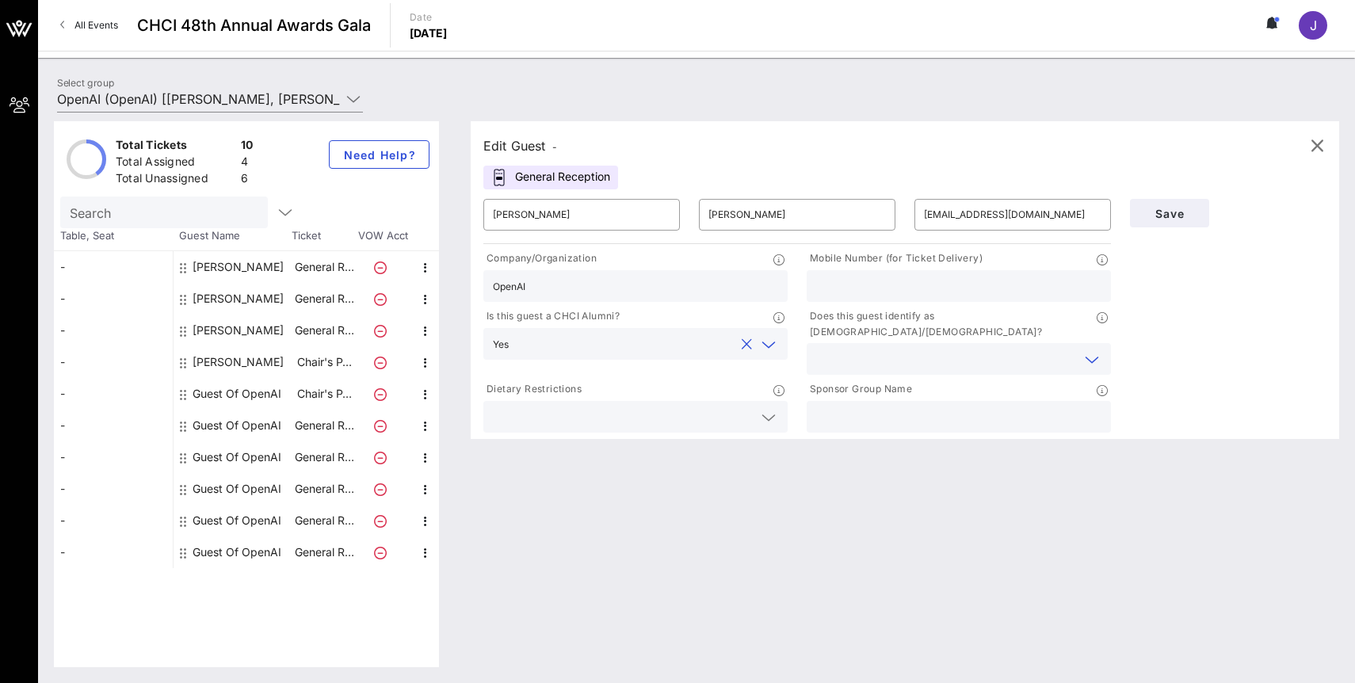
click at [850, 349] on input "text" at bounding box center [946, 359] width 260 height 21
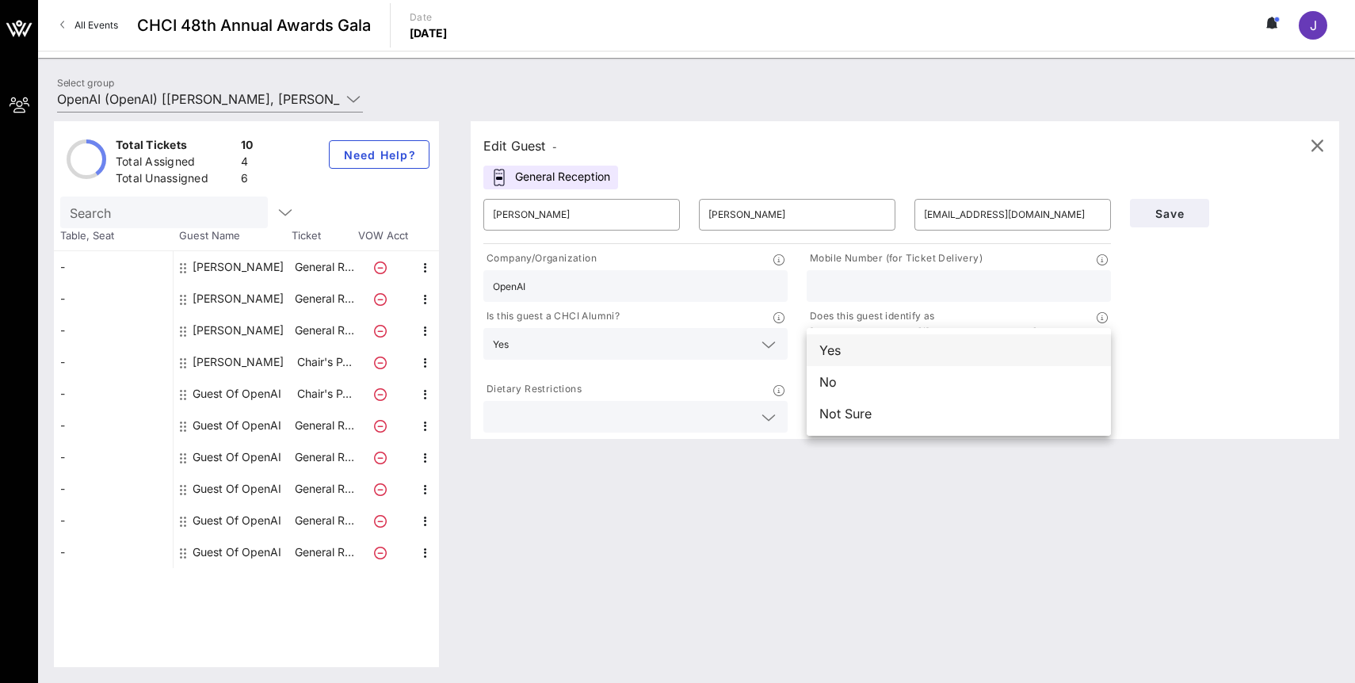
click at [855, 357] on div "Yes" at bounding box center [959, 350] width 304 height 32
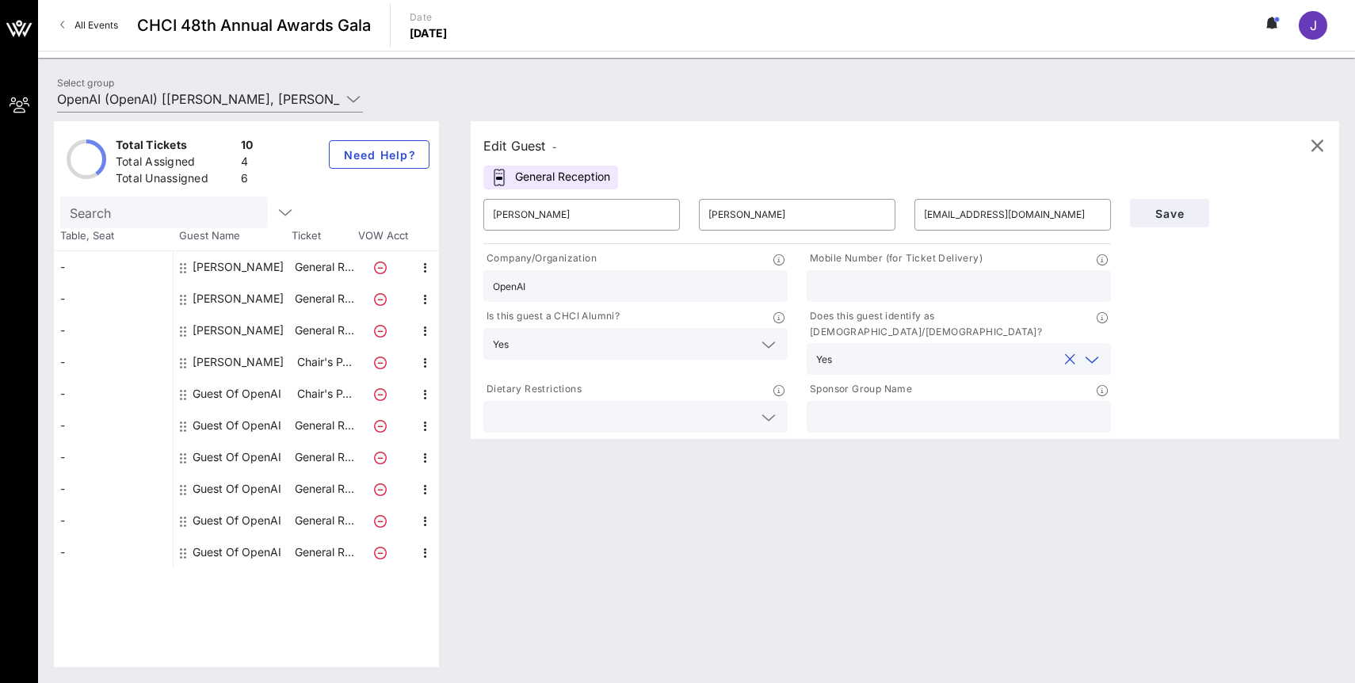
click at [776, 408] on div at bounding box center [768, 417] width 19 height 19
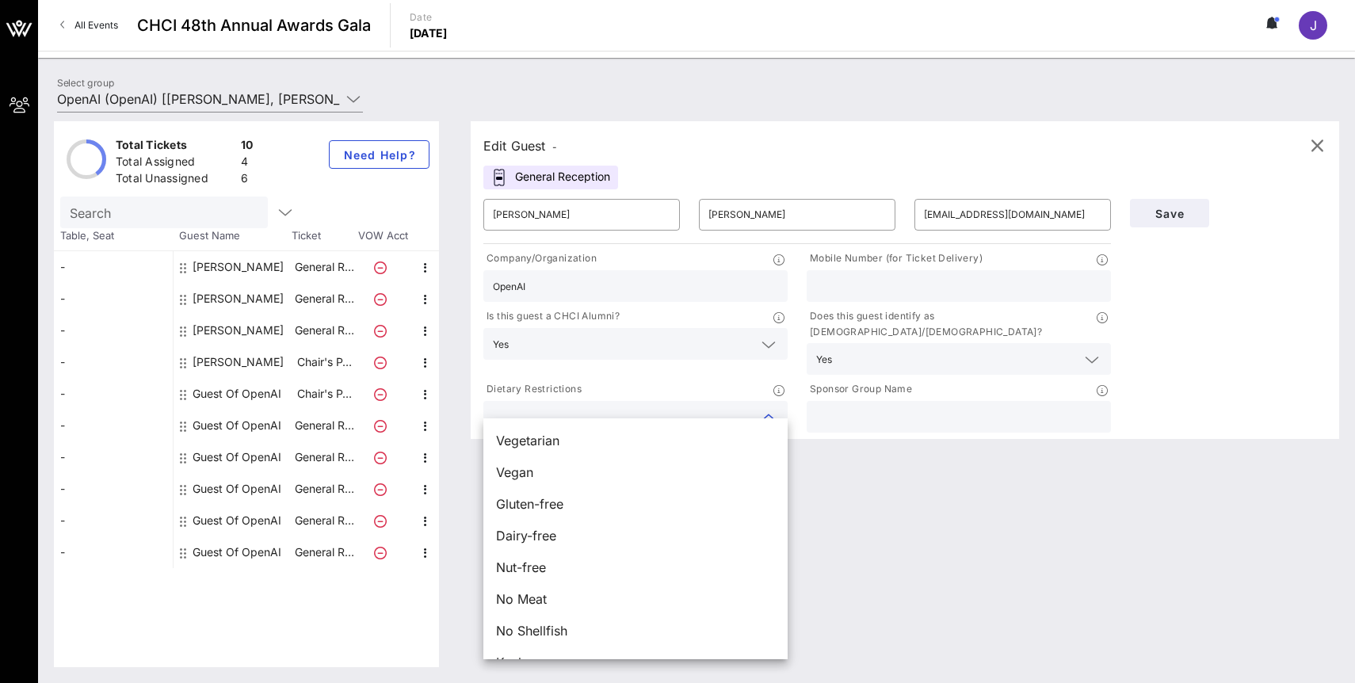
click at [743, 406] on input "text" at bounding box center [623, 416] width 260 height 21
click at [918, 422] on div "Edit Guest - General Reception ​ [PERSON_NAME] ​ [PERSON_NAME] ​ [EMAIL_ADDRESS…" at bounding box center [905, 280] width 868 height 318
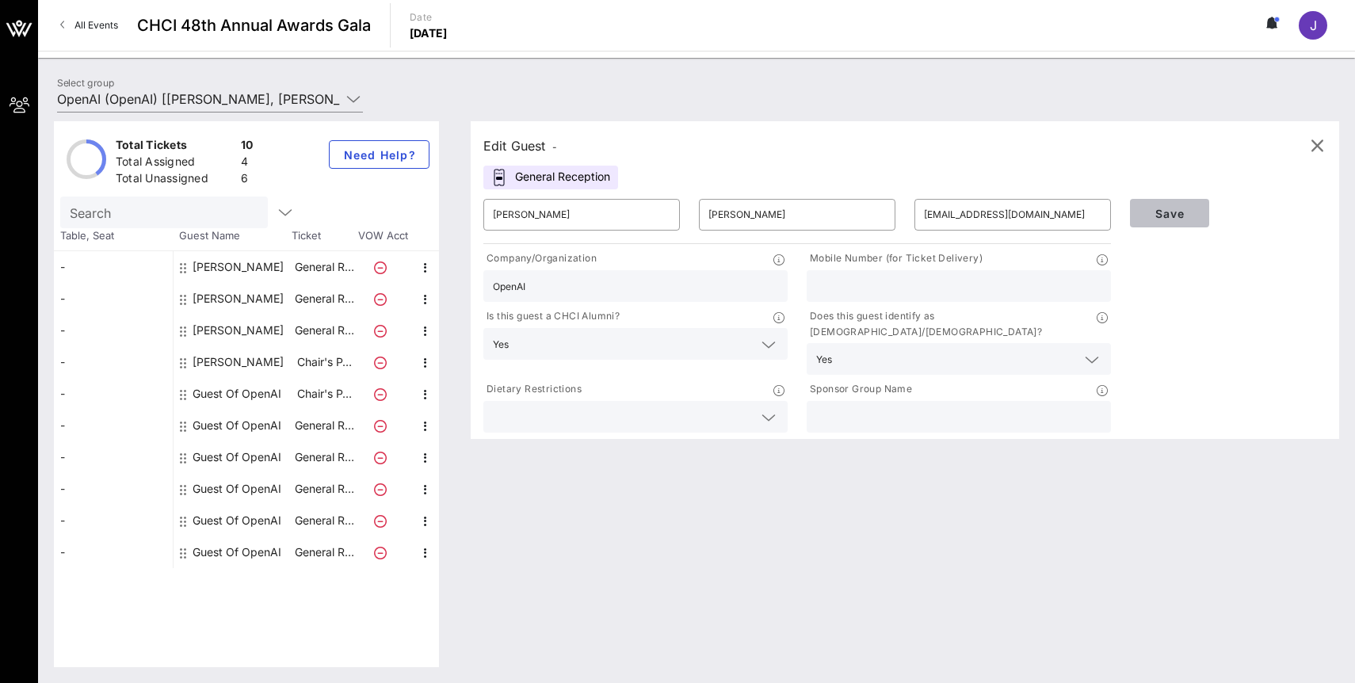
click at [1189, 215] on span "Save" at bounding box center [1170, 213] width 54 height 13
